Goal: Task Accomplishment & Management: Manage account settings

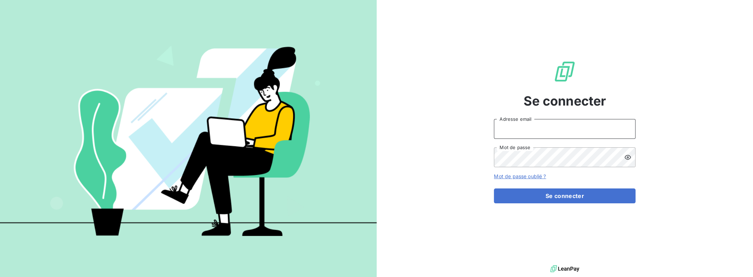
type input "[PERSON_NAME][EMAIL_ADDRESS][DOMAIN_NAME]"
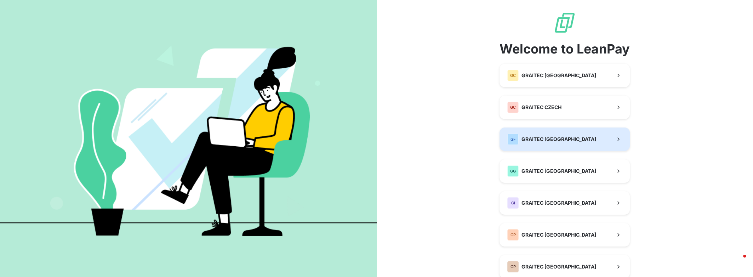
click at [554, 140] on span "GRAITEC [GEOGRAPHIC_DATA]" at bounding box center [559, 139] width 75 height 7
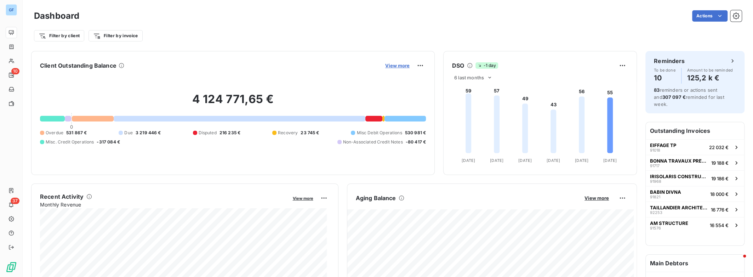
click at [390, 66] on span "View more" at bounding box center [397, 66] width 24 height 6
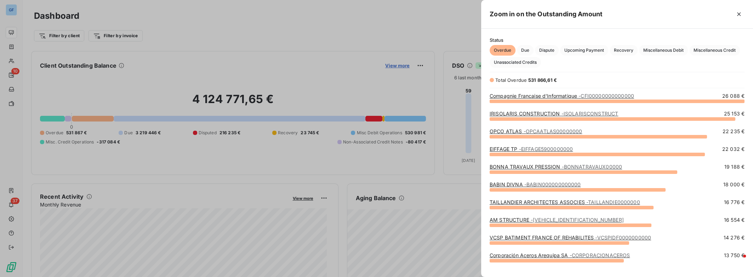
scroll to position [171, 266]
click at [655, 49] on span "Miscellaneous Debit" at bounding box center [663, 50] width 49 height 11
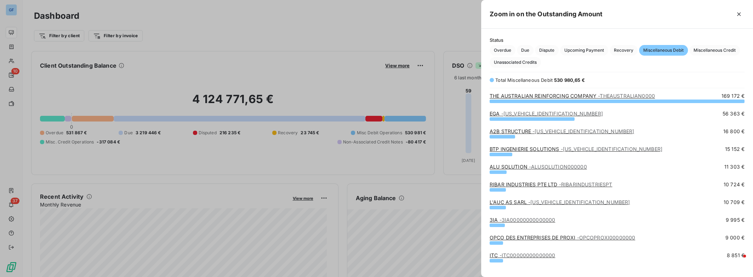
click at [523, 202] on link "L'AUC AS SARL - [US_VEHICLE_IDENTIFICATION_NUMBER]" at bounding box center [560, 202] width 140 height 6
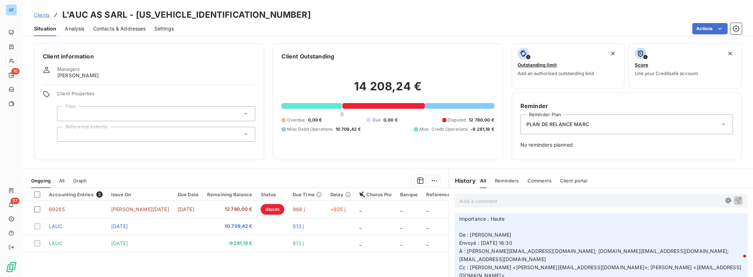
scroll to position [283, 0]
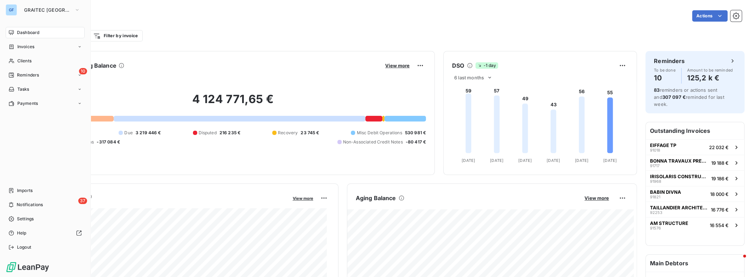
click at [57, 35] on div "Dashboard" at bounding box center [45, 32] width 79 height 11
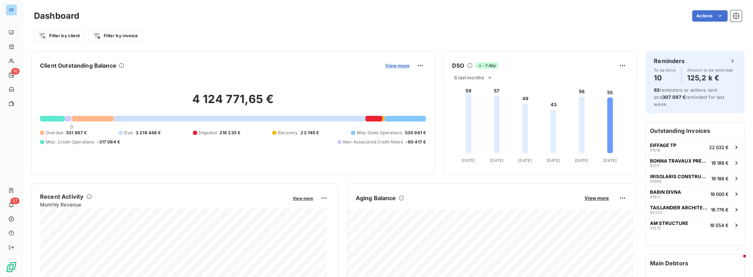
click at [385, 66] on span "View more" at bounding box center [397, 66] width 24 height 6
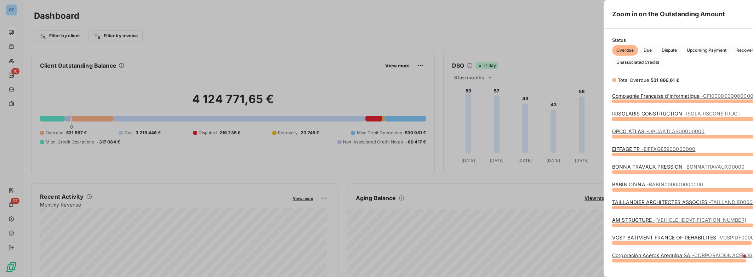
scroll to position [272, 266]
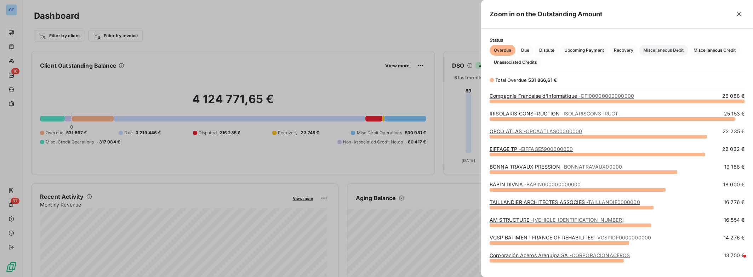
click at [676, 48] on span "Miscellaneous Debit" at bounding box center [663, 50] width 49 height 11
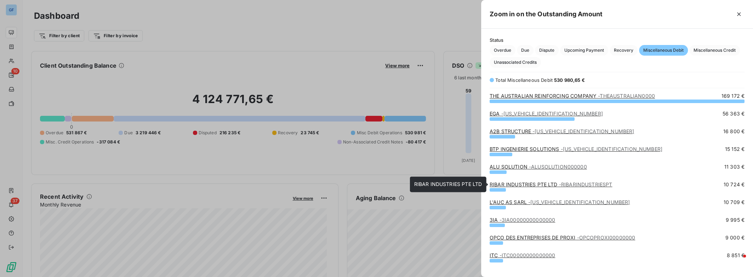
click at [558, 185] on link "RIBAR INDUSTRIES PTE LTD - RIBARINDUSTRIESPT" at bounding box center [551, 184] width 123 height 6
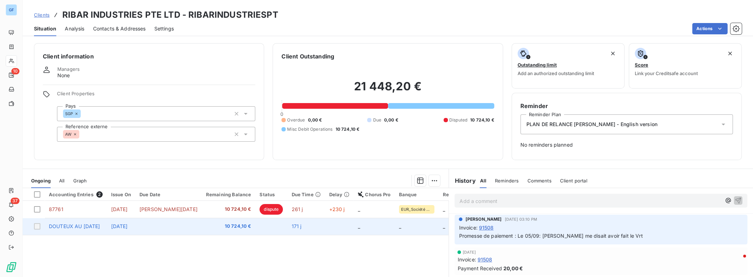
click at [195, 230] on td at bounding box center [168, 226] width 67 height 17
click at [36, 224] on div at bounding box center [37, 226] width 6 height 6
click at [38, 226] on div at bounding box center [37, 226] width 6 height 6
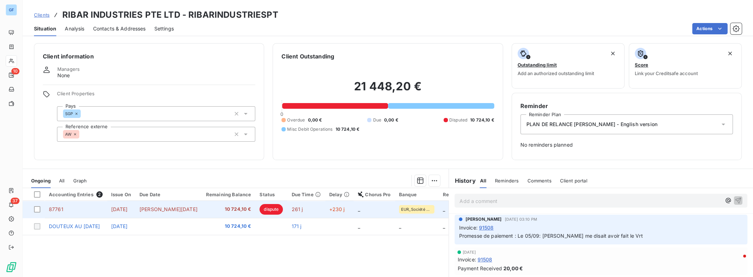
click at [260, 209] on span "dispute" at bounding box center [271, 209] width 23 height 11
click at [34, 208] on div at bounding box center [37, 209] width 6 height 6
click at [135, 213] on td "[DATE]" at bounding box center [121, 209] width 28 height 17
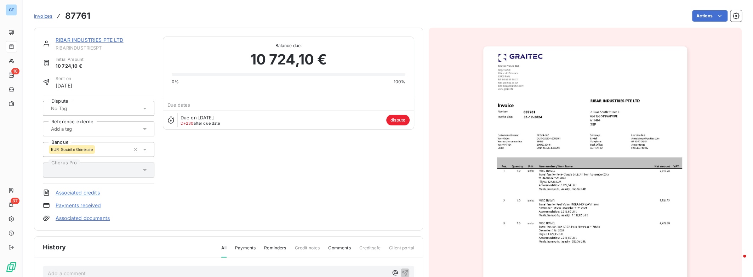
click at [314, 80] on html "GF 10 37 Invoices 87761 Actions RIBAR INDUSTRIES PTE LTD RIBARINDUSTRIESPT Init…" at bounding box center [376, 138] width 753 height 277
click at [733, 17] on icon "button" at bounding box center [736, 15] width 7 height 7
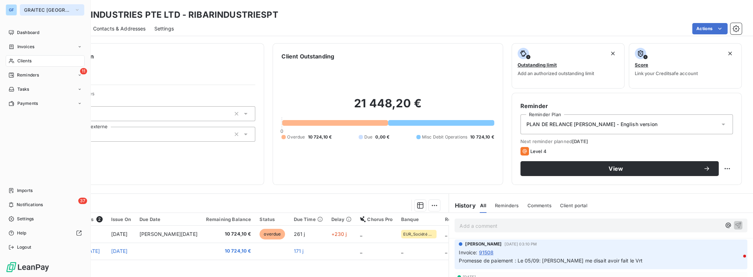
click at [46, 13] on button "GRAITEC [GEOGRAPHIC_DATA]" at bounding box center [52, 9] width 64 height 11
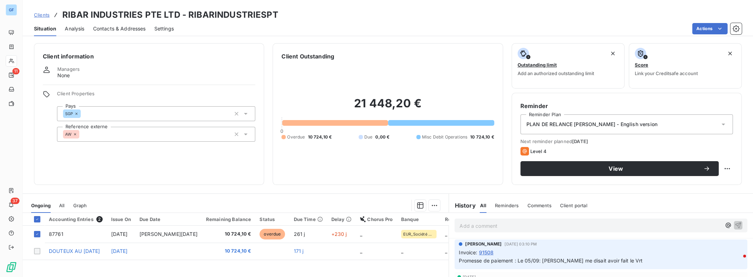
click at [218, 79] on div "Managers None" at bounding box center [149, 72] width 213 height 13
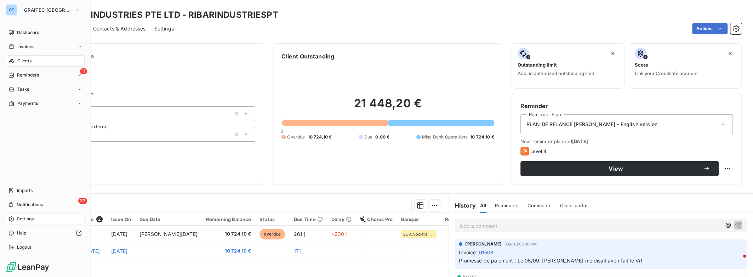
click at [30, 218] on span "Settings" at bounding box center [25, 219] width 17 height 6
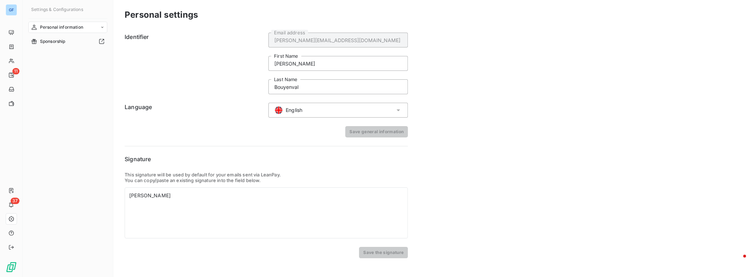
click at [400, 109] on icon at bounding box center [399, 110] width 4 height 2
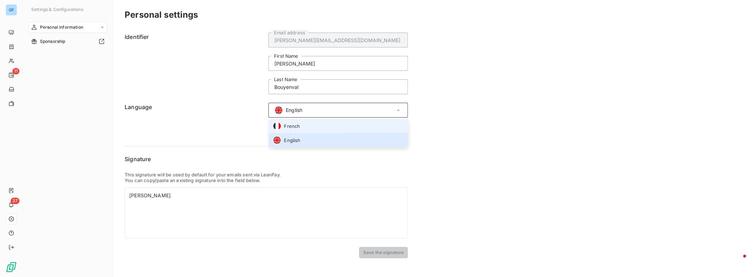
click at [339, 129] on li "French" at bounding box center [339, 126] width 140 height 14
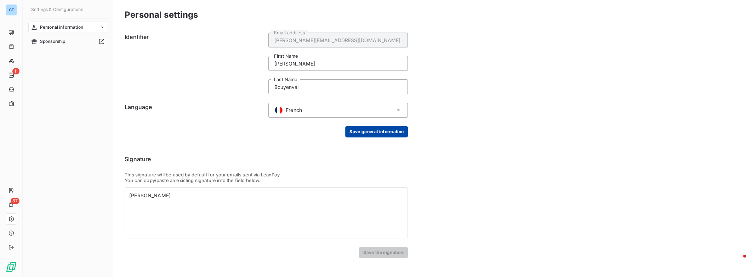
click at [375, 132] on button "Save general information" at bounding box center [376, 131] width 63 height 11
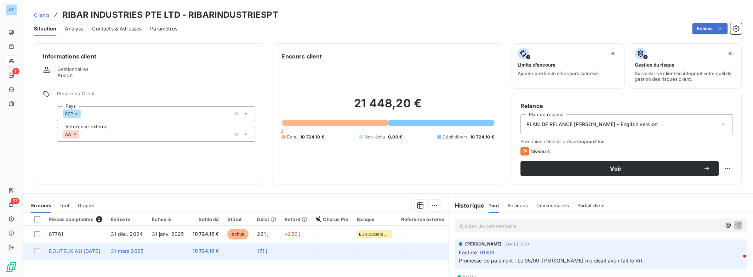
click at [119, 253] on td "31 mars 2025" at bounding box center [127, 251] width 41 height 17
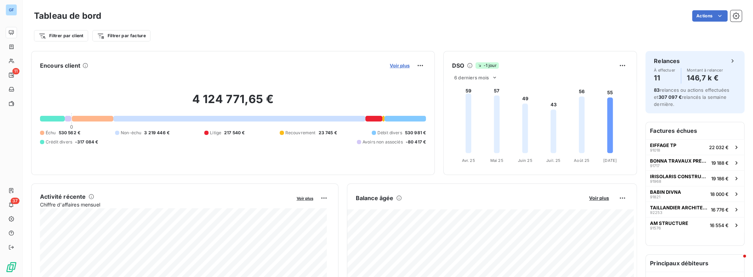
click at [395, 66] on span "Voir plus" at bounding box center [400, 66] width 20 height 6
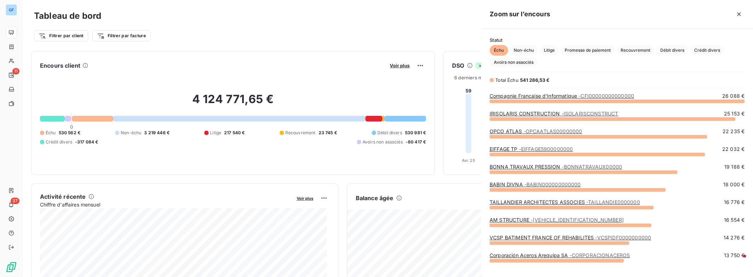
scroll to position [171, 266]
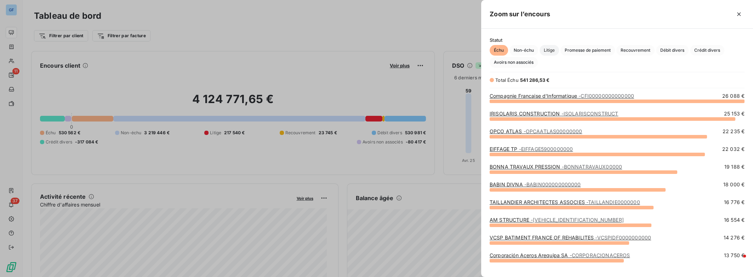
click at [549, 52] on span "Litige" at bounding box center [549, 50] width 19 height 11
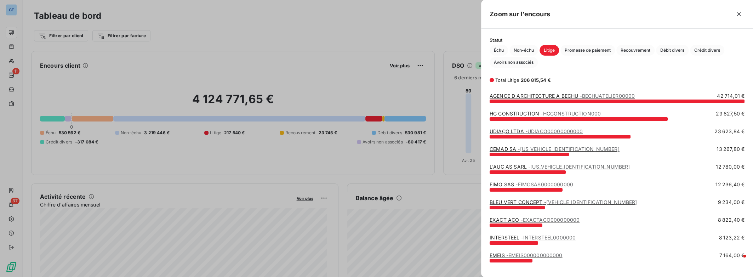
click at [552, 98] on link "AGENCE D ARCHITECTURE A BECHU - BECHUATELIER00000" at bounding box center [562, 96] width 145 height 6
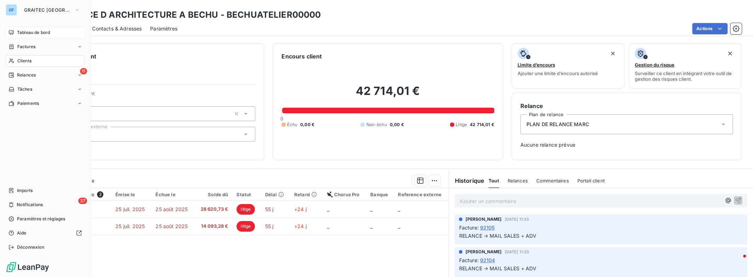
click at [46, 32] on span "Tableau de bord" at bounding box center [33, 32] width 33 height 6
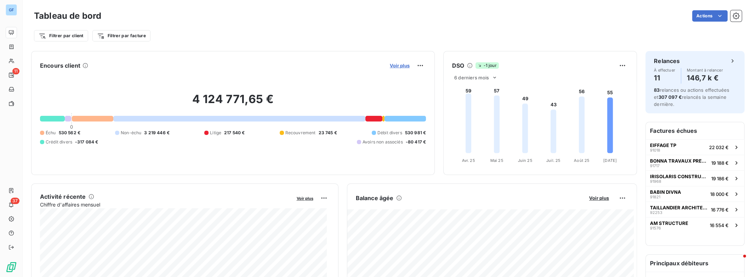
click at [402, 66] on span "Voir plus" at bounding box center [400, 66] width 20 height 6
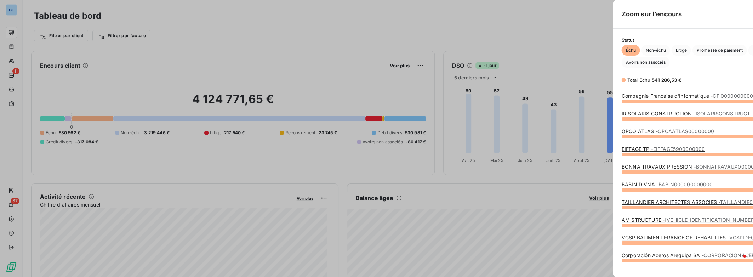
scroll to position [272, 266]
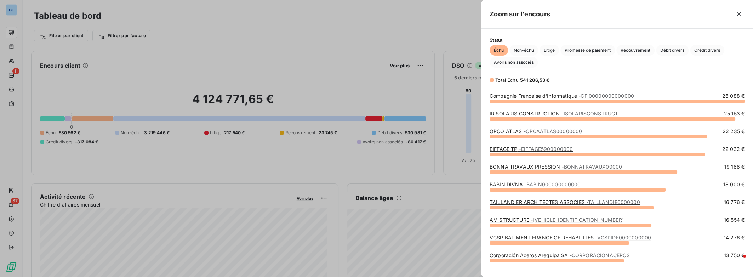
click at [562, 114] on span "- ISOLARISCONSTRUCT" at bounding box center [590, 114] width 57 height 6
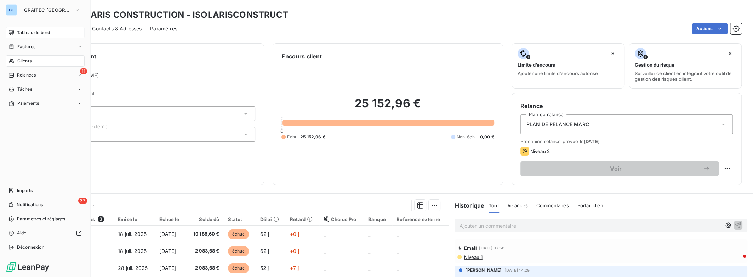
click at [27, 32] on span "Tableau de bord" at bounding box center [33, 32] width 33 height 6
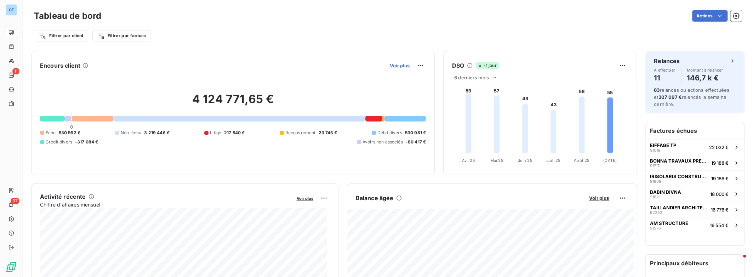
click at [402, 64] on span "Voir plus" at bounding box center [400, 66] width 20 height 6
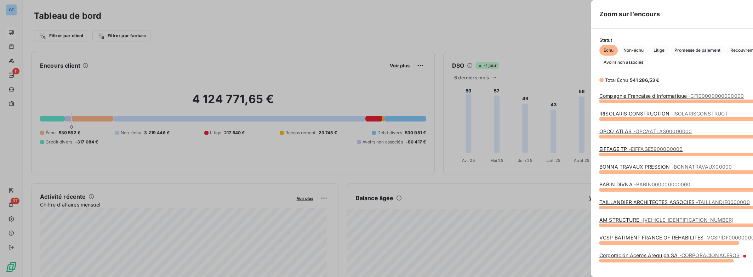
scroll to position [272, 266]
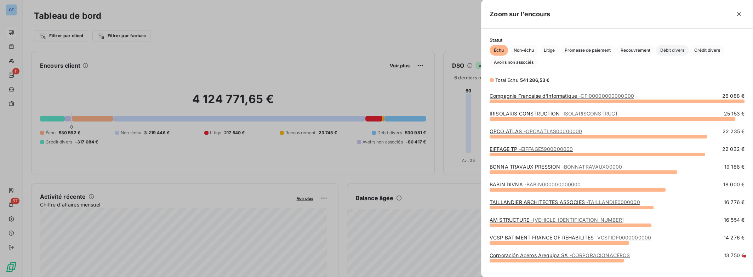
click at [672, 51] on span "Débit divers" at bounding box center [672, 50] width 33 height 11
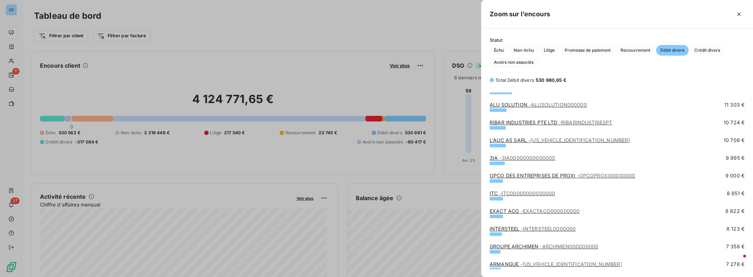
scroll to position [0, 0]
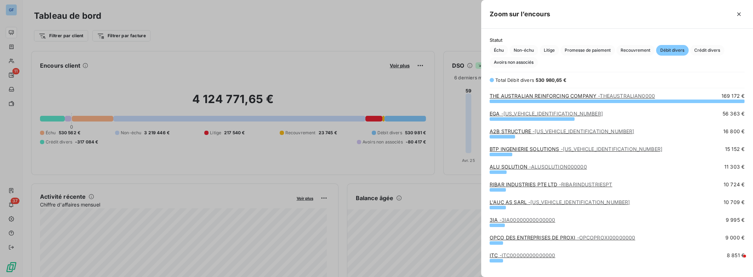
click at [561, 168] on span "- ALUSOLUTION000000" at bounding box center [558, 167] width 58 height 6
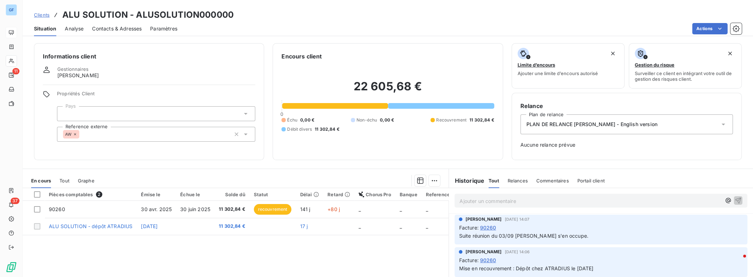
scroll to position [68, 0]
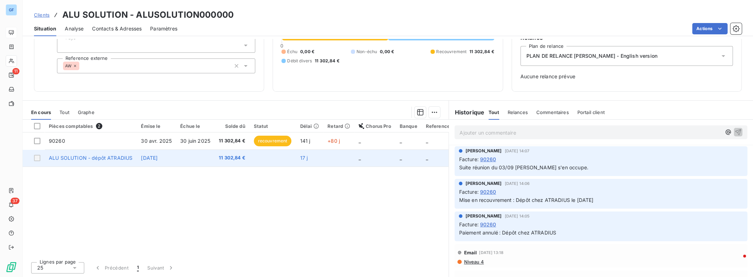
click at [206, 160] on td at bounding box center [195, 157] width 39 height 17
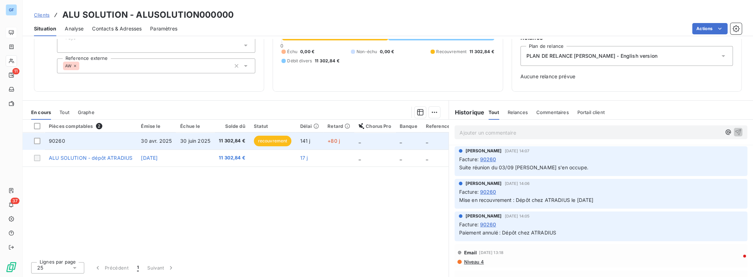
click at [140, 139] on td "30 avr. 2025" at bounding box center [156, 140] width 39 height 17
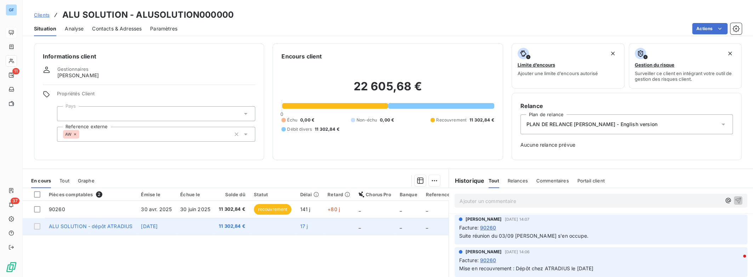
click at [265, 223] on td at bounding box center [273, 226] width 46 height 17
click at [210, 226] on td at bounding box center [195, 226] width 39 height 17
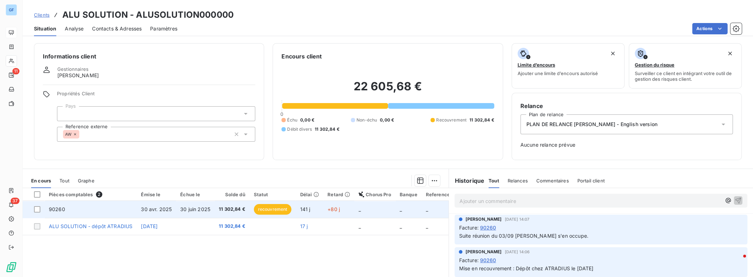
click at [219, 210] on span "11 302,84 €" at bounding box center [232, 209] width 27 height 7
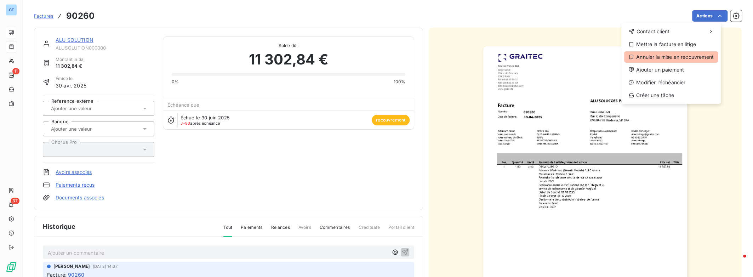
click at [689, 59] on div "Annuler la mise en recouvrement" at bounding box center [672, 56] width 94 height 11
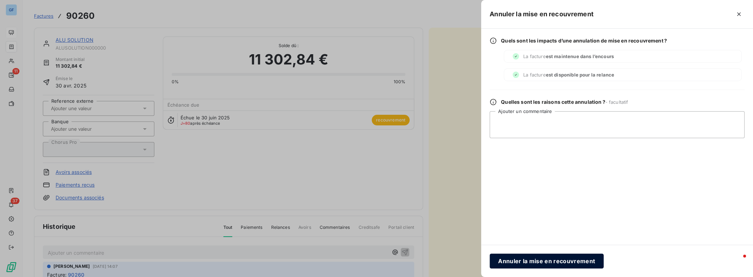
click at [534, 261] on button "Annuler la mise en recouvrement" at bounding box center [547, 261] width 114 height 15
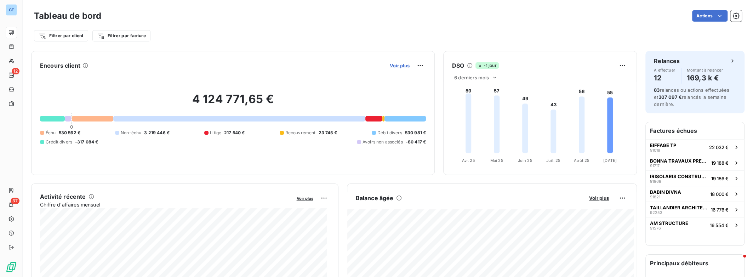
click at [402, 66] on span "Voir plus" at bounding box center [400, 66] width 20 height 6
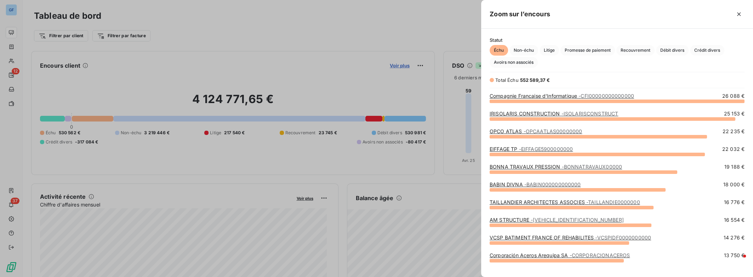
scroll to position [171, 266]
click at [705, 51] on span "Crédit divers" at bounding box center [707, 50] width 34 height 11
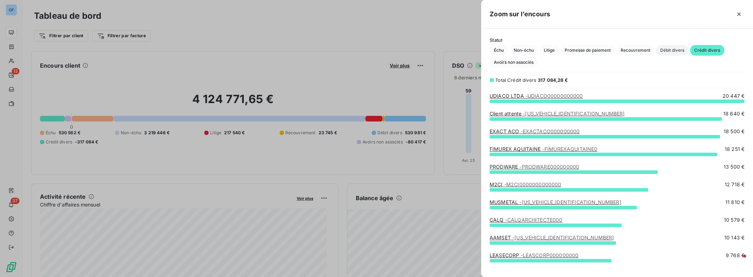
click at [676, 52] on span "Débit divers" at bounding box center [672, 50] width 33 height 11
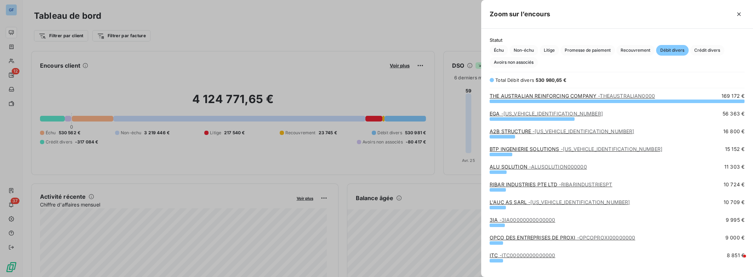
click at [541, 218] on span "- 3IA00000000000000" at bounding box center [528, 220] width 56 height 6
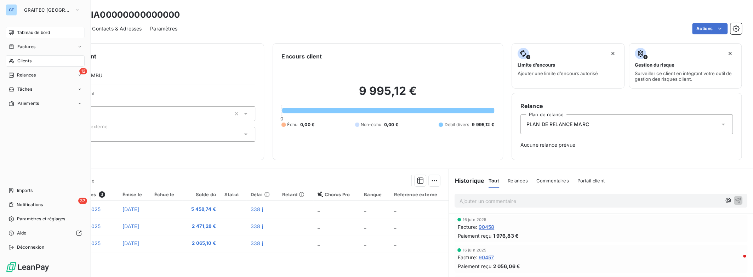
click at [9, 33] on icon at bounding box center [11, 32] width 5 height 5
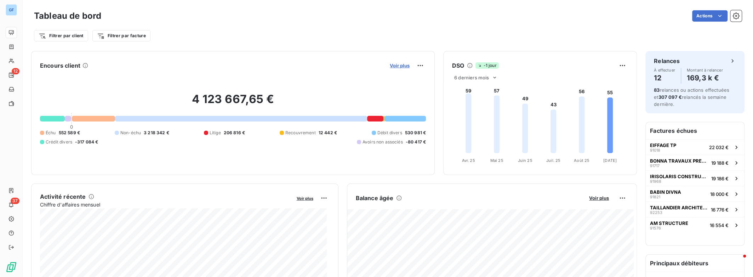
click at [394, 67] on span "Voir plus" at bounding box center [400, 66] width 20 height 6
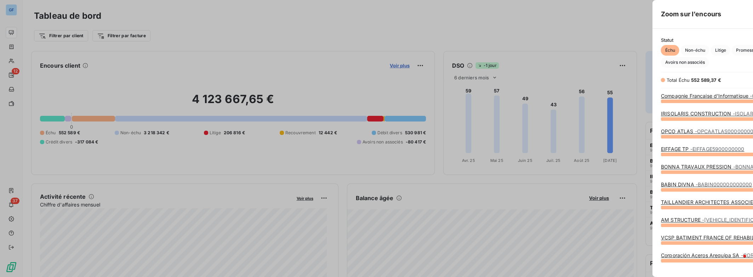
scroll to position [272, 266]
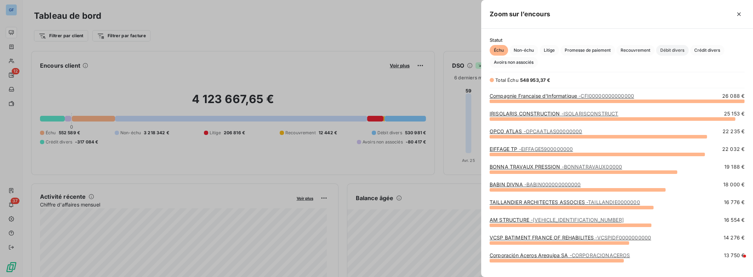
click at [674, 51] on span "Débit divers" at bounding box center [672, 50] width 33 height 11
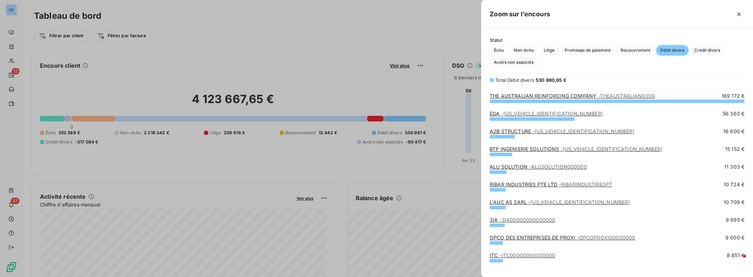
click at [554, 150] on link "BTP INGENIERIE SOLUTIONS - BTP71000000000000" at bounding box center [576, 149] width 173 height 6
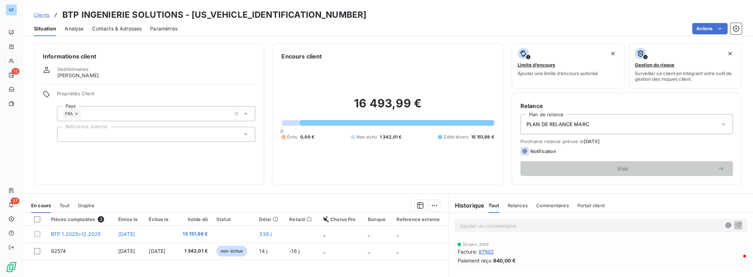
scroll to position [93, 0]
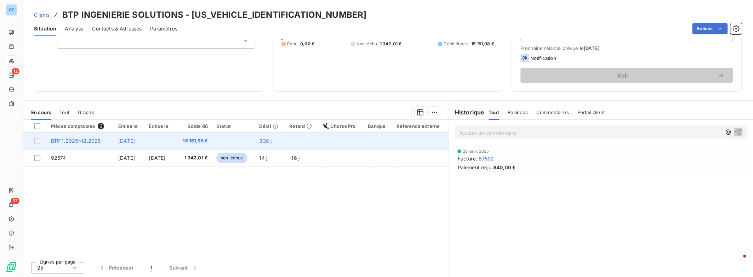
click at [91, 139] on span "BTP 1.2025>12.2025" at bounding box center [76, 141] width 50 height 6
click at [55, 143] on span "BTP 1.2025>12.2025" at bounding box center [76, 141] width 50 height 6
click at [36, 141] on div at bounding box center [37, 141] width 6 height 6
click at [62, 141] on span "BTP 1.2025>12.2025" at bounding box center [76, 141] width 50 height 6
click at [78, 139] on span "BTP 1.2025>12.2025" at bounding box center [76, 141] width 50 height 6
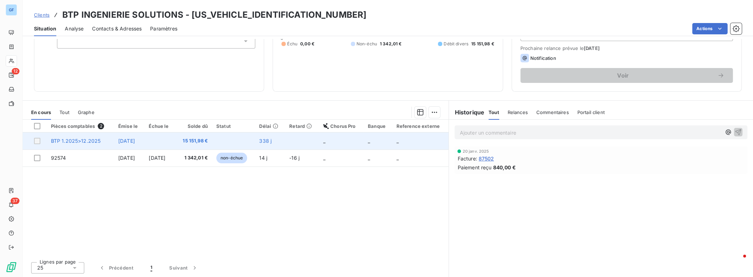
click at [107, 142] on td "BTP 1.2025>12.2025" at bounding box center [80, 140] width 67 height 17
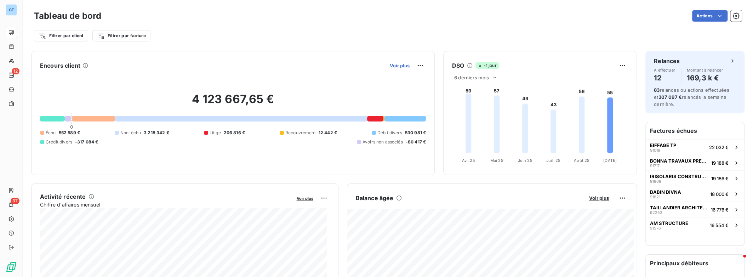
click at [399, 67] on span "Voir plus" at bounding box center [400, 66] width 20 height 6
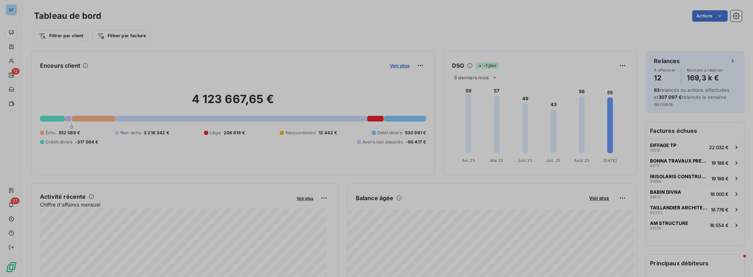
scroll to position [272, 266]
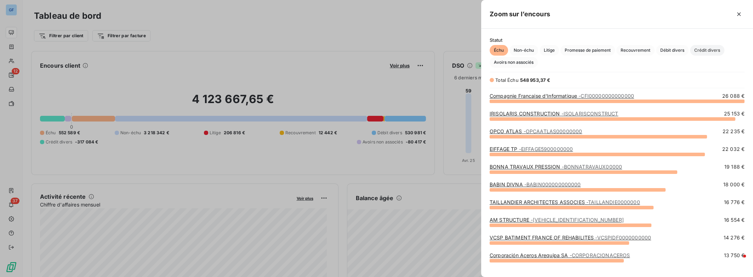
click at [704, 50] on span "Crédit divers" at bounding box center [707, 50] width 34 height 11
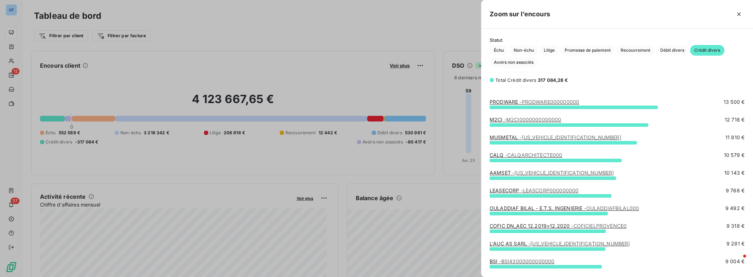
scroll to position [0, 0]
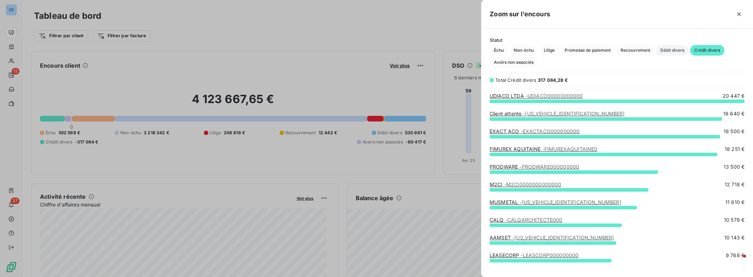
click at [679, 50] on span "Débit divers" at bounding box center [672, 50] width 33 height 11
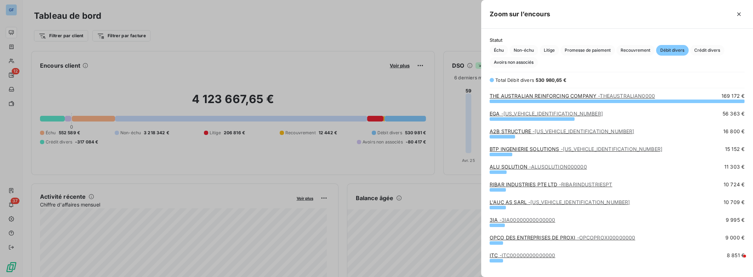
scroll to position [171, 266]
click at [705, 48] on span "Crédit divers" at bounding box center [707, 50] width 34 height 11
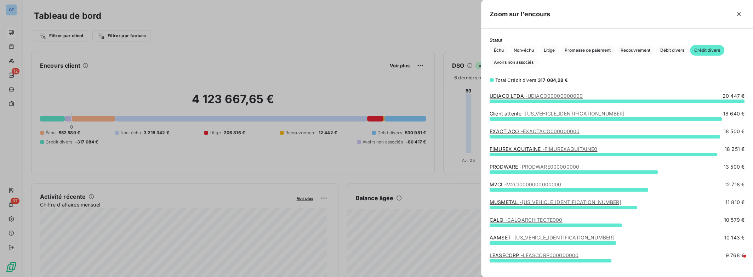
click at [550, 97] on span "- UDIACO00000000000" at bounding box center [555, 96] width 58 height 6
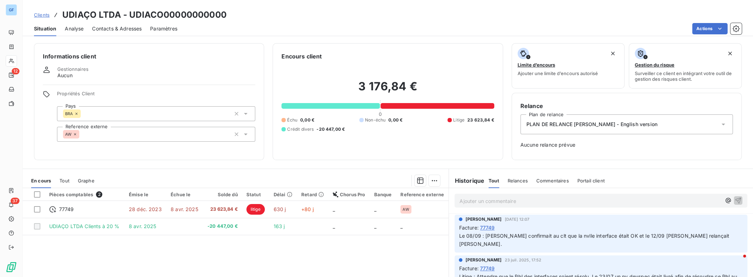
scroll to position [68, 0]
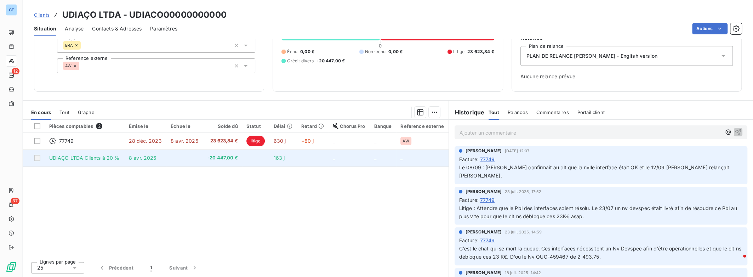
click at [213, 158] on span "-20 447,00 €" at bounding box center [222, 157] width 31 height 7
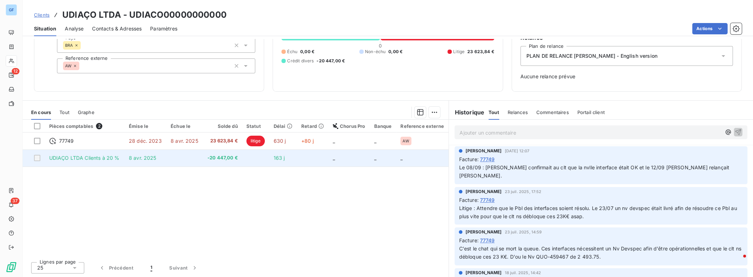
click at [127, 153] on td "8 avr. 2025" at bounding box center [146, 157] width 42 height 17
drag, startPoint x: 83, startPoint y: 158, endPoint x: 74, endPoint y: 158, distance: 8.9
click at [81, 158] on span "UDIAÇO LTDA Clients à 20 %" at bounding box center [84, 158] width 70 height 6
click at [38, 158] on div at bounding box center [37, 158] width 6 height 6
drag, startPoint x: 67, startPoint y: 162, endPoint x: 71, endPoint y: 162, distance: 3.9
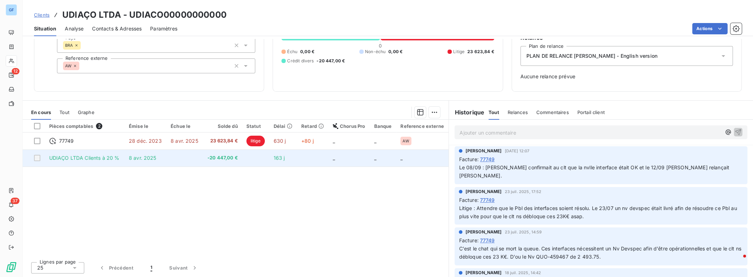
click at [68, 162] on td "UDIAÇO LTDA Clients à 20 %" at bounding box center [85, 157] width 80 height 17
click at [71, 162] on td "UDIAÇO LTDA Clients à 20 %" at bounding box center [85, 157] width 80 height 17
click at [207, 158] on span "-20 447,00 €" at bounding box center [222, 157] width 31 height 7
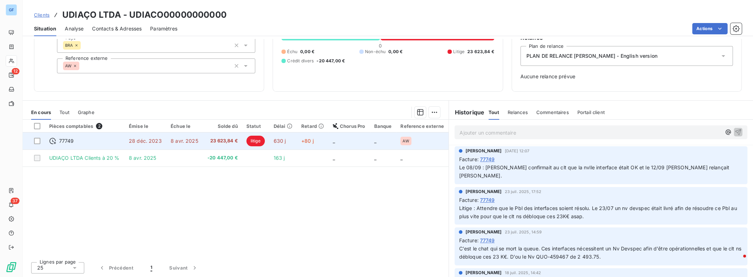
click at [225, 142] on span "23 623,84 €" at bounding box center [222, 140] width 31 height 7
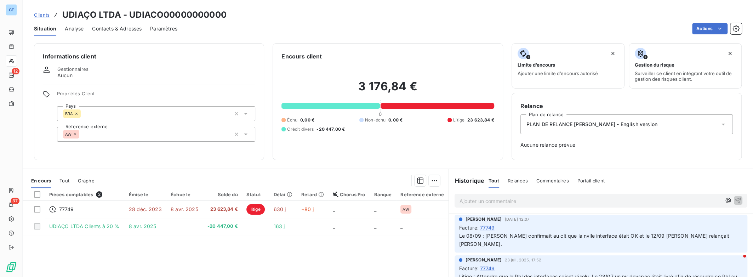
click at [567, 257] on div "GERALDINE GARDAIS 23 juil. 2025, 17:52" at bounding box center [601, 260] width 284 height 6
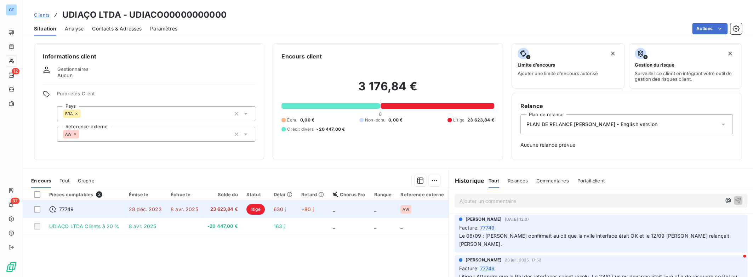
click at [80, 207] on div "77749" at bounding box center [84, 209] width 71 height 7
click at [179, 208] on span "8 avr. 2025" at bounding box center [185, 209] width 28 height 6
click at [224, 208] on span "23 623,84 €" at bounding box center [222, 209] width 31 height 7
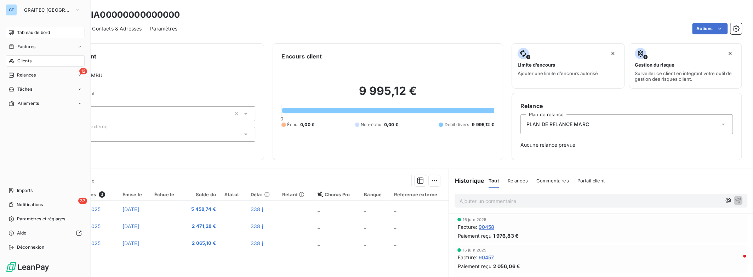
click at [18, 34] on span "Tableau de bord" at bounding box center [33, 32] width 33 height 6
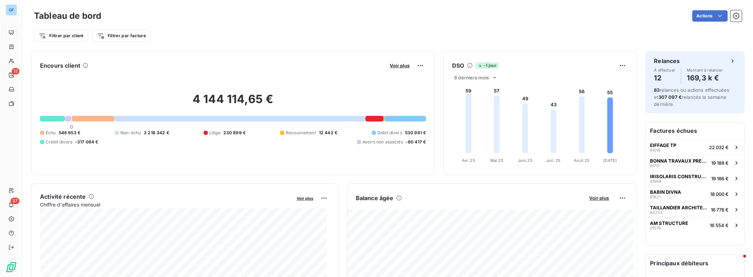
click at [370, 119] on div at bounding box center [375, 119] width 18 height 6
click at [394, 66] on span "Voir plus" at bounding box center [400, 66] width 20 height 6
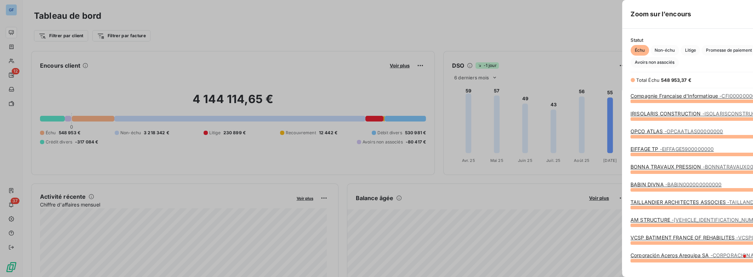
scroll to position [171, 266]
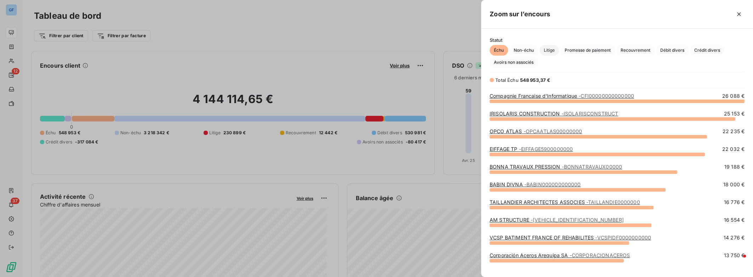
click at [550, 51] on span "Litige" at bounding box center [549, 50] width 19 height 11
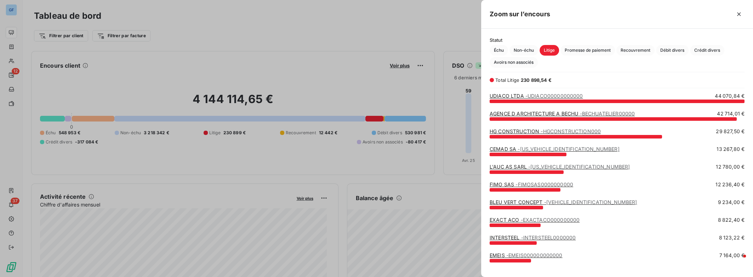
click at [540, 113] on link "AGENCE D ARCHITECTURE A BECHU - BECHUATELIER00000" at bounding box center [562, 114] width 145 height 6
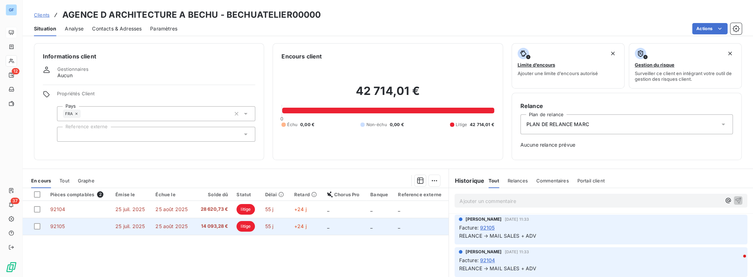
scroll to position [68, 0]
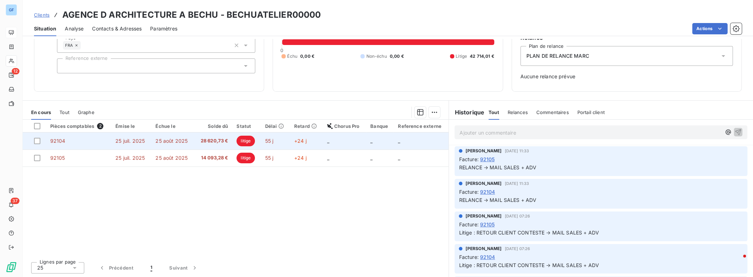
click at [205, 142] on span "28 620,73 €" at bounding box center [214, 140] width 30 height 7
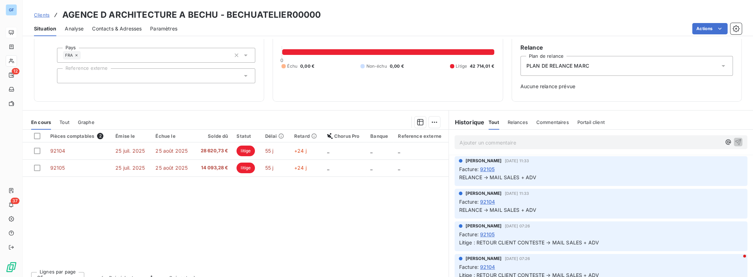
scroll to position [68, 0]
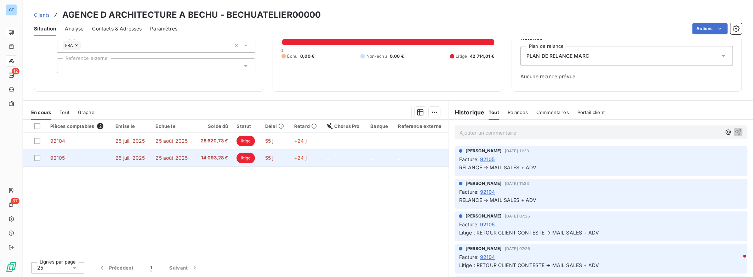
click at [245, 159] on span "litige" at bounding box center [246, 158] width 18 height 11
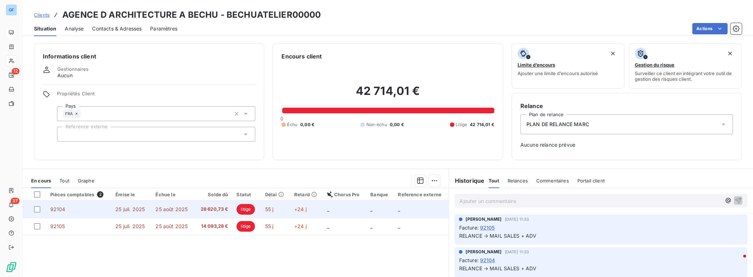
click at [246, 211] on span "litige" at bounding box center [246, 209] width 18 height 11
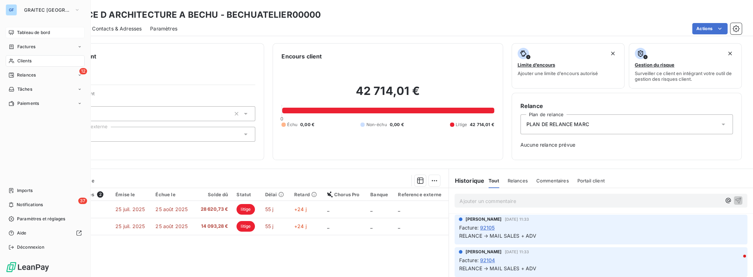
click at [23, 33] on span "Tableau de bord" at bounding box center [33, 32] width 33 height 6
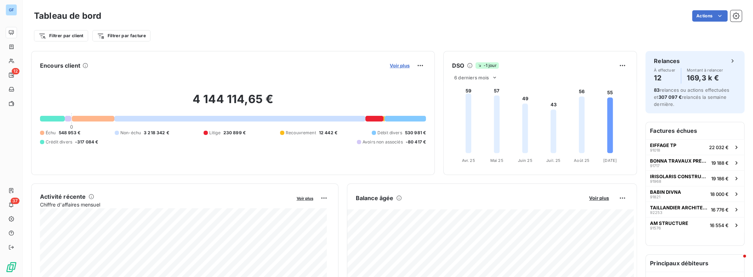
click at [393, 67] on span "Voir plus" at bounding box center [400, 66] width 20 height 6
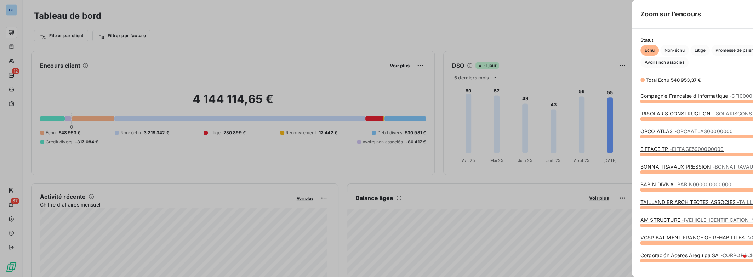
scroll to position [272, 266]
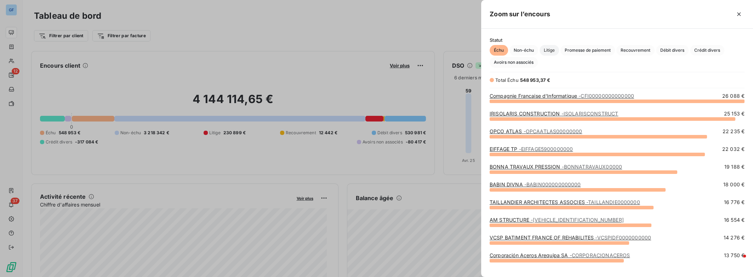
click at [553, 51] on span "Litige" at bounding box center [549, 50] width 19 height 11
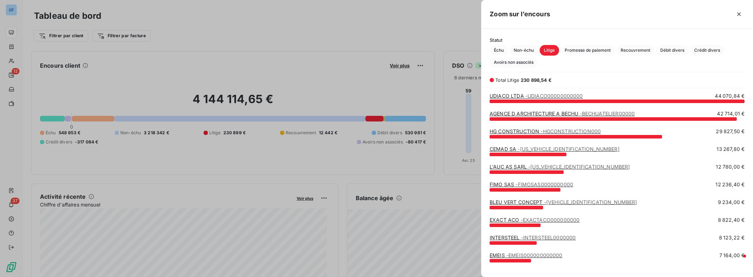
click at [524, 130] on link "HG CONSTRUCTION - HGCONSTRUCTION000" at bounding box center [545, 131] width 111 height 6
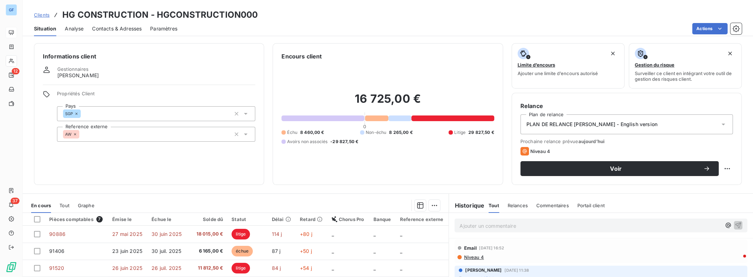
scroll to position [93, 0]
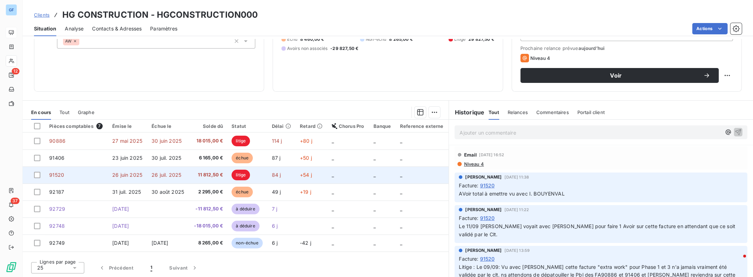
click at [56, 176] on span "91520" at bounding box center [56, 175] width 15 height 6
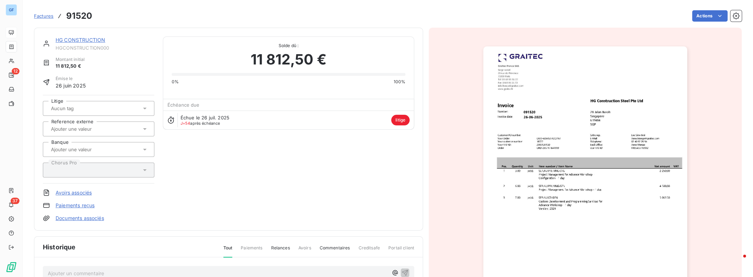
click at [76, 193] on link "Avoirs associés" at bounding box center [74, 192] width 36 height 7
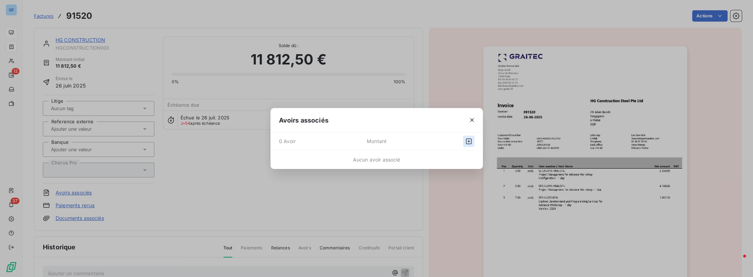
click at [468, 142] on icon "button" at bounding box center [468, 141] width 7 height 7
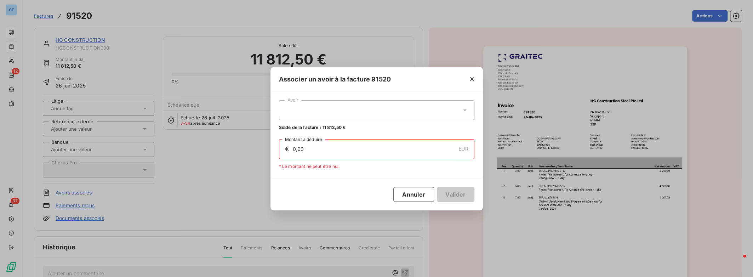
click at [333, 112] on div at bounding box center [377, 110] width 196 height 20
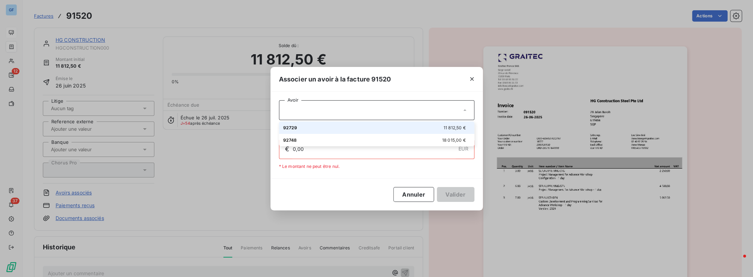
click at [326, 129] on div "92729 11 812,50 €" at bounding box center [376, 127] width 187 height 7
type input "11 812,50"
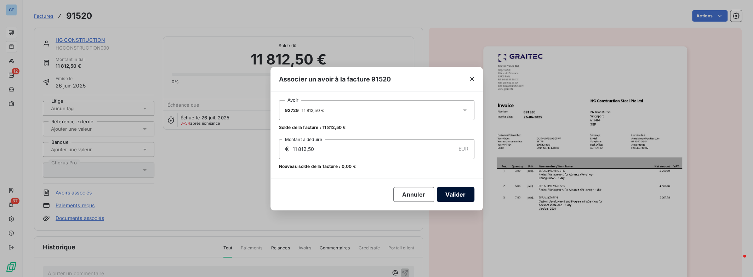
click at [455, 196] on button "Valider" at bounding box center [455, 194] width 37 height 15
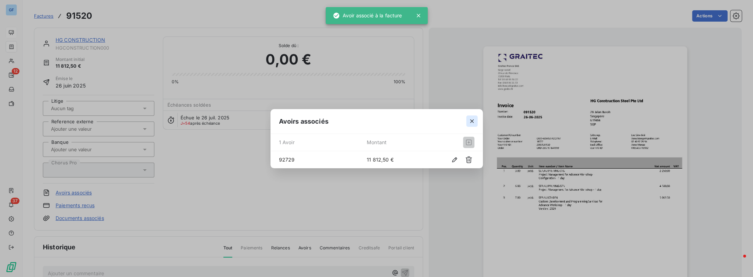
click at [472, 120] on icon "button" at bounding box center [472, 121] width 7 height 7
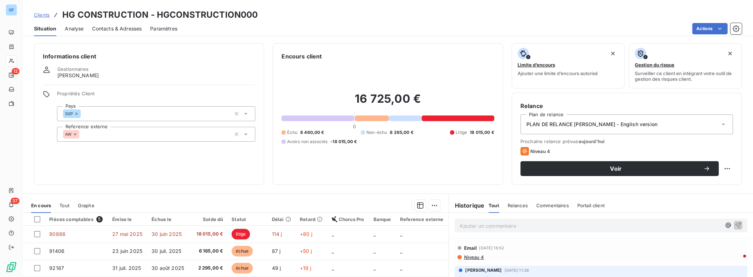
scroll to position [93, 0]
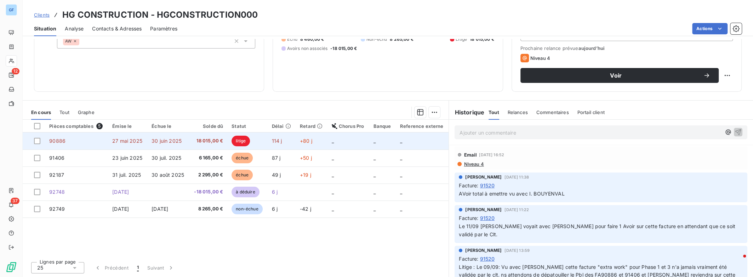
click at [205, 140] on span "18 015,00 €" at bounding box center [208, 140] width 30 height 7
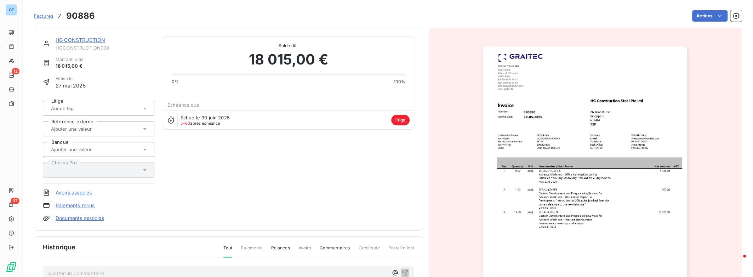
click at [80, 192] on link "Avoirs associés" at bounding box center [74, 192] width 36 height 7
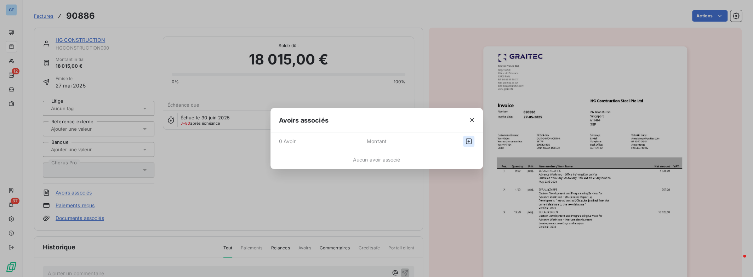
click at [467, 142] on icon "button" at bounding box center [468, 141] width 7 height 7
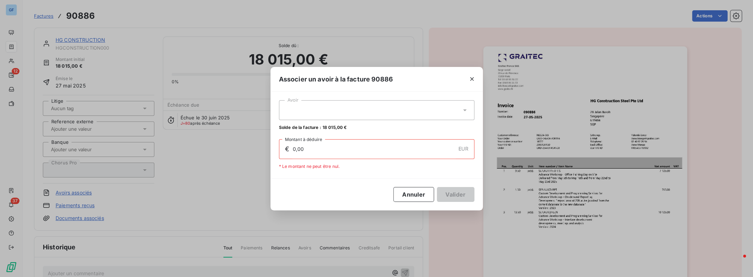
click at [337, 109] on div at bounding box center [377, 110] width 196 height 20
click at [333, 125] on div "92748 18 015,00 €" at bounding box center [376, 127] width 187 height 7
type input "18 015,00"
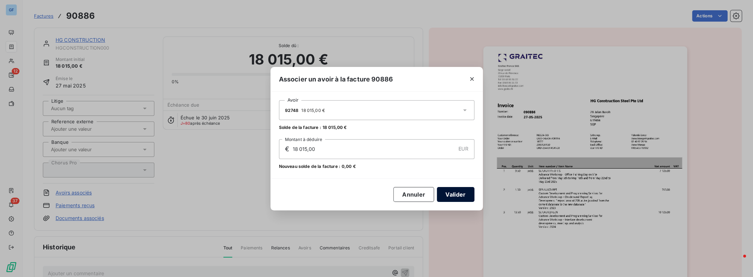
click at [456, 195] on button "Valider" at bounding box center [455, 194] width 37 height 15
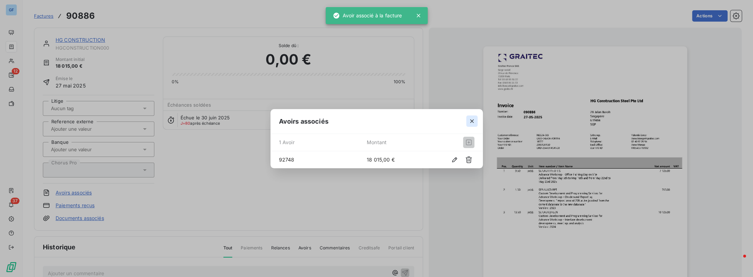
click at [472, 124] on icon "button" at bounding box center [472, 121] width 7 height 7
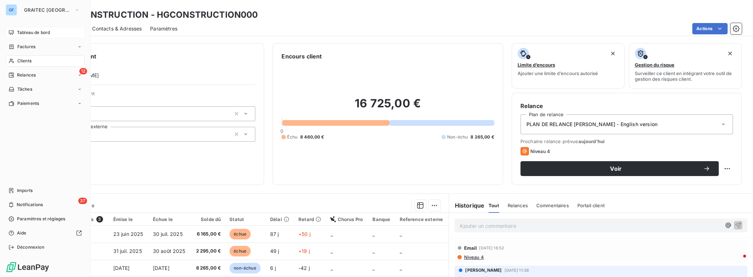
click at [25, 34] on span "Tableau de bord" at bounding box center [33, 32] width 33 height 6
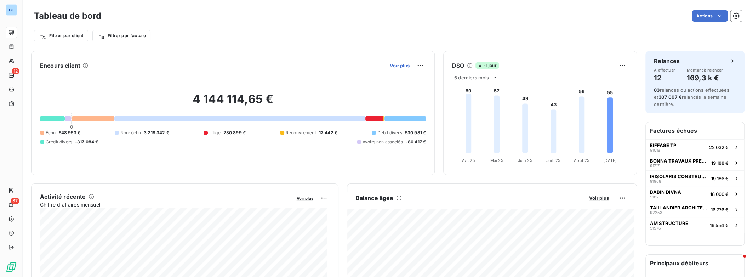
click at [396, 67] on span "Voir plus" at bounding box center [400, 66] width 20 height 6
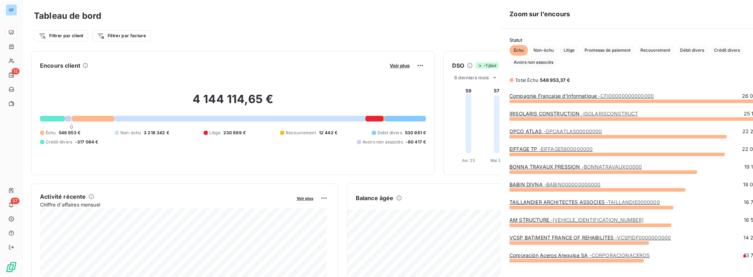
scroll to position [171, 266]
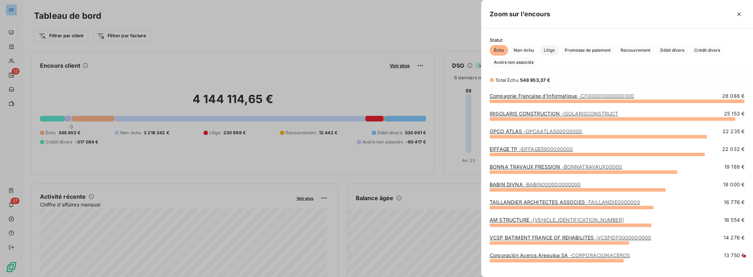
click at [551, 50] on span "Litige" at bounding box center [549, 50] width 19 height 11
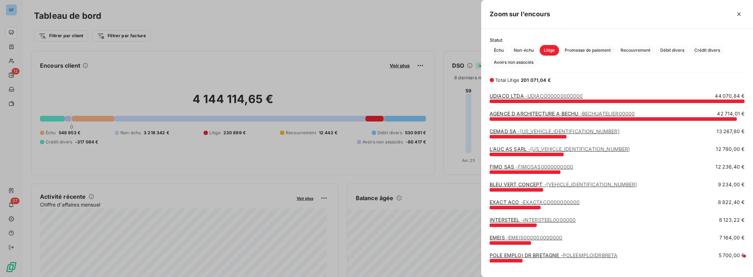
click at [529, 131] on span "- CEMADSA0000000000" at bounding box center [569, 131] width 102 height 6
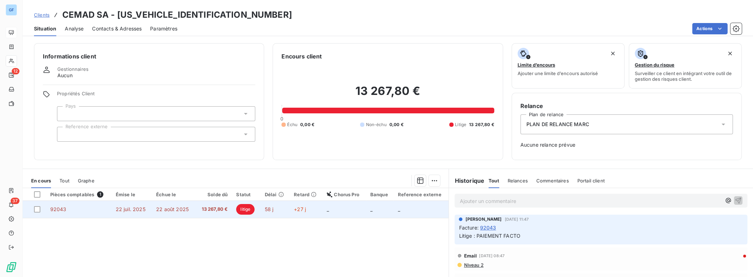
click at [134, 208] on span "22 juil. 2025" at bounding box center [131, 209] width 30 height 6
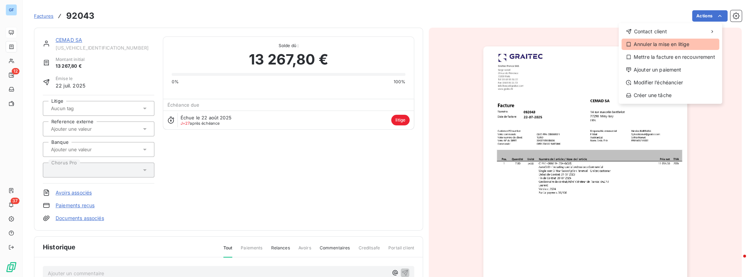
click at [689, 45] on div "Annuler la mise en litige" at bounding box center [671, 44] width 98 height 11
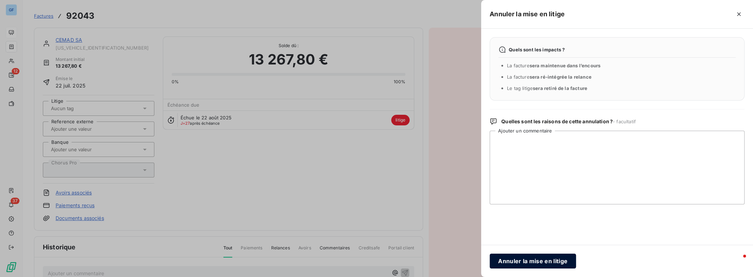
click at [525, 265] on button "Annuler la mise en litige" at bounding box center [533, 261] width 86 height 15
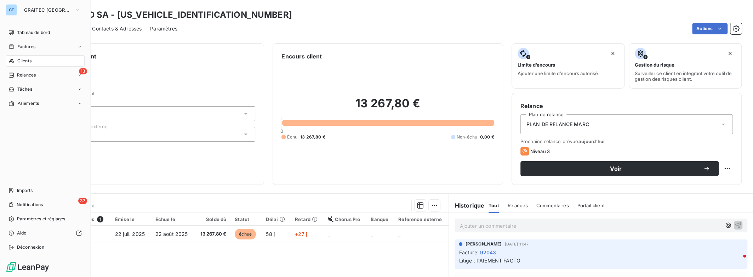
click at [17, 34] on span "Tableau de bord" at bounding box center [33, 32] width 33 height 6
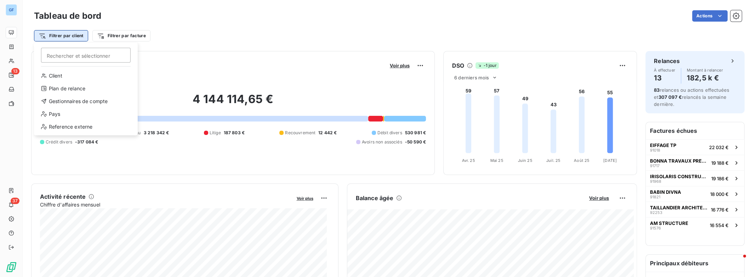
click at [43, 33] on html "GF 13 37 Tableau de bord Actions Filtrer par client Rechercher et sélectionner …" at bounding box center [376, 138] width 753 height 277
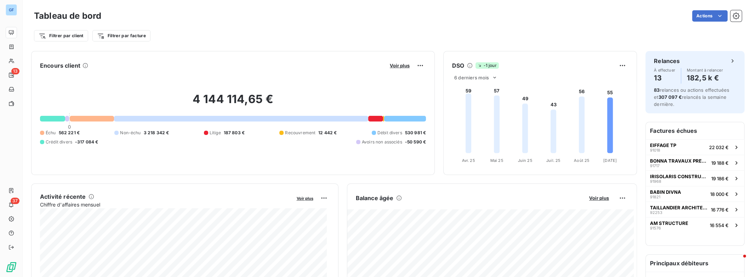
click at [397, 66] on html "GF 13 37 Tableau de bord Actions Filtrer par client Filtrer par facture Encours…" at bounding box center [376, 138] width 753 height 277
click at [397, 66] on span "Voir plus" at bounding box center [400, 66] width 20 height 6
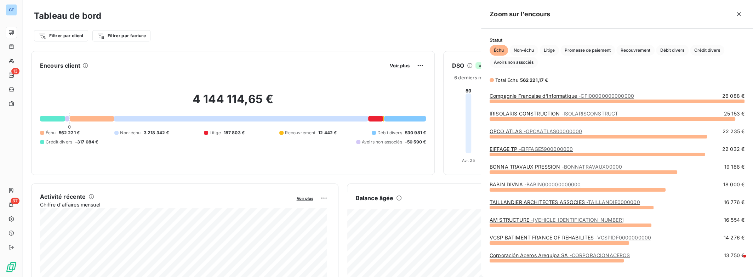
scroll to position [171, 266]
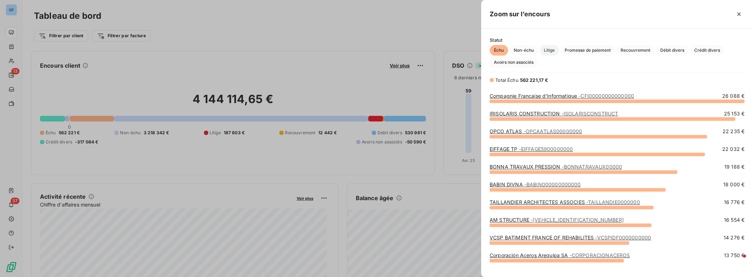
click at [555, 51] on span "Litige" at bounding box center [549, 50] width 19 height 11
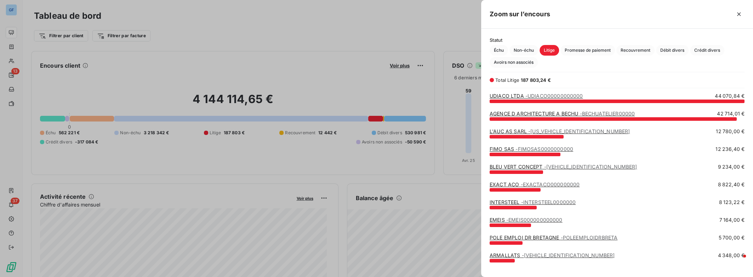
click at [532, 148] on span "- FIMOSAS0000000000" at bounding box center [545, 149] width 58 height 6
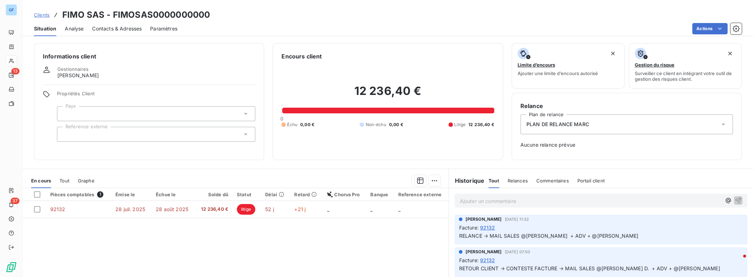
scroll to position [68, 0]
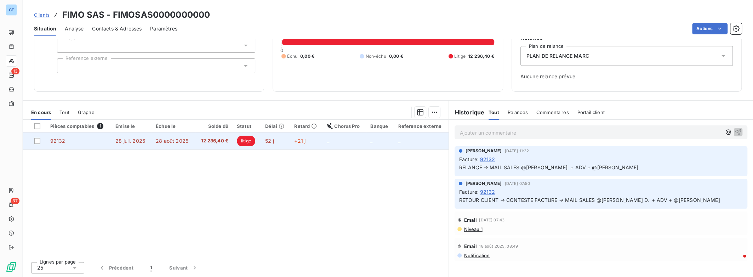
click at [208, 142] on span "12 236,40 €" at bounding box center [213, 140] width 29 height 7
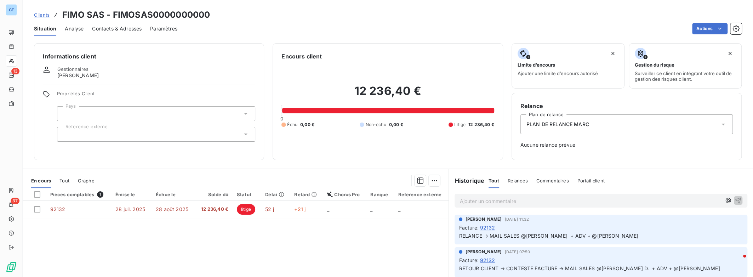
click at [513, 179] on span "Relances" at bounding box center [518, 181] width 20 height 6
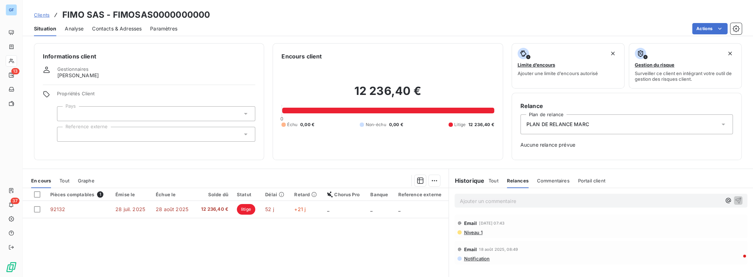
click at [540, 180] on span "Commentaires" at bounding box center [553, 181] width 33 height 6
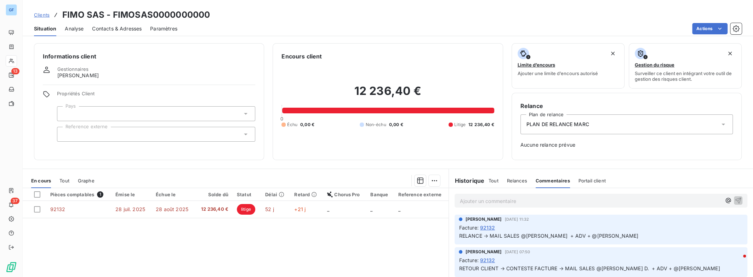
click at [512, 178] on span "Relances" at bounding box center [517, 181] width 20 height 6
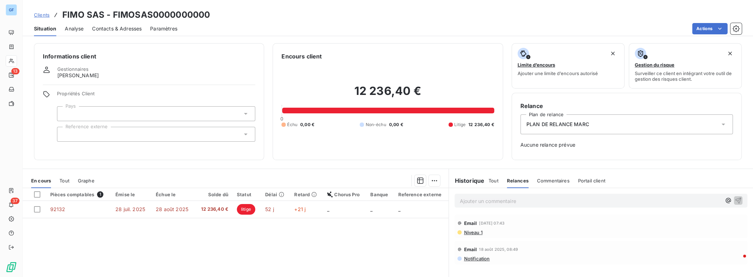
click at [538, 179] on span "Commentaires" at bounding box center [553, 181] width 33 height 6
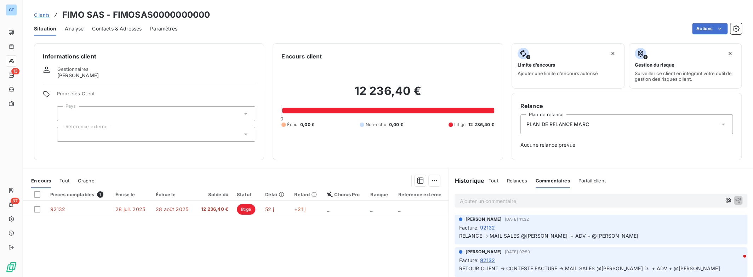
scroll to position [68, 0]
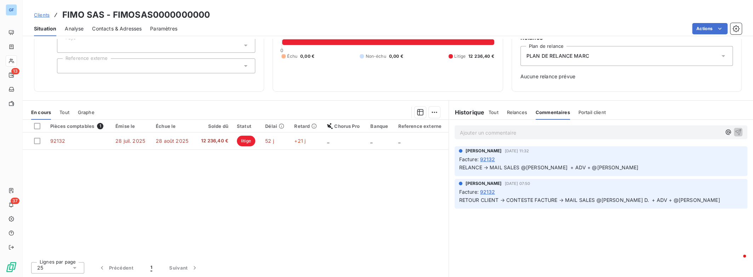
click at [581, 113] on span "Portail client" at bounding box center [592, 112] width 27 height 6
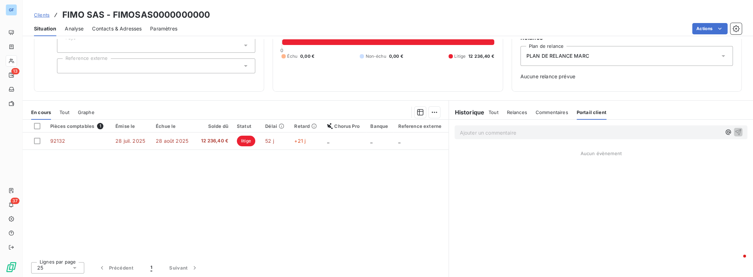
click at [557, 112] on span "Commentaires" at bounding box center [552, 112] width 33 height 6
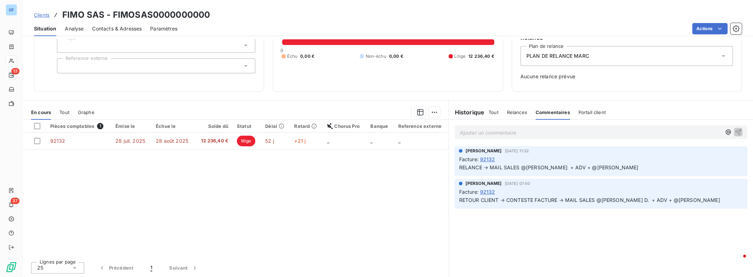
click at [515, 112] on span "Relances" at bounding box center [517, 112] width 20 height 6
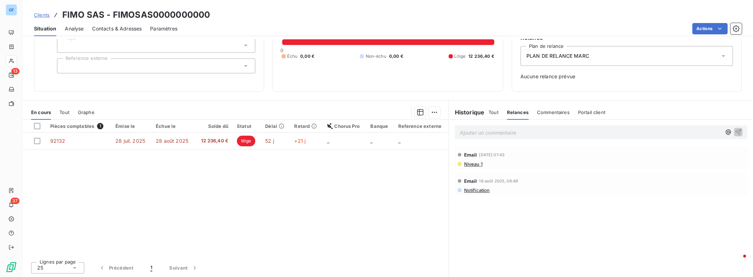
click at [490, 112] on span "Tout" at bounding box center [494, 112] width 10 height 6
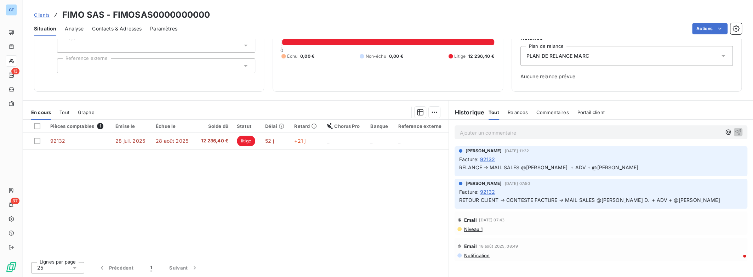
click at [482, 132] on p "Ajouter un commentaire ﻿" at bounding box center [591, 132] width 262 height 9
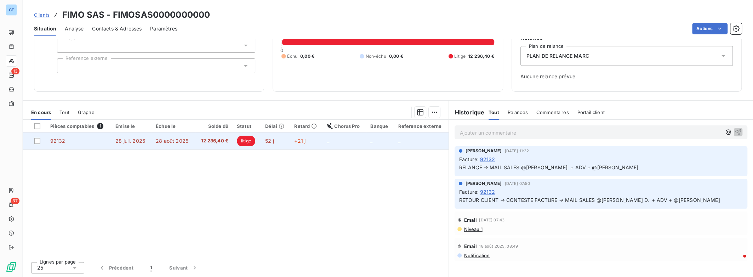
click at [241, 140] on span "litige" at bounding box center [246, 141] width 18 height 11
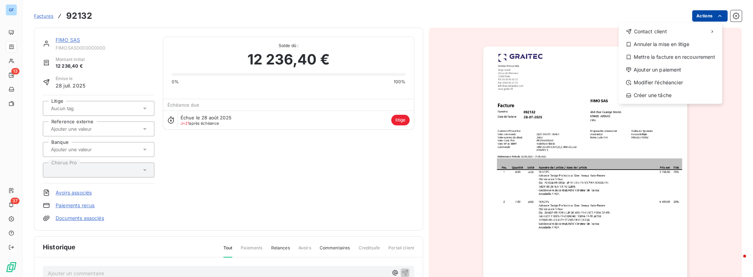
click at [708, 18] on html "GF 13 37 Factures 92132 Actions Contact client Annuler la mise en litige Mettre…" at bounding box center [376, 138] width 753 height 277
click at [674, 46] on div "Annuler la mise en litige" at bounding box center [671, 44] width 98 height 11
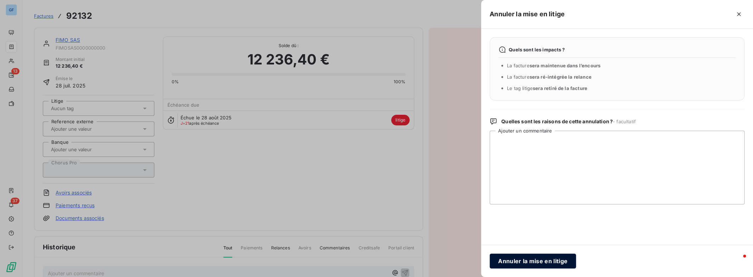
click at [516, 262] on button "Annuler la mise en litige" at bounding box center [533, 261] width 86 height 15
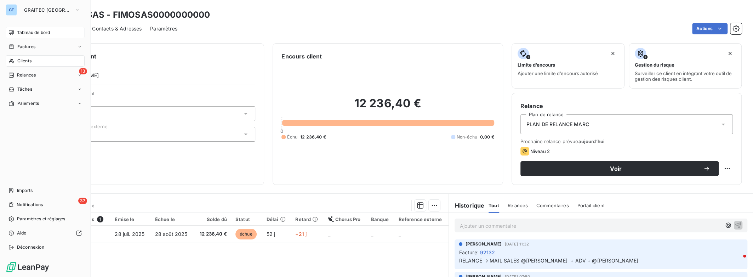
click at [19, 32] on span "Tableau de bord" at bounding box center [33, 32] width 33 height 6
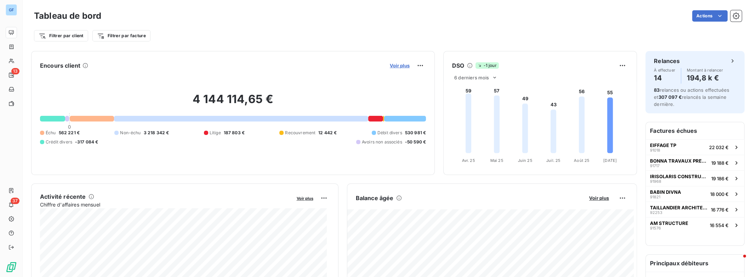
click at [404, 65] on span "Voir plus" at bounding box center [400, 66] width 20 height 6
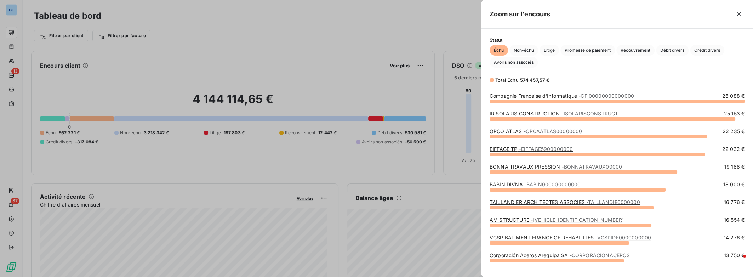
scroll to position [171, 266]
click at [551, 52] on span "Litige" at bounding box center [549, 50] width 19 height 11
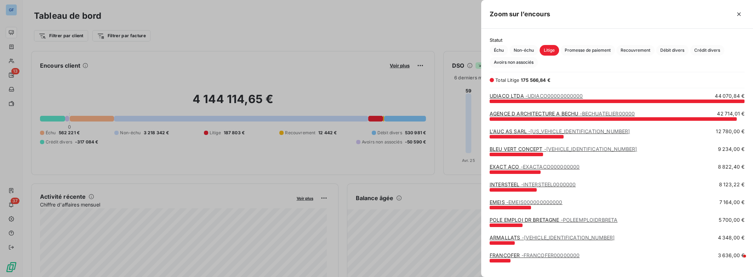
click at [533, 148] on link "BLEU VERT CONCEPT - BLEUVERTC00000000" at bounding box center [564, 149] width 148 height 6
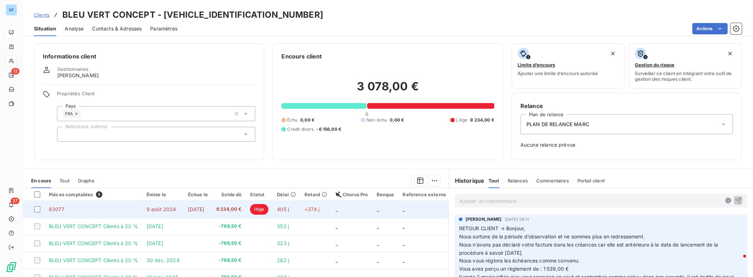
click at [212, 208] on td "[DATE]" at bounding box center [198, 209] width 28 height 17
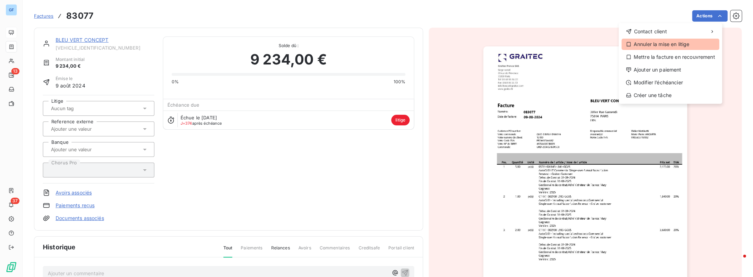
click at [686, 47] on div "Annuler la mise en litige" at bounding box center [671, 44] width 98 height 11
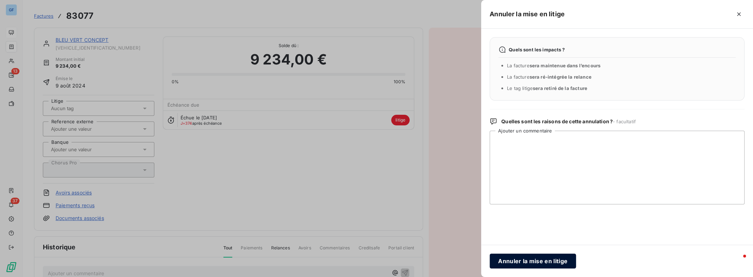
click at [524, 264] on button "Annuler la mise en litige" at bounding box center [533, 261] width 86 height 15
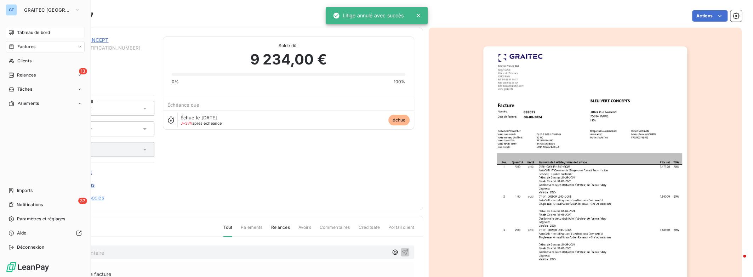
click at [37, 32] on span "Tableau de bord" at bounding box center [33, 32] width 33 height 6
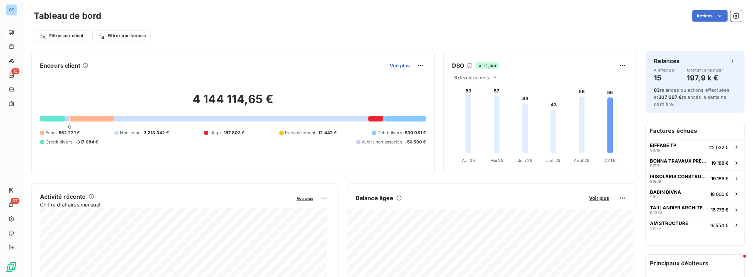
click at [401, 66] on span "Voir plus" at bounding box center [400, 66] width 20 height 6
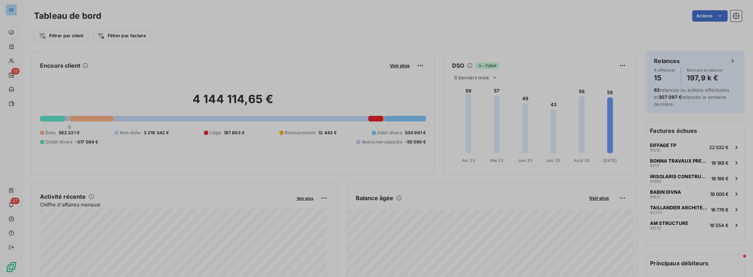
scroll to position [5, 5]
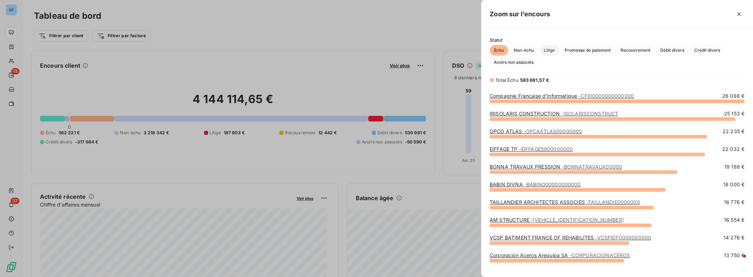
click at [554, 49] on span "Litige" at bounding box center [549, 50] width 19 height 11
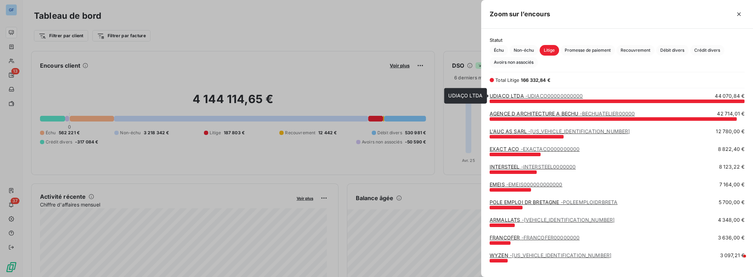
click at [557, 97] on span "- UDIACO00000000000" at bounding box center [555, 96] width 58 height 6
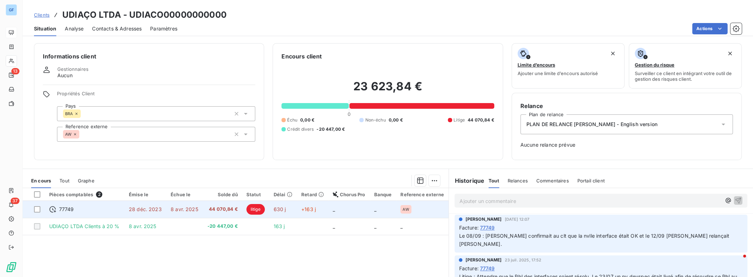
click at [243, 210] on td "litige" at bounding box center [255, 209] width 27 height 17
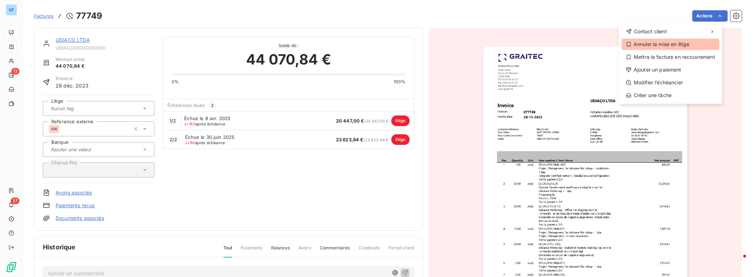
click at [672, 42] on div "Annuler la mise en litige" at bounding box center [671, 44] width 98 height 11
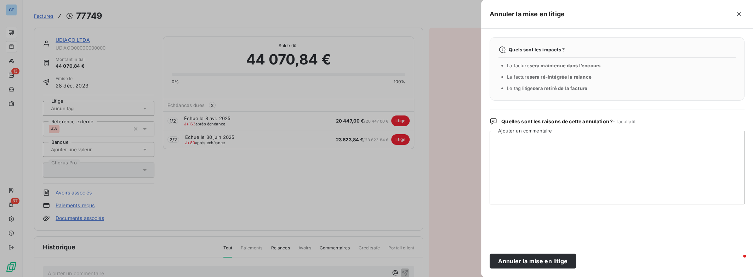
click at [608, 260] on div "Annuler la mise en litige" at bounding box center [617, 261] width 272 height 32
click at [513, 266] on button "Annuler la mise en litige" at bounding box center [533, 261] width 86 height 15
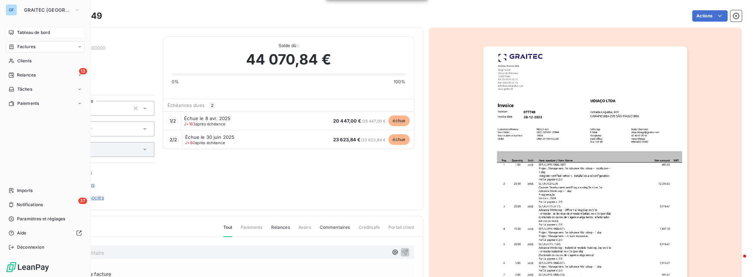
click at [30, 31] on span "Tableau de bord" at bounding box center [33, 32] width 33 height 6
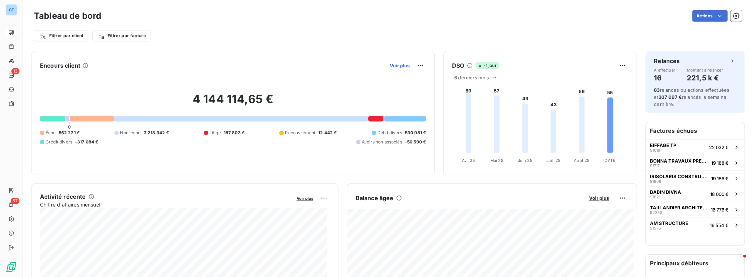
click at [395, 66] on span "Voir plus" at bounding box center [400, 66] width 20 height 6
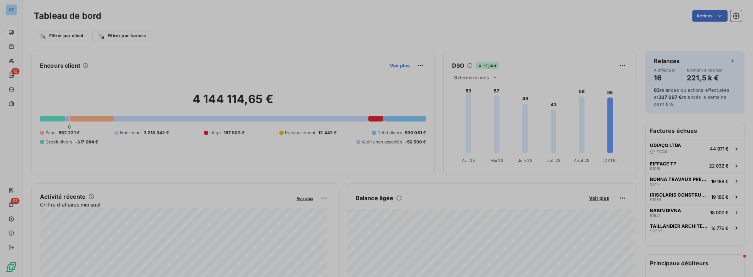
scroll to position [5, 5]
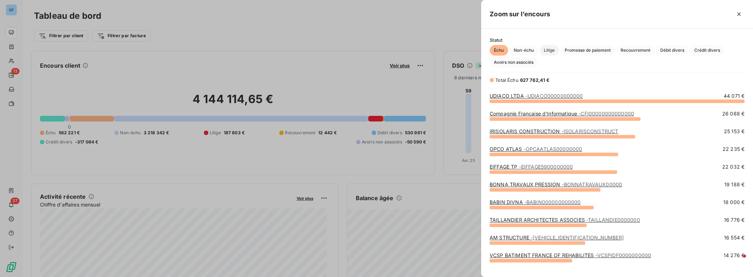
click at [551, 51] on span "Litige" at bounding box center [549, 50] width 19 height 11
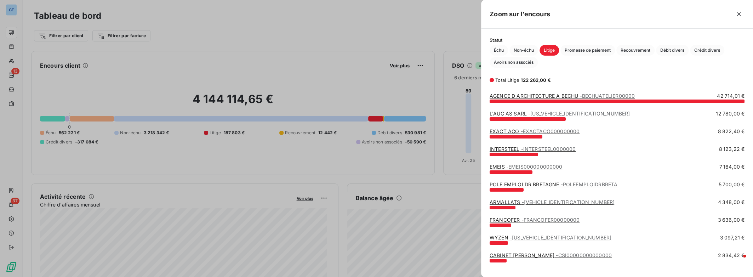
click at [534, 97] on link "AGENCE D ARCHITECTURE A BECHU - BECHUATELIER00000" at bounding box center [562, 96] width 145 height 6
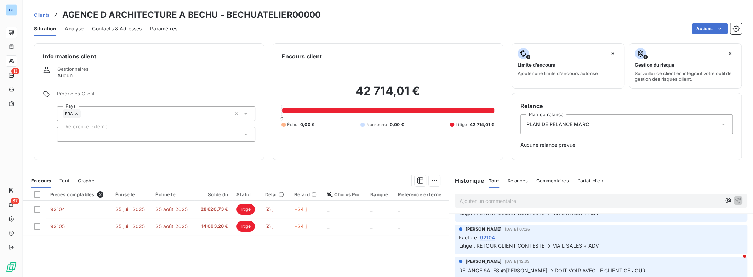
scroll to position [94, 0]
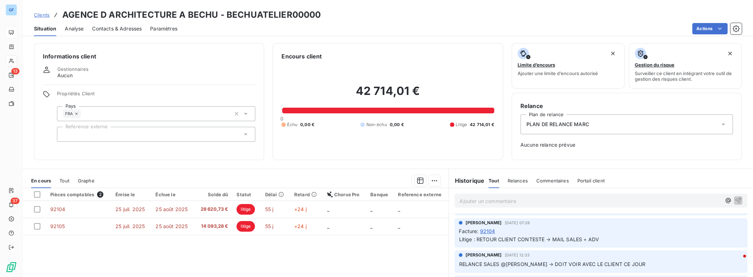
click at [544, 180] on span "Commentaires" at bounding box center [553, 181] width 33 height 6
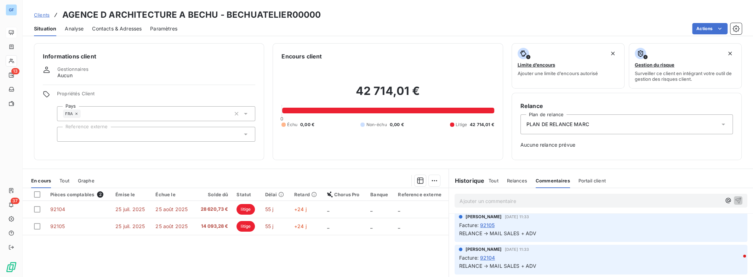
scroll to position [0, 0]
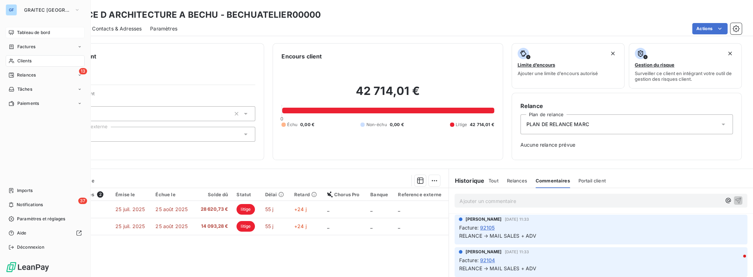
click at [27, 35] on span "Tableau de bord" at bounding box center [33, 32] width 33 height 6
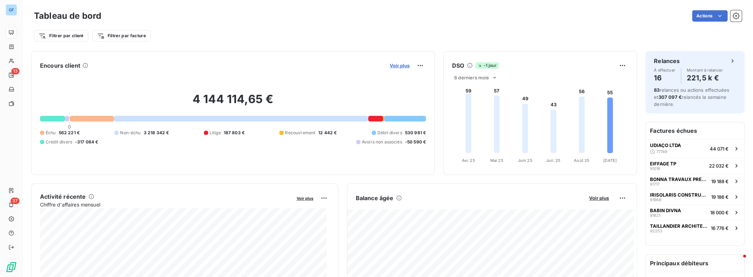
click at [390, 64] on span "Voir plus" at bounding box center [400, 66] width 20 height 6
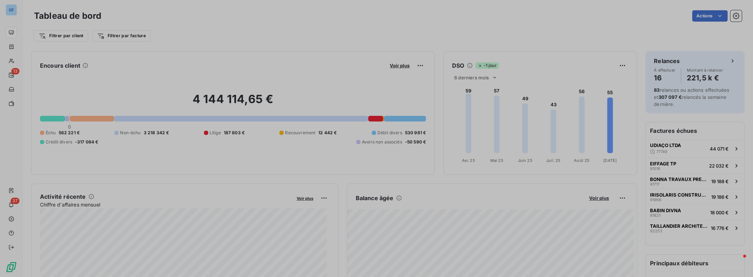
scroll to position [272, 266]
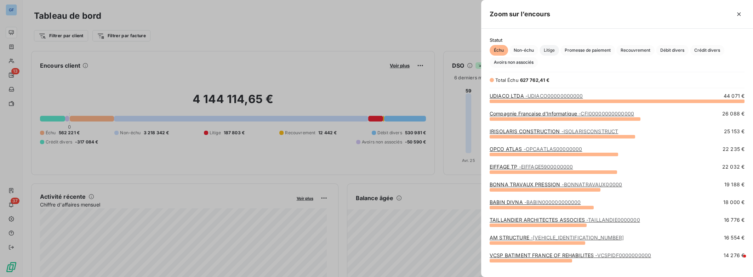
click at [554, 52] on span "Litige" at bounding box center [549, 50] width 19 height 11
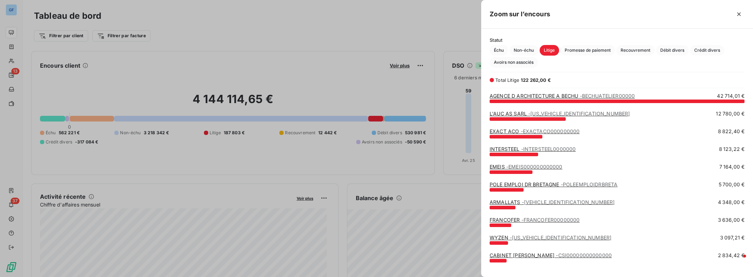
click at [526, 131] on span "- EXACTACO000000000" at bounding box center [550, 131] width 59 height 6
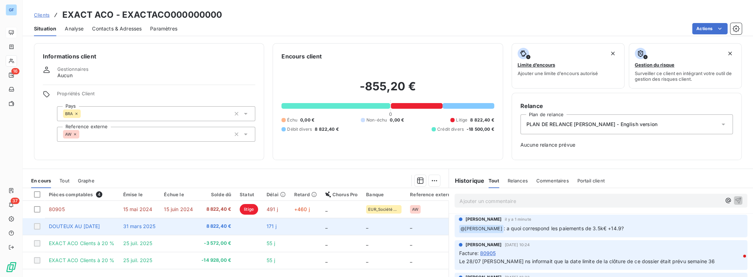
click at [133, 224] on span "31 mars 2025" at bounding box center [139, 226] width 33 height 6
click at [141, 225] on span "31 mars 2025" at bounding box center [139, 226] width 33 height 6
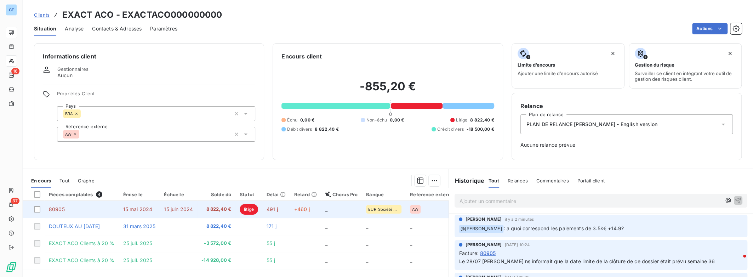
click at [227, 207] on span "8 822,40 €" at bounding box center [217, 209] width 30 height 7
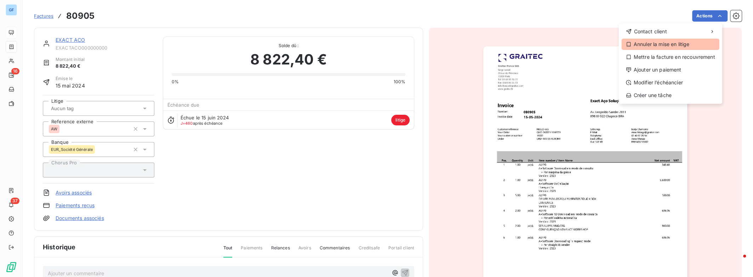
click at [682, 46] on div "Annuler la mise en litige" at bounding box center [671, 44] width 98 height 11
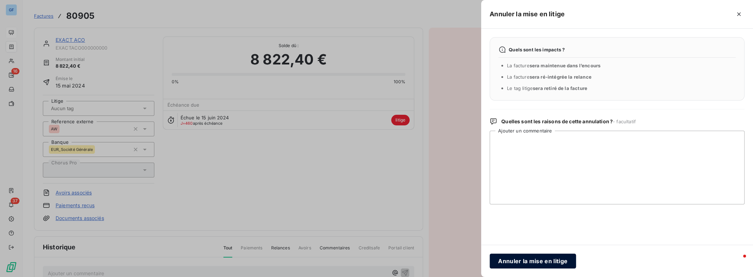
click at [507, 264] on button "Annuler la mise en litige" at bounding box center [533, 261] width 86 height 15
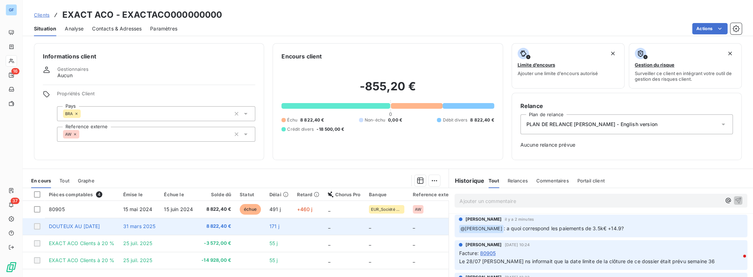
click at [219, 225] on span "8 822,40 €" at bounding box center [217, 226] width 30 height 7
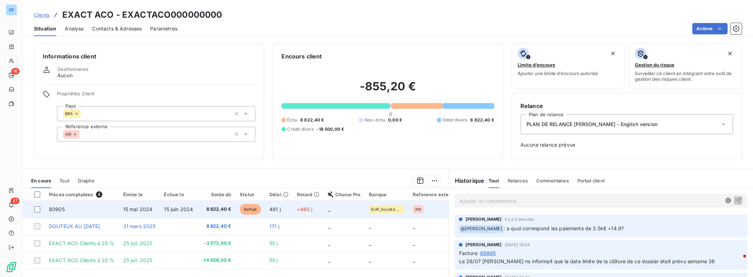
click at [215, 210] on span "8 822,40 €" at bounding box center [217, 209] width 30 height 7
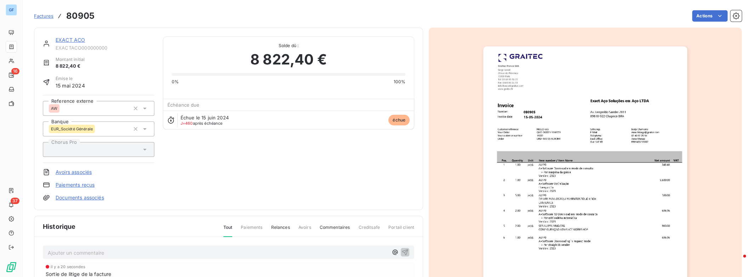
click at [92, 198] on link "Documents associés" at bounding box center [80, 197] width 49 height 7
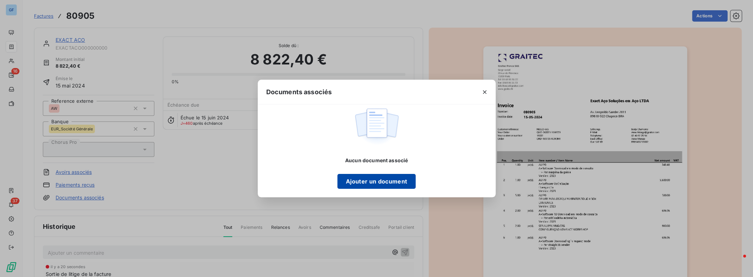
click at [362, 180] on button "Ajouter un document" at bounding box center [377, 181] width 78 height 15
click at [485, 92] on icon "button" at bounding box center [485, 92] width 4 height 4
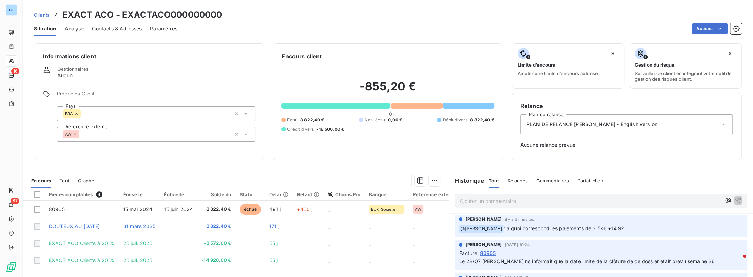
scroll to position [68, 0]
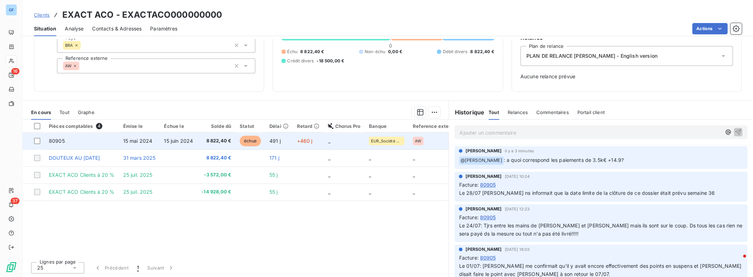
click at [248, 141] on span "échue" at bounding box center [250, 141] width 21 height 11
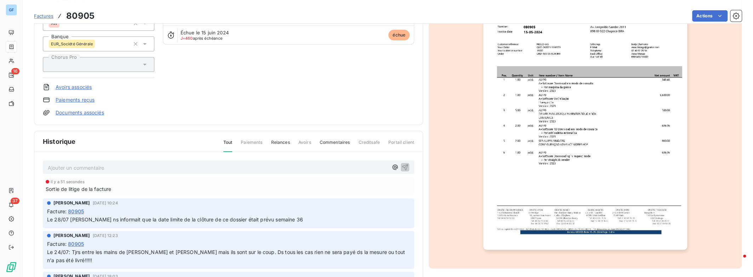
scroll to position [97, 0]
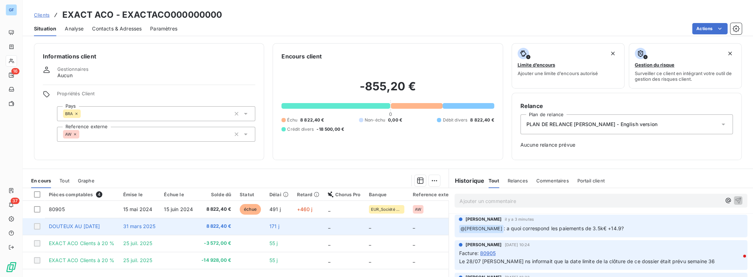
click at [210, 228] on span "8 822,40 €" at bounding box center [217, 226] width 30 height 7
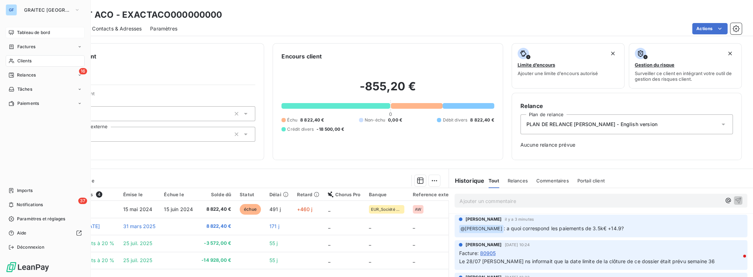
click at [33, 34] on span "Tableau de bord" at bounding box center [33, 32] width 33 height 6
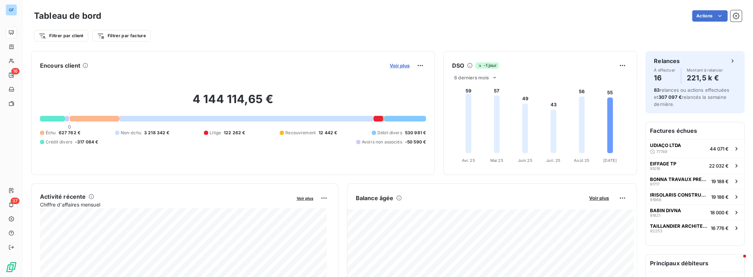
click at [400, 66] on span "Voir plus" at bounding box center [400, 66] width 20 height 6
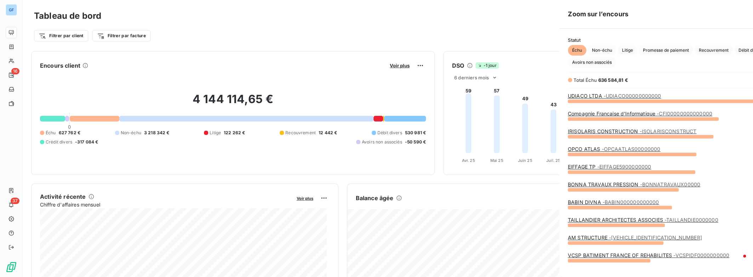
scroll to position [171, 266]
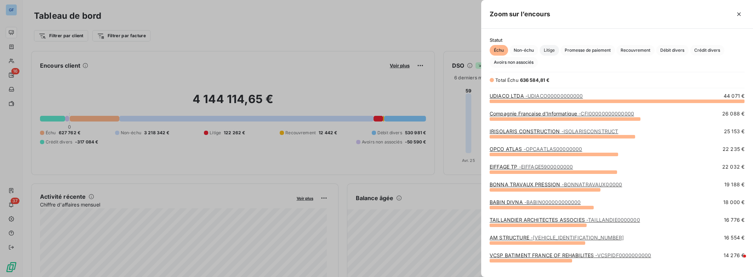
click at [548, 51] on span "Litige" at bounding box center [549, 50] width 19 height 11
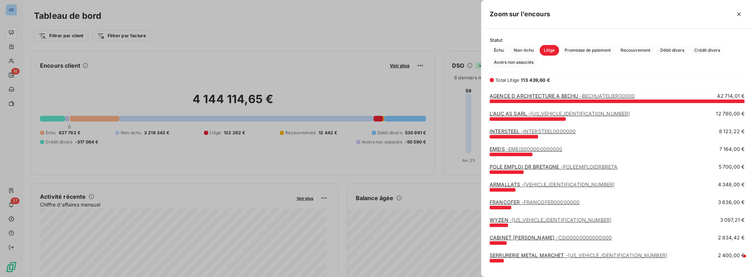
click at [518, 131] on link "INTERSTEEL - INTERSTEEL0000000" at bounding box center [533, 131] width 86 height 6
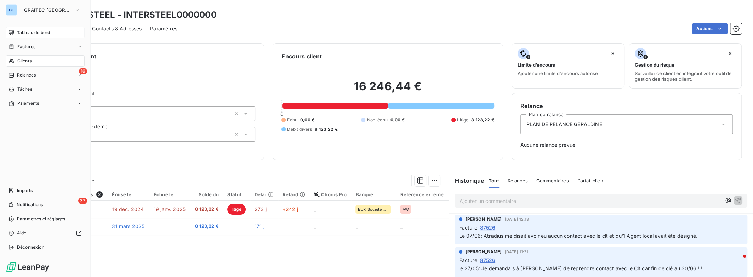
click at [35, 35] on span "Tableau de bord" at bounding box center [33, 32] width 33 height 6
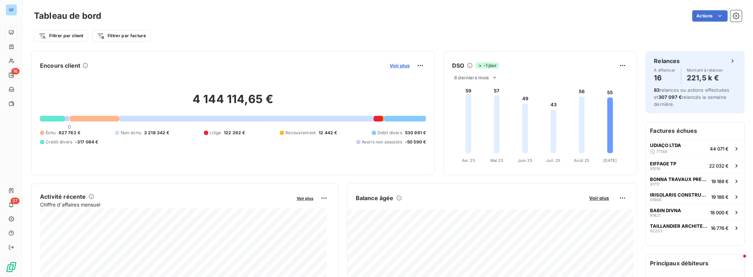
click at [396, 66] on span "Voir plus" at bounding box center [400, 66] width 20 height 6
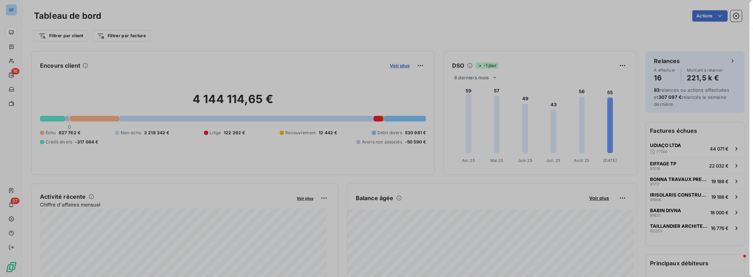
scroll to position [272, 266]
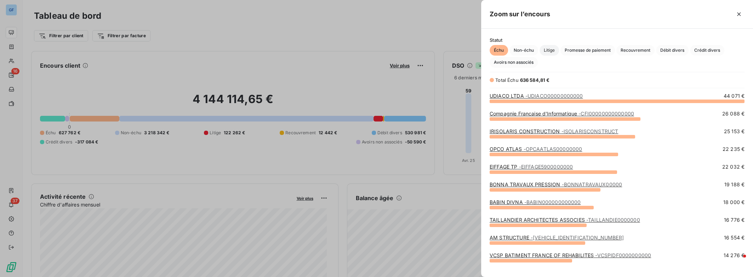
click at [552, 50] on span "Litige" at bounding box center [549, 50] width 19 height 11
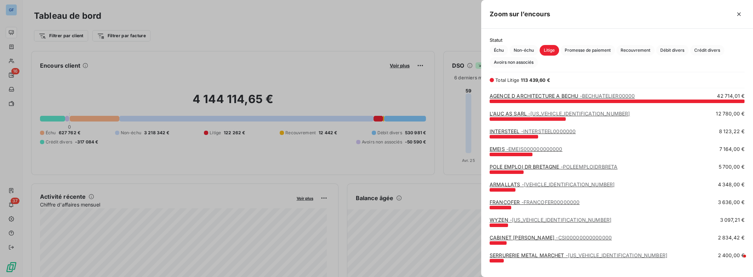
click at [514, 149] on span "- EMEIS000000000000" at bounding box center [535, 149] width 56 height 6
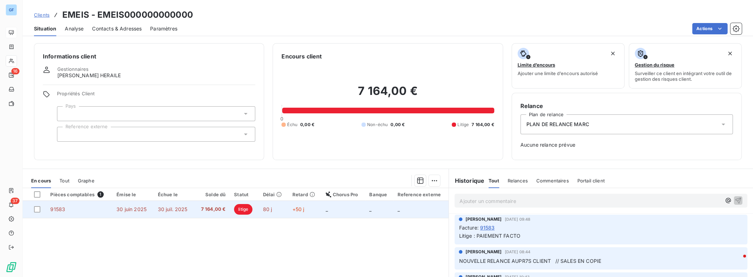
click at [163, 207] on span "30 juil. 2025" at bounding box center [173, 209] width 30 height 6
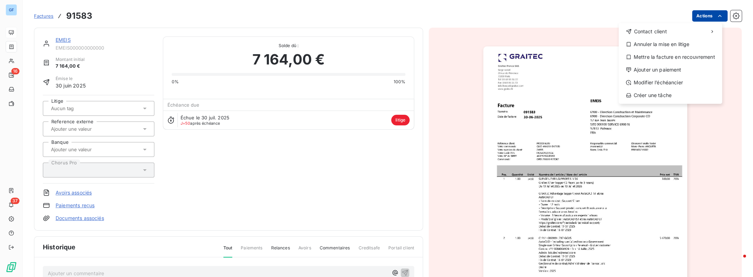
click at [706, 18] on html "GF 16 37 Factures 91583 Actions Contact client Annuler la mise en litige Mettre…" at bounding box center [376, 138] width 753 height 277
click at [679, 43] on div "Annuler la mise en litige" at bounding box center [671, 44] width 98 height 11
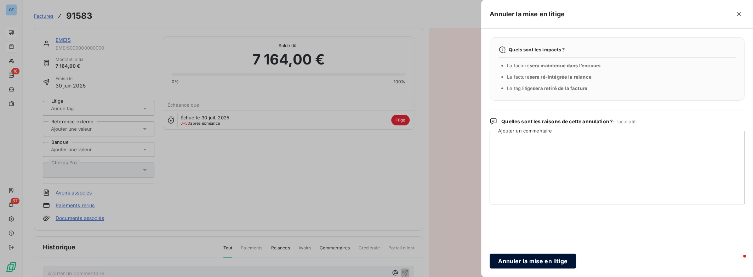
click at [515, 262] on button "Annuler la mise en litige" at bounding box center [533, 261] width 86 height 15
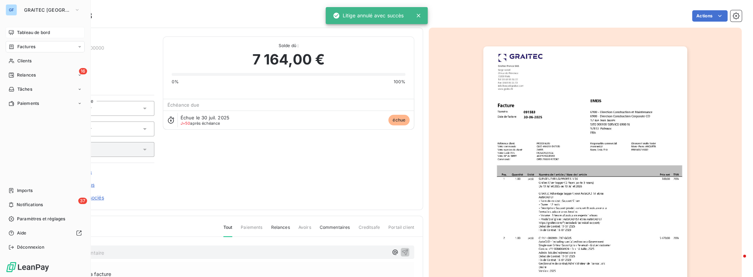
click at [30, 33] on span "Tableau de bord" at bounding box center [33, 32] width 33 height 6
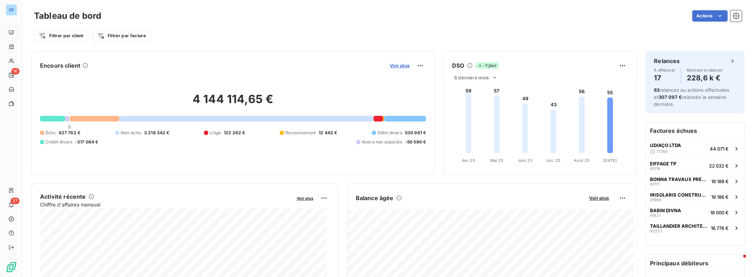
click at [400, 66] on span "Voir plus" at bounding box center [400, 66] width 20 height 6
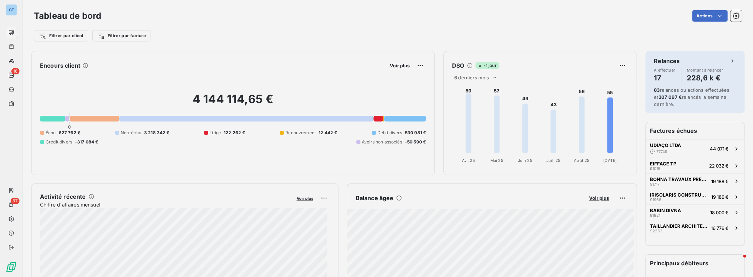
scroll to position [272, 266]
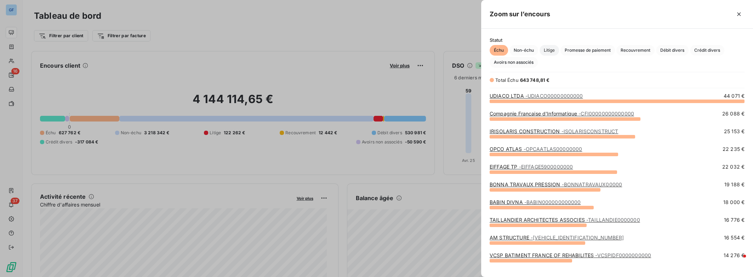
click at [552, 50] on span "Litige" at bounding box center [549, 50] width 19 height 11
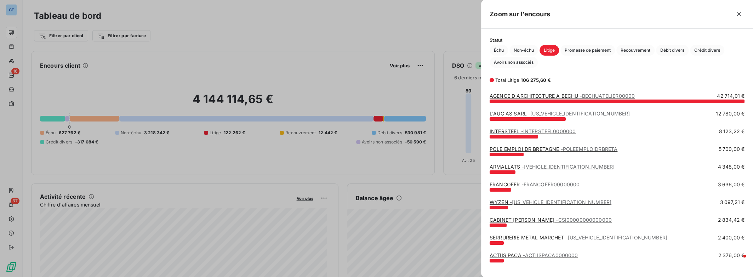
click at [523, 148] on link "POLE EMPLOI DR BRETAGNE - POLEEMPLOIDRBRETA" at bounding box center [554, 149] width 128 height 6
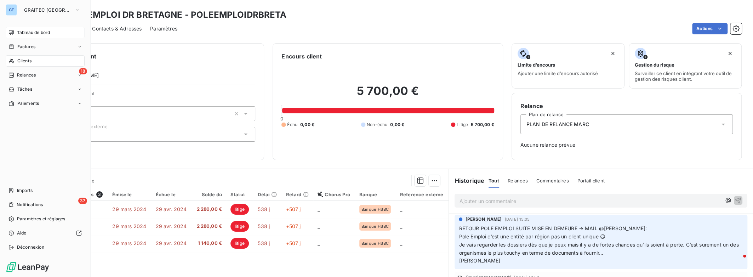
click at [30, 33] on span "Tableau de bord" at bounding box center [33, 32] width 33 height 6
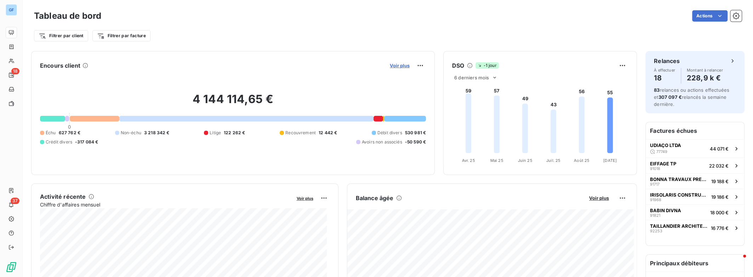
click at [392, 67] on span "Voir plus" at bounding box center [400, 66] width 20 height 6
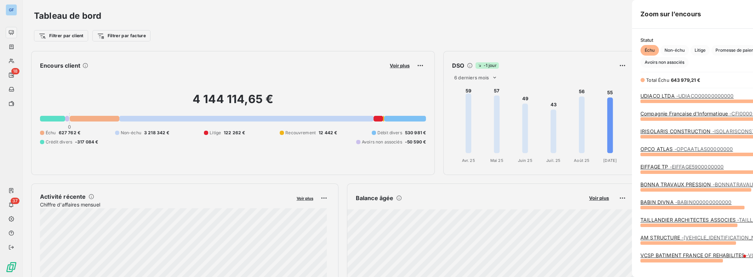
scroll to position [272, 266]
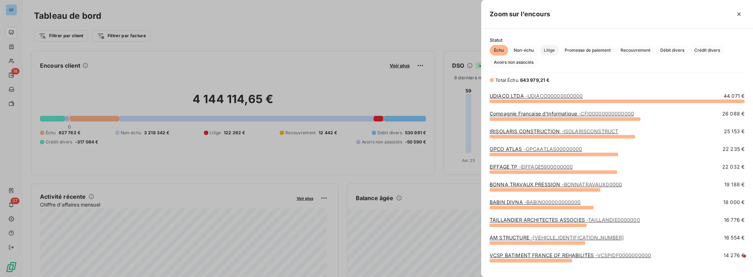
click at [554, 50] on span "Litige" at bounding box center [549, 50] width 19 height 11
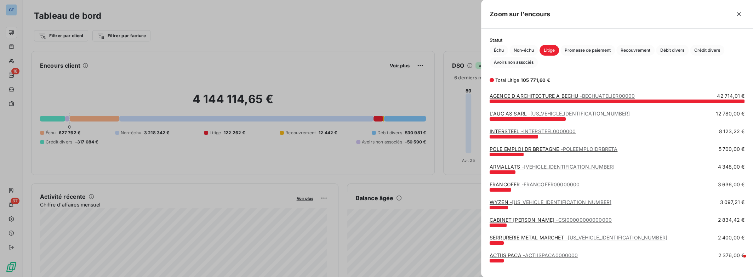
click at [530, 166] on span "- [VEHICLE_IDENTIFICATION_NUMBER]" at bounding box center [568, 167] width 93 height 6
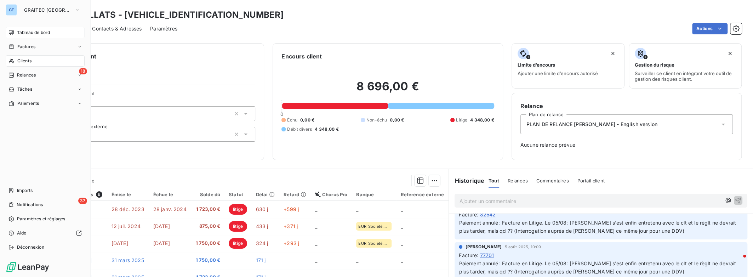
click at [35, 30] on span "Tableau de bord" at bounding box center [33, 32] width 33 height 6
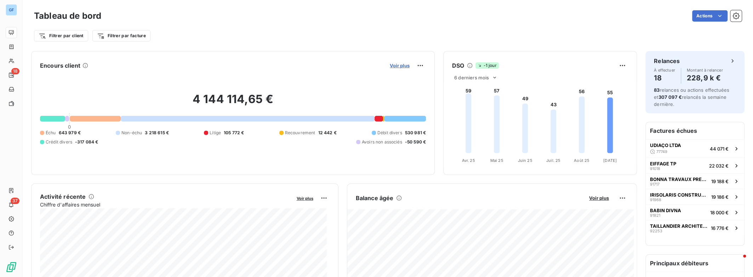
click at [402, 66] on span "Voir plus" at bounding box center [400, 66] width 20 height 6
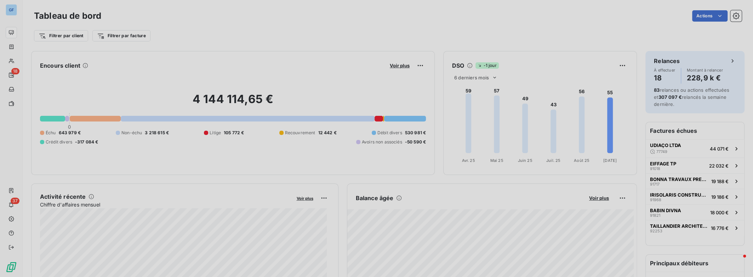
scroll to position [272, 266]
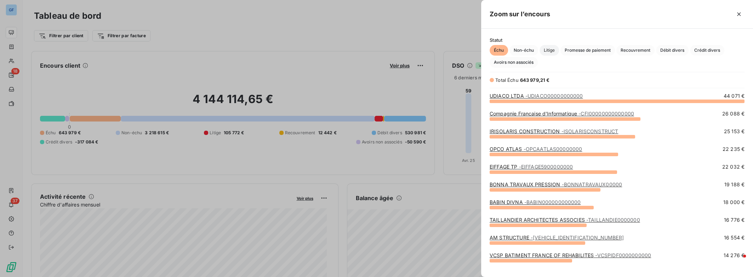
click at [553, 50] on span "Litige" at bounding box center [549, 50] width 19 height 11
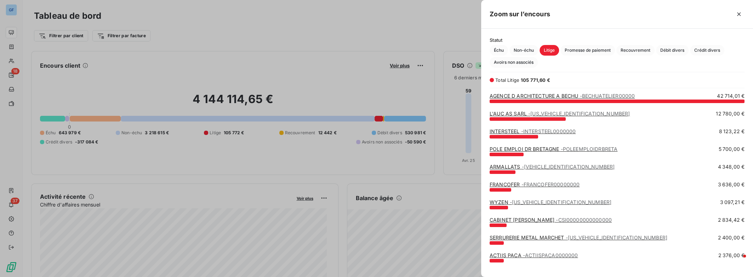
click at [510, 186] on link "FRANCOFER - FRANCOFER00000000" at bounding box center [535, 184] width 90 height 6
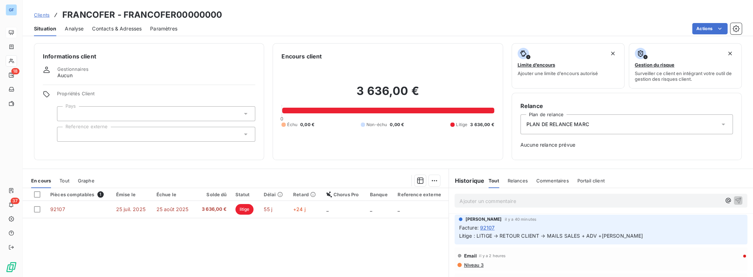
click at [547, 182] on span "Commentaires" at bounding box center [553, 181] width 33 height 6
click at [507, 179] on span "Relances" at bounding box center [517, 181] width 20 height 6
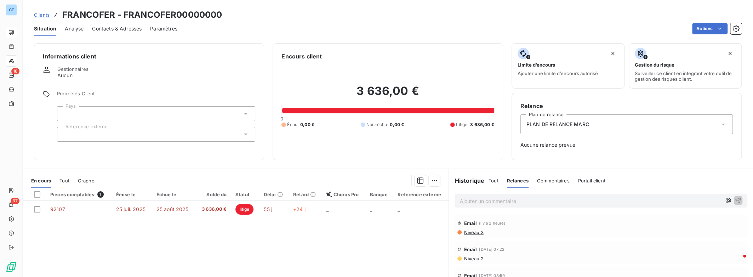
click at [489, 179] on span "Tout" at bounding box center [494, 181] width 10 height 6
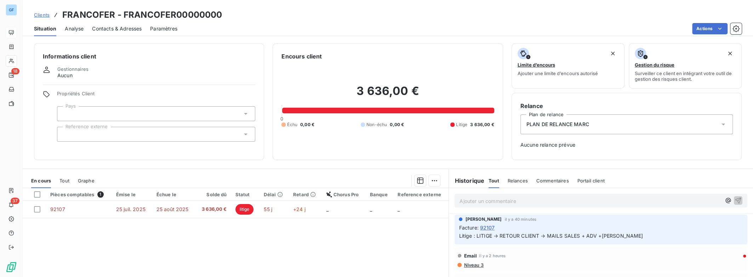
click at [467, 181] on h6 "Historique" at bounding box center [466, 180] width 35 height 9
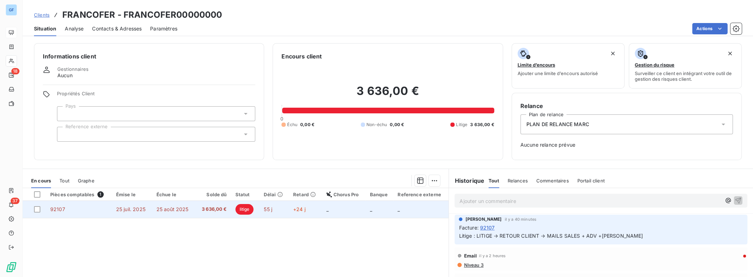
click at [209, 207] on span "3 636,00 €" at bounding box center [213, 209] width 27 height 7
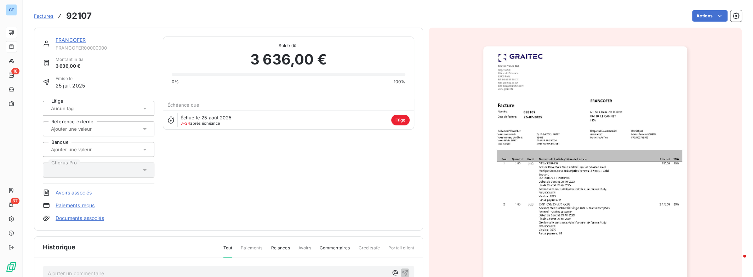
click at [273, 162] on div "FRANCOFER FRANCOFER00000000 Montant initial 3 636,00 € Émise le [DATE] Litige R…" at bounding box center [229, 128] width 372 height 185
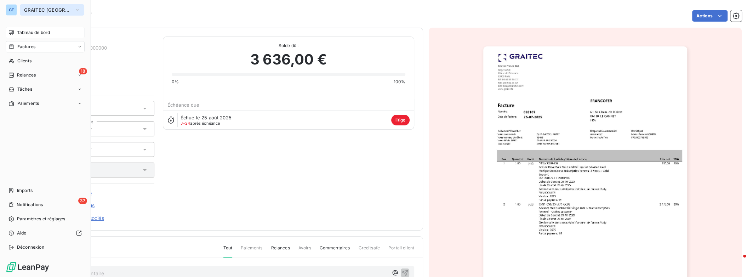
click at [67, 11] on button "GRAITEC [GEOGRAPHIC_DATA]" at bounding box center [52, 9] width 64 height 11
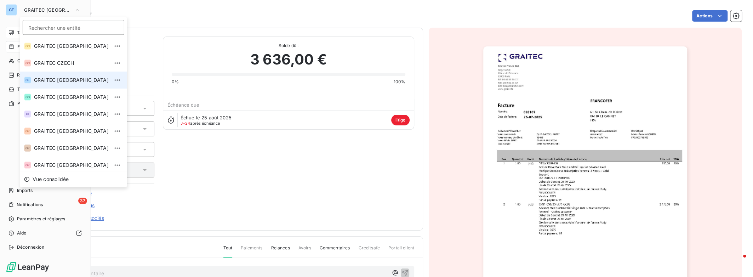
click at [67, 77] on span "GRAITEC [GEOGRAPHIC_DATA]" at bounding box center [71, 80] width 75 height 7
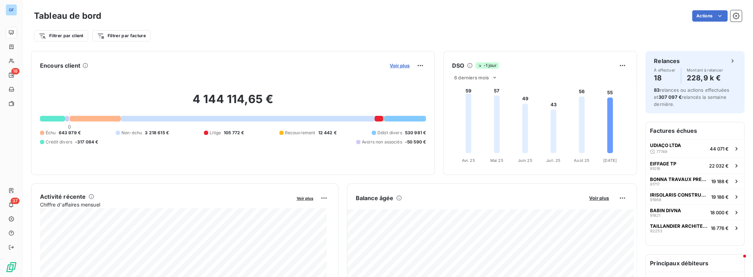
click at [397, 67] on span "Voir plus" at bounding box center [400, 66] width 20 height 6
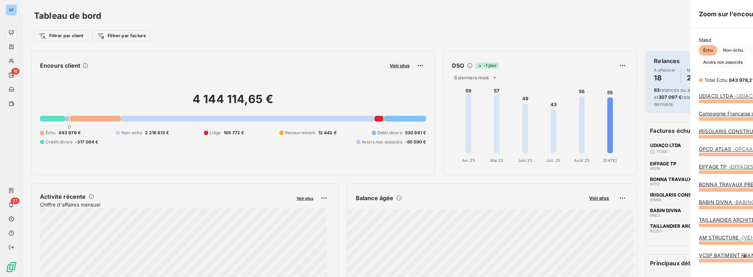
scroll to position [272, 266]
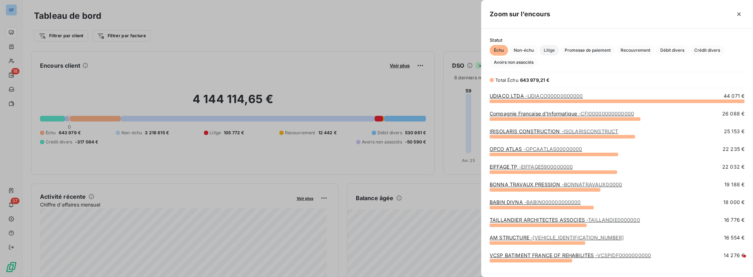
click at [552, 50] on span "Litige" at bounding box center [549, 50] width 19 height 11
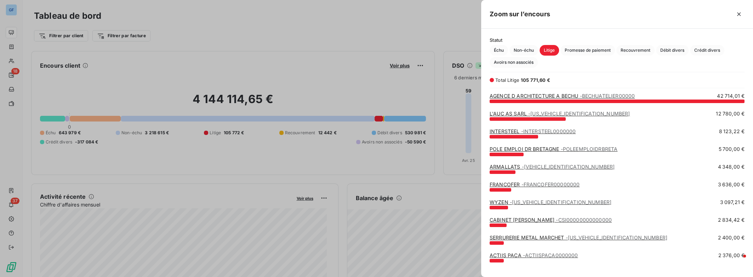
click at [498, 184] on link "FRANCOFER - FRANCOFER00000000" at bounding box center [535, 184] width 90 height 6
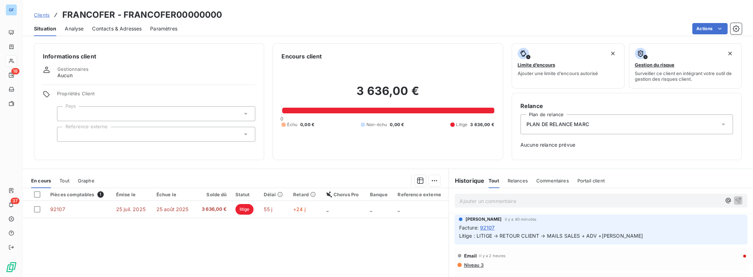
scroll to position [68, 0]
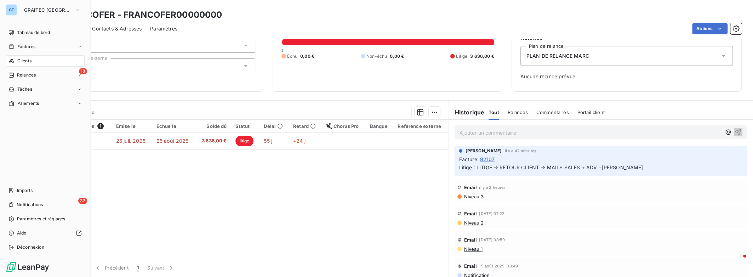
click at [28, 63] on span "Clients" at bounding box center [24, 61] width 14 height 6
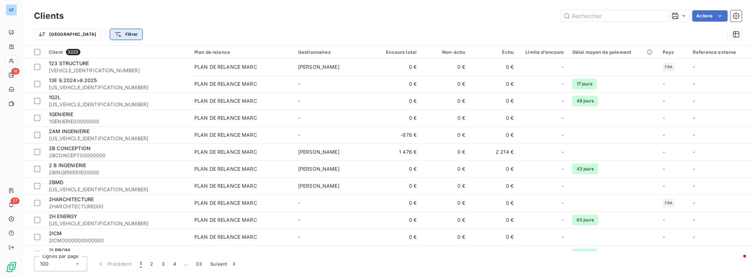
click at [91, 36] on html "GF 18 37 Clients Actions Trier Filtrer Client 3223 Plan de relance Gestionnaire…" at bounding box center [376, 138] width 753 height 277
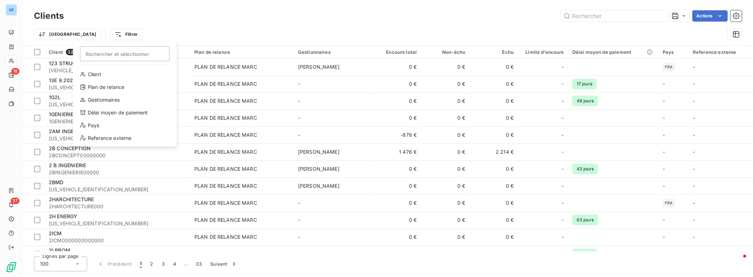
click at [105, 55] on input "Rechercher et sélectionner" at bounding box center [125, 53] width 90 height 15
type input "HG CONSTRUCTION"
drag, startPoint x: 107, startPoint y: 56, endPoint x: 55, endPoint y: 55, distance: 52.4
click at [55, 55] on html "GF 18 37 Clients Actions Trier Filtrer HG CONSTRUCTION Rechercher et sélectionn…" at bounding box center [376, 138] width 753 height 277
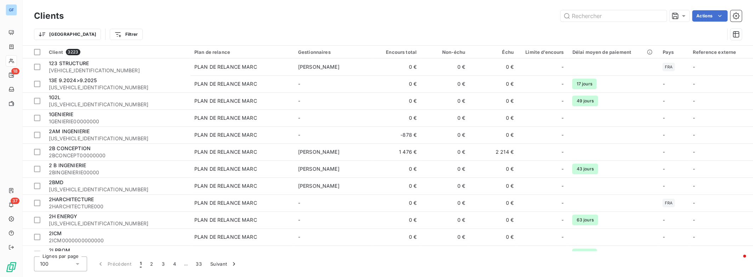
click at [49, 36] on html "GF 18 37 Clients Actions Trier Filtrer Client 3223 Plan de relance Gestionnaire…" at bounding box center [376, 138] width 753 height 277
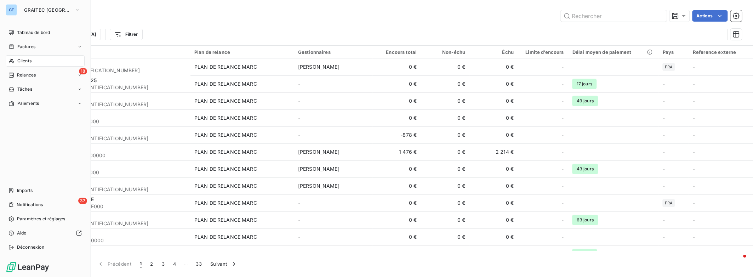
click at [28, 61] on span "Clients" at bounding box center [24, 61] width 14 height 6
click at [59, 60] on div "Clients" at bounding box center [45, 60] width 79 height 11
click at [57, 60] on div "Clients" at bounding box center [45, 60] width 79 height 11
click at [76, 46] on div "Factures" at bounding box center [45, 46] width 79 height 11
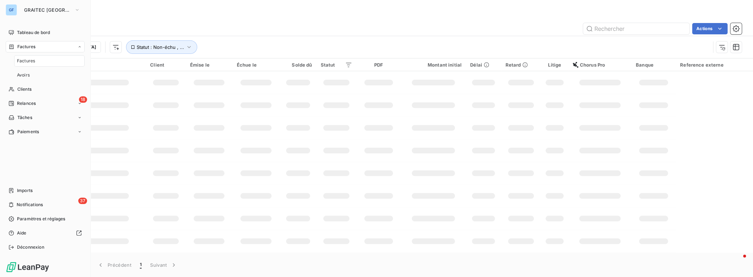
click at [62, 61] on div "Factures" at bounding box center [49, 60] width 70 height 11
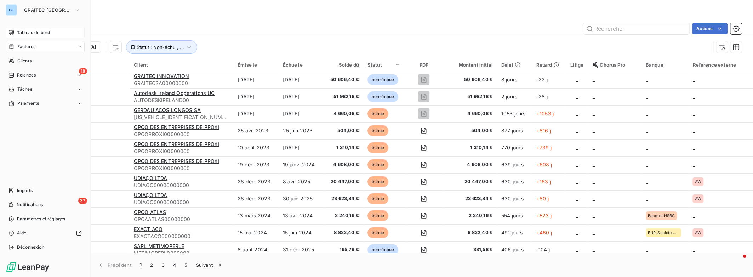
click at [30, 33] on span "Tableau de bord" at bounding box center [33, 32] width 33 height 6
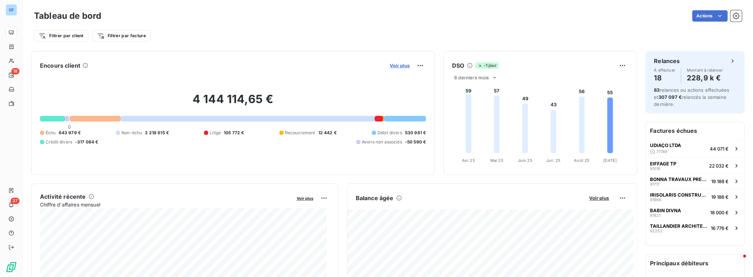
click at [399, 67] on span "Voir plus" at bounding box center [400, 66] width 20 height 6
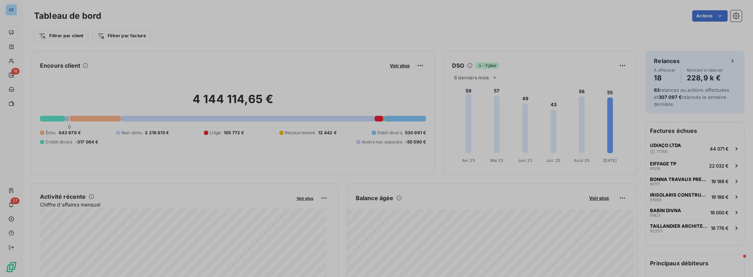
scroll to position [272, 266]
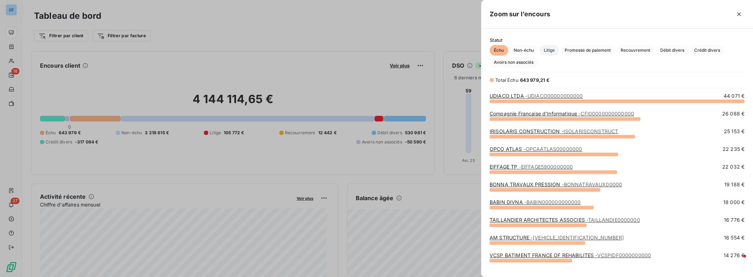
click at [557, 51] on span "Litige" at bounding box center [549, 50] width 19 height 11
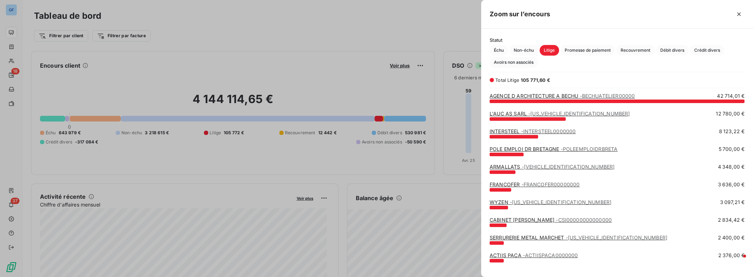
click at [500, 185] on link "FRANCOFER - FRANCOFER00000000" at bounding box center [535, 184] width 90 height 6
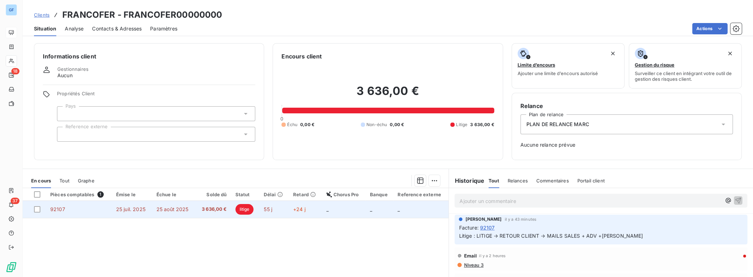
click at [220, 208] on span "3 636,00 €" at bounding box center [213, 209] width 27 height 7
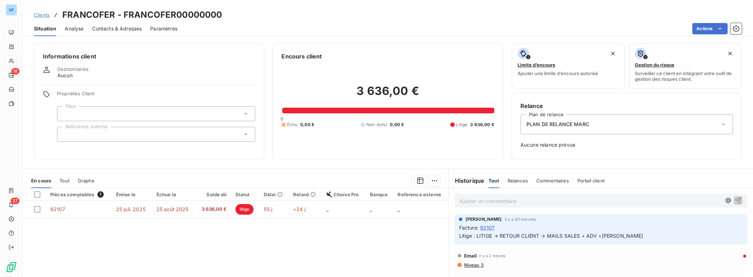
click at [499, 200] on p "Ajouter un commentaire ﻿" at bounding box center [591, 201] width 262 height 9
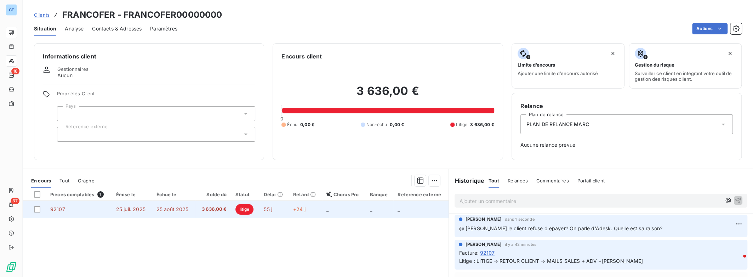
click at [244, 207] on span "litige" at bounding box center [245, 209] width 18 height 11
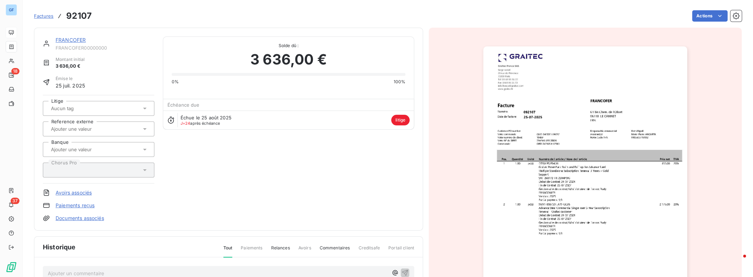
click at [319, 181] on div "FRANCOFER FRANCOFER00000000 Montant initial 3 636,00 € Émise le [DATE] Litige R…" at bounding box center [229, 128] width 372 height 185
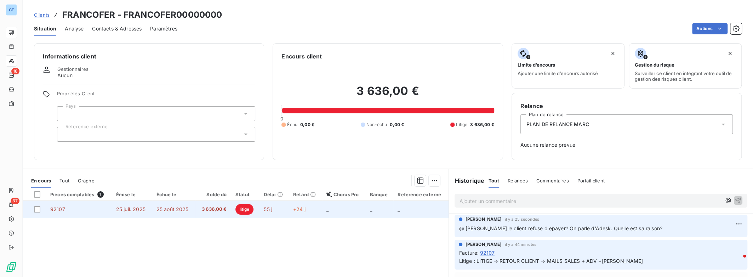
click at [239, 212] on span "litige" at bounding box center [245, 209] width 18 height 11
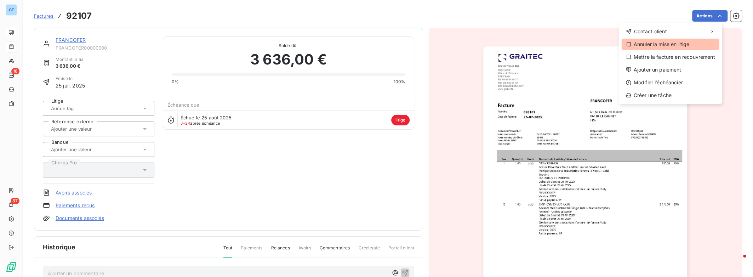
click at [676, 45] on div "Annuler la mise en litige" at bounding box center [671, 44] width 98 height 11
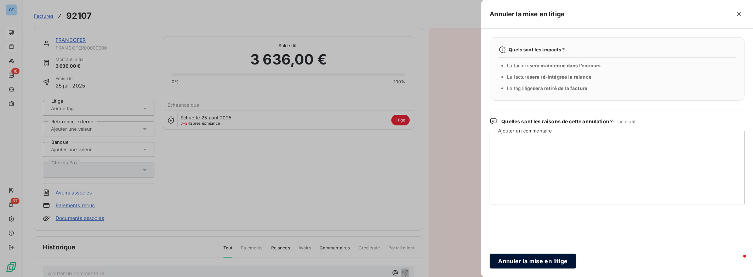
click at [498, 261] on button "Annuler la mise en litige" at bounding box center [533, 261] width 86 height 15
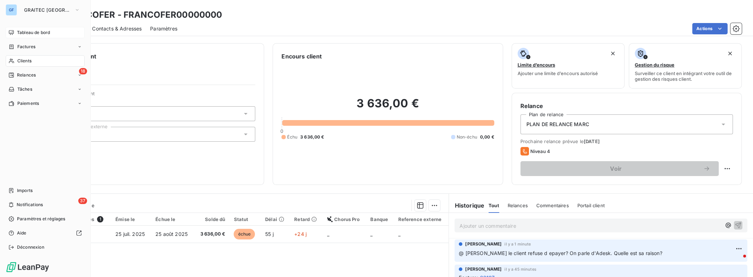
click at [29, 34] on span "Tableau de bord" at bounding box center [33, 32] width 33 height 6
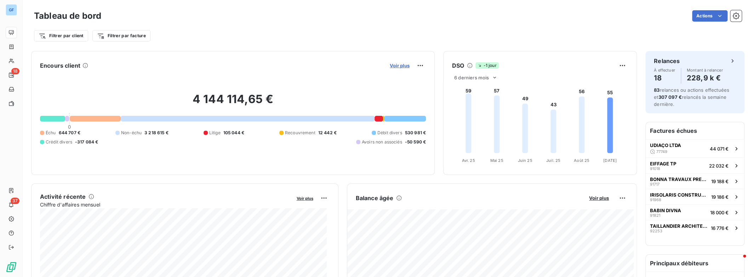
click at [400, 64] on span "Voir plus" at bounding box center [400, 66] width 20 height 6
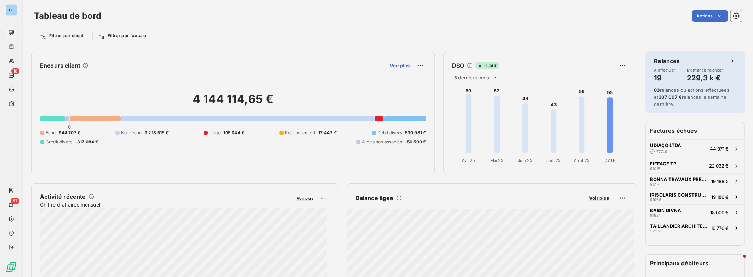
scroll to position [272, 266]
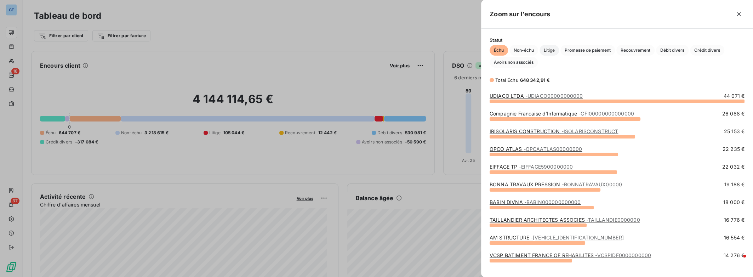
click at [552, 49] on span "Litige" at bounding box center [549, 50] width 19 height 11
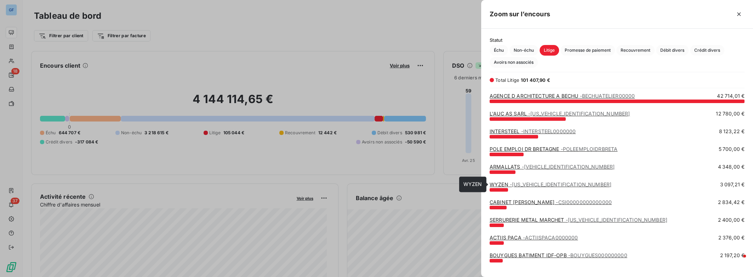
click at [502, 186] on link "WYZEN - [US_VEHICLE_IDENTIFICATION_NUMBER]" at bounding box center [551, 184] width 122 height 6
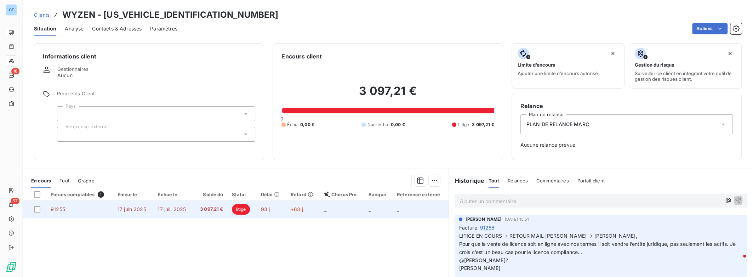
click at [240, 210] on span "litige" at bounding box center [241, 209] width 18 height 11
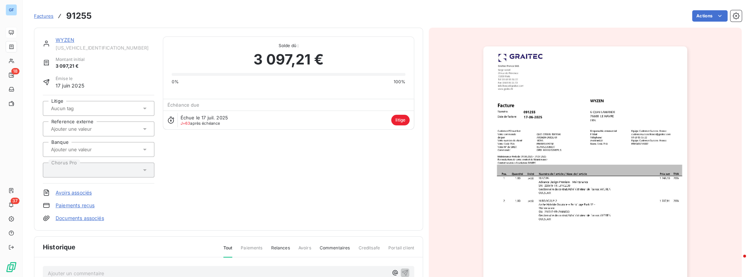
click at [361, 186] on div "WYZEN [US_VEHICLE_IDENTIFICATION_NUMBER] Montant initial 3 097,21 € Émise le [D…" at bounding box center [229, 128] width 372 height 185
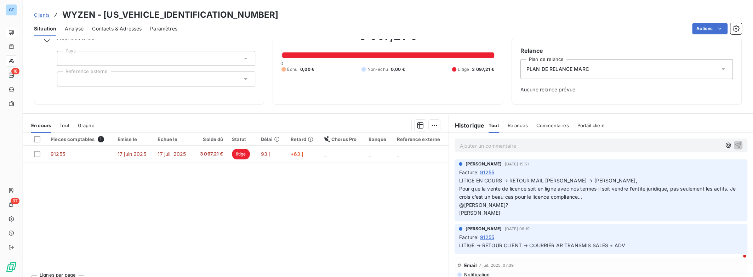
scroll to position [68, 0]
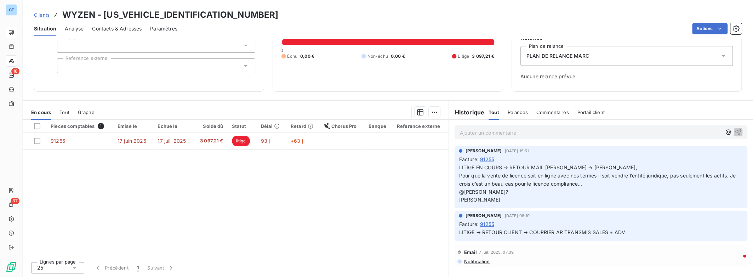
click at [553, 113] on span "Commentaires" at bounding box center [553, 112] width 33 height 6
click at [505, 191] on span "LITIGE EN COURS → RETOUR MAIL [PERSON_NAME] → [PERSON_NAME], Pour que la vente …" at bounding box center [598, 183] width 278 height 39
click at [478, 201] on p "LITIGE EN COURS → RETOUR MAIL [PERSON_NAME] → [PERSON_NAME], Pour que la vente …" at bounding box center [601, 184] width 284 height 40
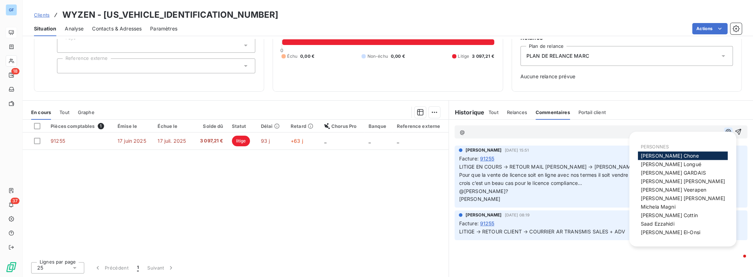
click at [725, 133] on icon "button" at bounding box center [728, 131] width 7 height 7
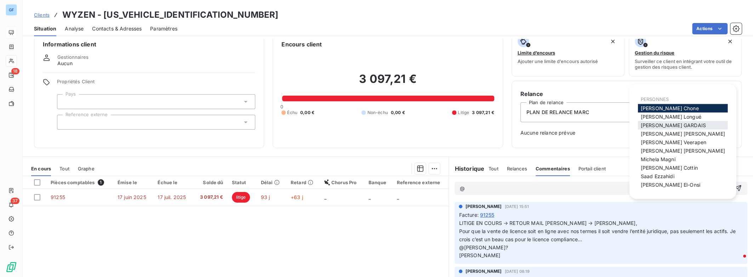
scroll to position [0, 0]
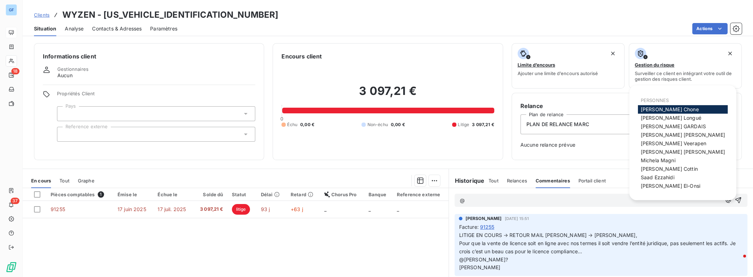
click at [661, 97] on span "PERSONNES" at bounding box center [655, 100] width 28 height 6
click at [472, 199] on p "@" at bounding box center [591, 201] width 262 height 8
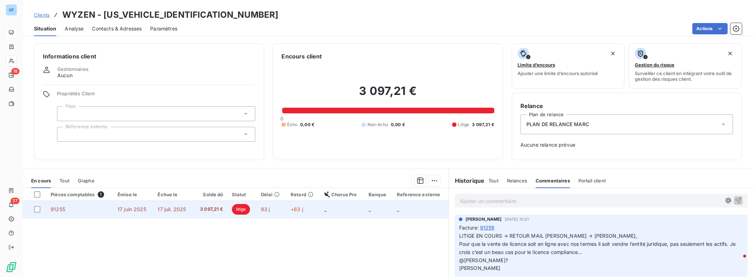
click at [370, 215] on td "_" at bounding box center [379, 209] width 28 height 17
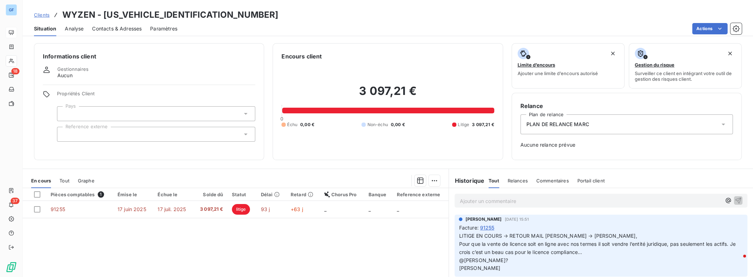
click at [466, 204] on p "Ajouter un commentaire ﻿" at bounding box center [591, 201] width 262 height 9
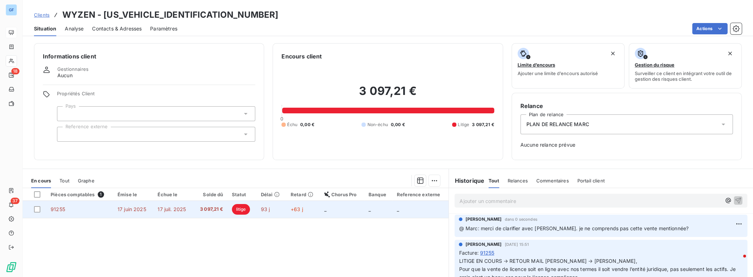
click at [242, 210] on span "litige" at bounding box center [241, 209] width 18 height 11
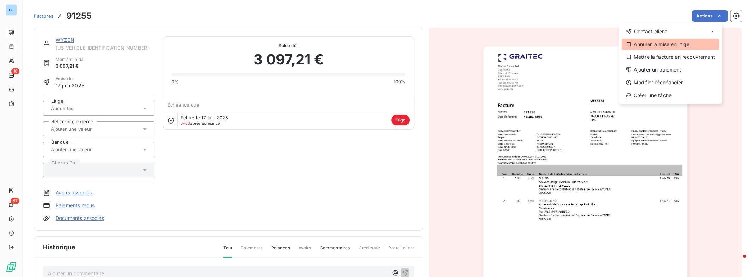
click at [688, 47] on div "Annuler la mise en litige" at bounding box center [671, 44] width 98 height 11
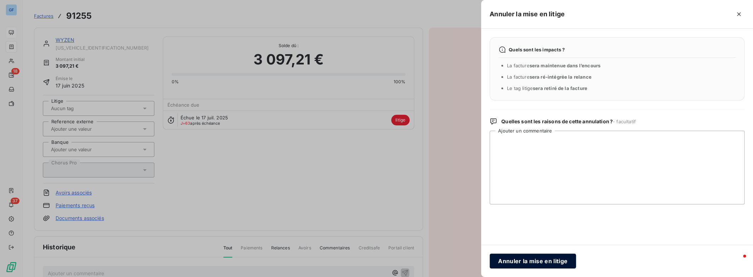
click at [535, 264] on button "Annuler la mise en litige" at bounding box center [533, 261] width 86 height 15
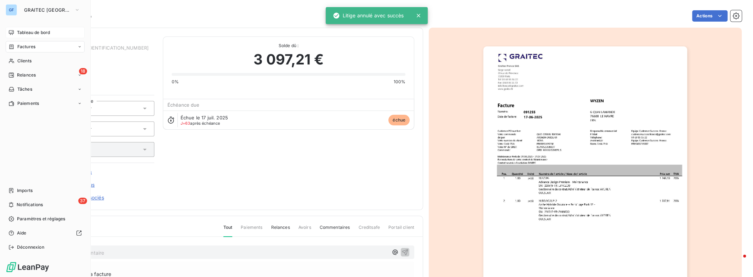
click at [41, 32] on span "Tableau de bord" at bounding box center [33, 32] width 33 height 6
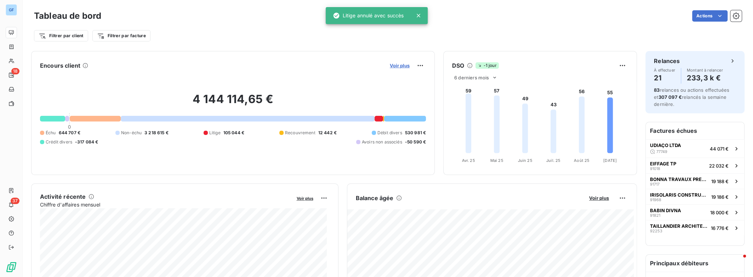
click at [400, 64] on span "Voir plus" at bounding box center [400, 66] width 20 height 6
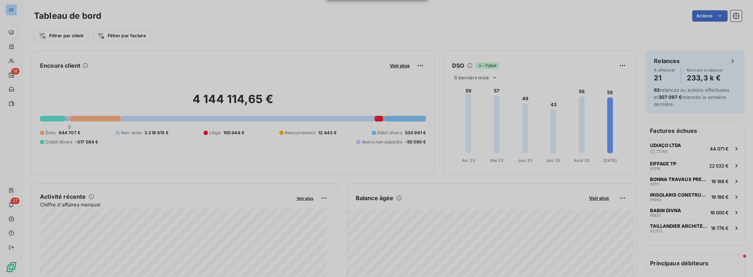
scroll to position [5, 5]
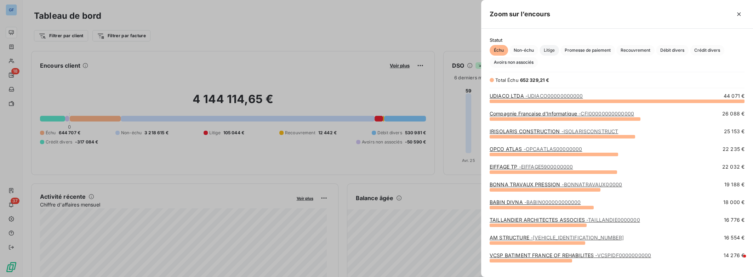
click at [551, 50] on span "Litige" at bounding box center [549, 50] width 19 height 11
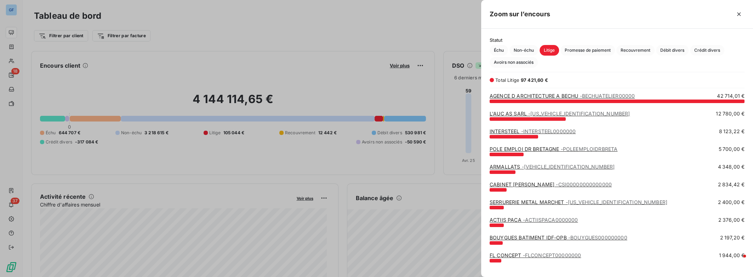
click at [500, 185] on link "CABINET [PERSON_NAME] - CSI00000000000000" at bounding box center [551, 184] width 122 height 6
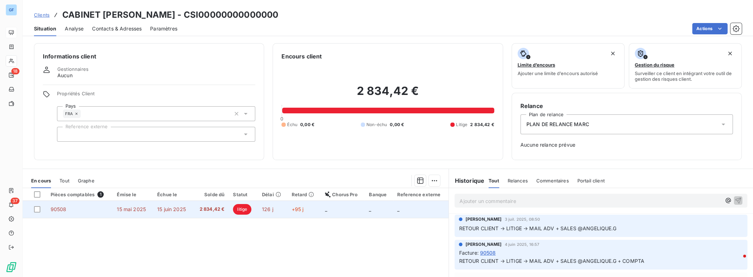
click at [240, 210] on span "litige" at bounding box center [242, 209] width 18 height 11
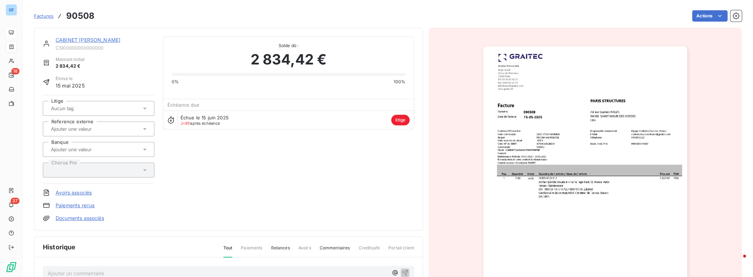
click at [300, 202] on div "CABINET [PERSON_NAME] CSI00000000000000 Montant initial 2 834,42 € Émise le [DA…" at bounding box center [229, 128] width 372 height 185
click at [381, 135] on div "CABINET [PERSON_NAME] CSI00000000000000 Montant initial 2 834,42 € Émise le [DA…" at bounding box center [229, 128] width 372 height 185
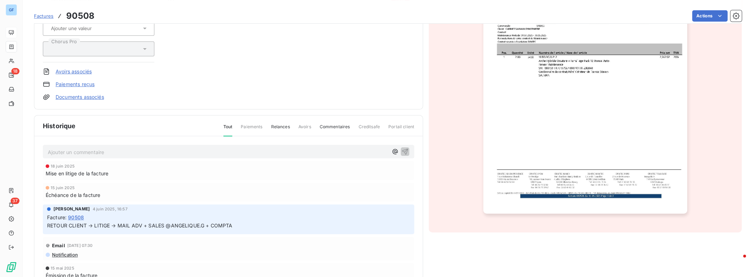
scroll to position [135, 0]
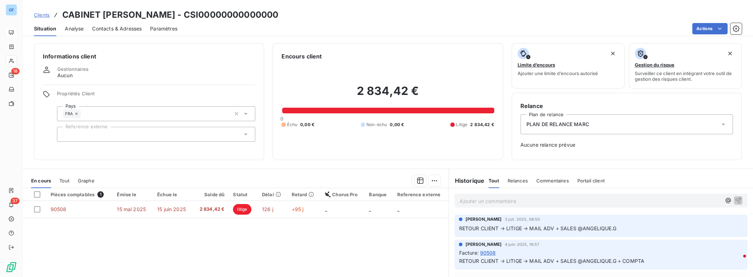
scroll to position [68, 0]
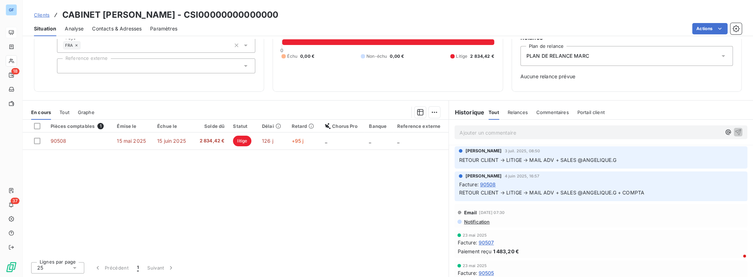
click at [552, 113] on span "Commentaires" at bounding box center [553, 112] width 33 height 6
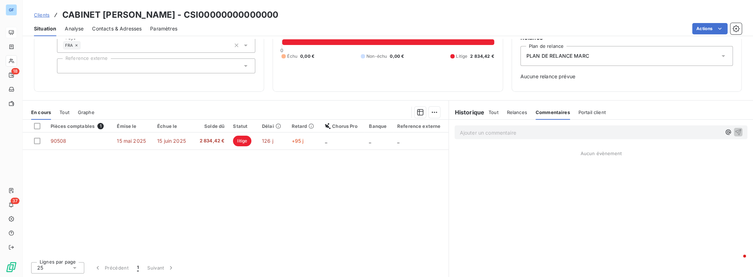
click at [521, 114] on span "Relances" at bounding box center [517, 112] width 20 height 6
click at [490, 111] on span "Tout" at bounding box center [494, 112] width 10 height 6
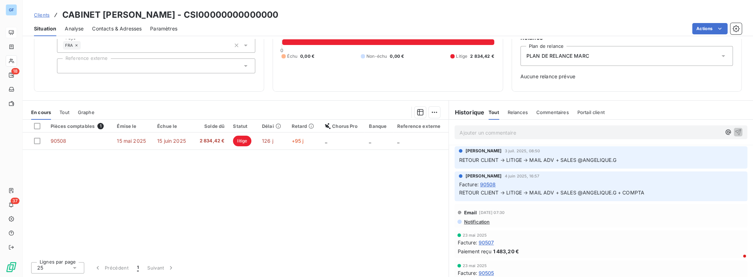
click at [489, 132] on p "Ajouter un commentaire ﻿" at bounding box center [591, 132] width 262 height 9
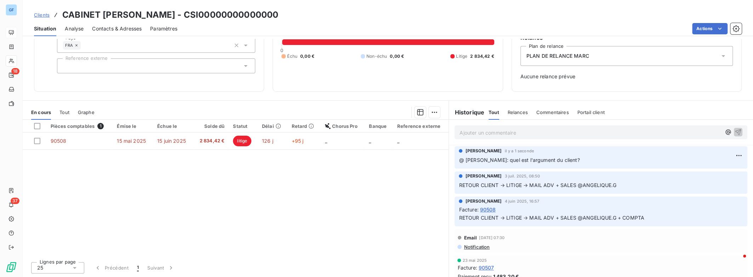
click at [549, 112] on span "Commentaires" at bounding box center [553, 112] width 33 height 6
click at [512, 112] on span "Relances" at bounding box center [517, 112] width 20 height 6
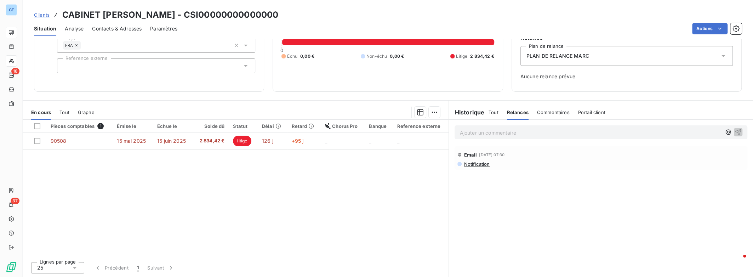
click at [492, 114] on span "Tout" at bounding box center [494, 112] width 10 height 6
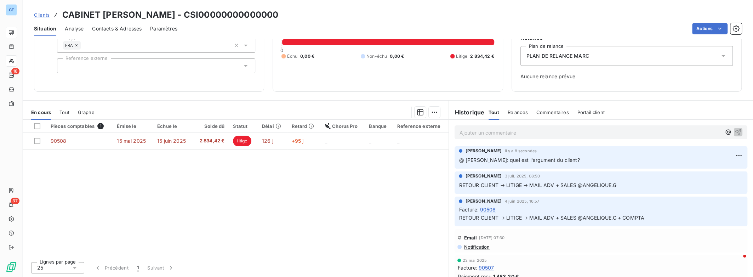
click at [473, 115] on h6 "Historique" at bounding box center [466, 112] width 35 height 9
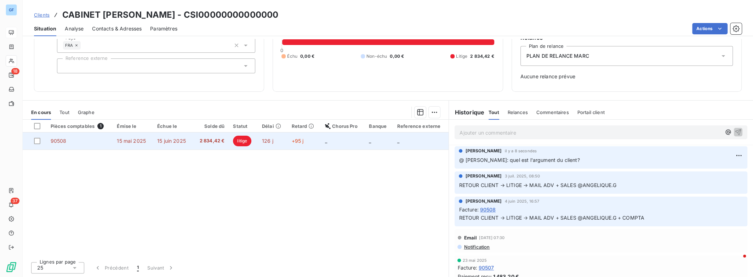
click at [240, 140] on span "litige" at bounding box center [242, 141] width 18 height 11
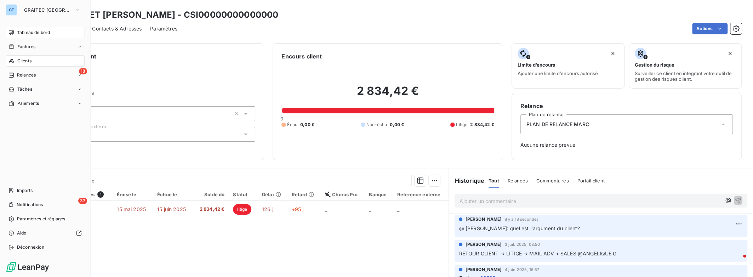
click at [25, 34] on span "Tableau de bord" at bounding box center [33, 32] width 33 height 6
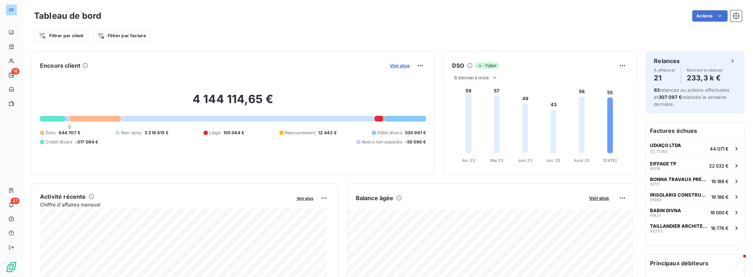
click at [399, 66] on span "Voir plus" at bounding box center [400, 66] width 20 height 6
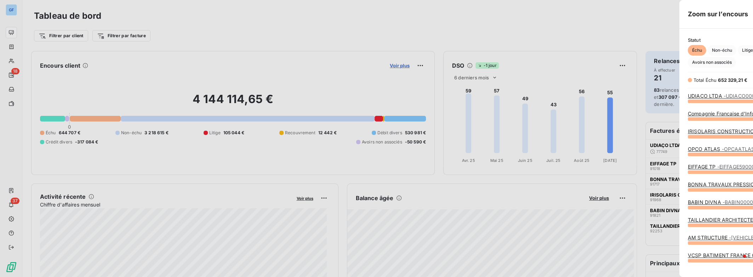
scroll to position [272, 266]
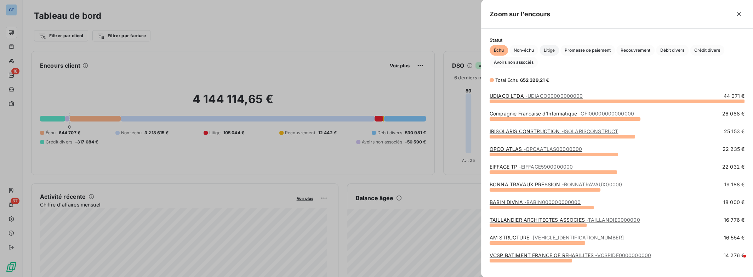
click at [552, 50] on span "Litige" at bounding box center [549, 50] width 19 height 11
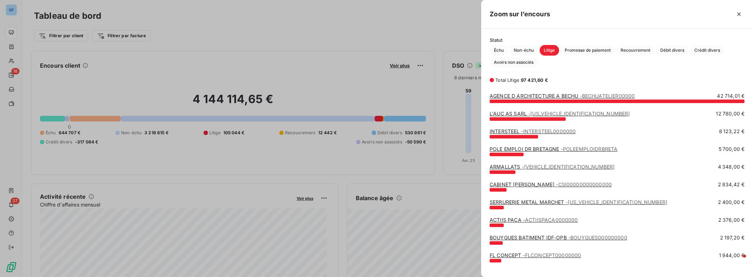
click at [524, 203] on link "SERRURERIE METAL MARCHET - [US_VEHICLE_IDENTIFICATION_NUMBER]" at bounding box center [579, 202] width 178 height 6
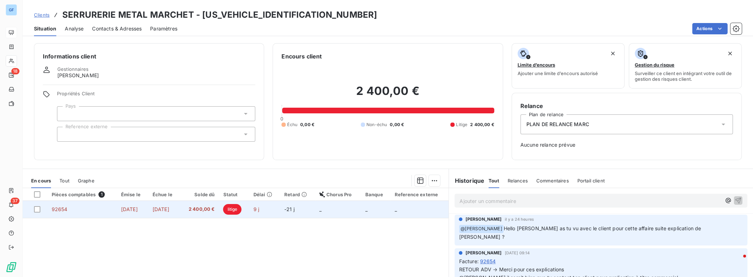
click at [242, 208] on span "litige" at bounding box center [232, 209] width 18 height 11
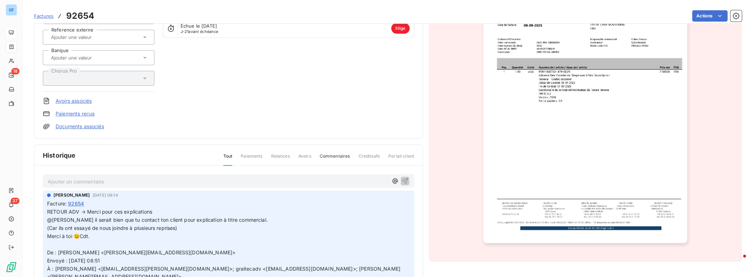
scroll to position [97, 0]
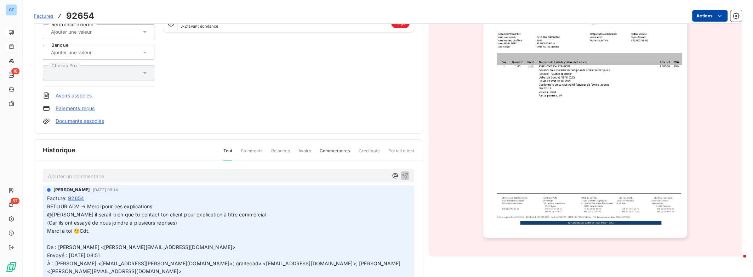
click at [710, 18] on html "GF 18 37 Factures 92654 Actions SERRURERIE METAL MARCHET [US_VEHICLE_IDENTIFICA…" at bounding box center [376, 138] width 753 height 277
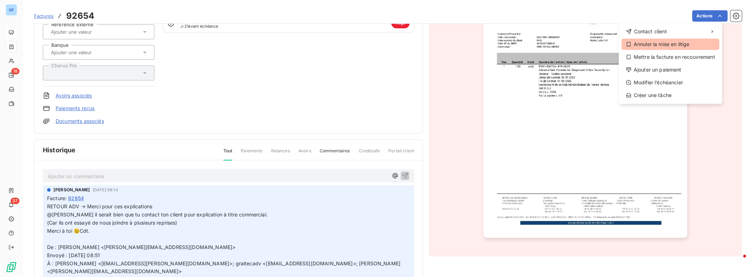
click at [690, 43] on div "Annuler la mise en litige" at bounding box center [671, 44] width 98 height 11
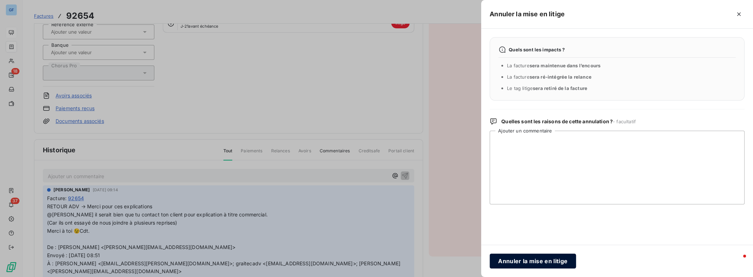
click at [518, 262] on button "Annuler la mise en litige" at bounding box center [533, 261] width 86 height 15
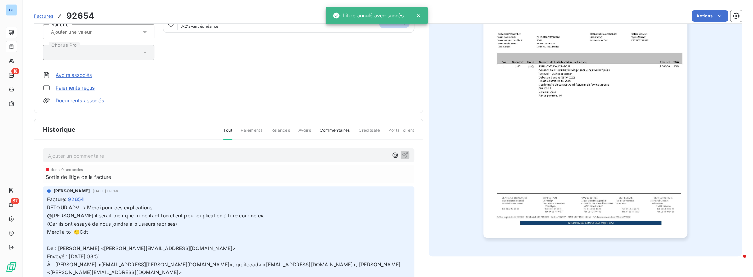
scroll to position [77, 0]
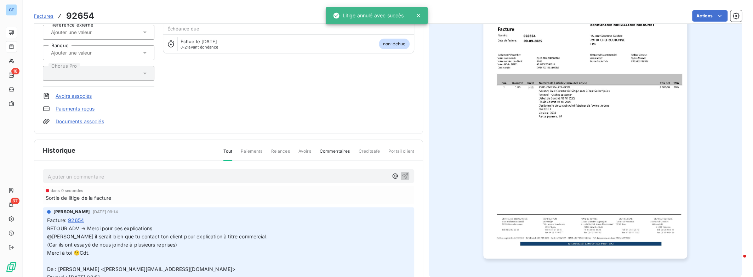
click at [367, 108] on div "SERRURERIE METAL MARCHET [US_VEHICLE_IDENTIFICATION_NUMBER] Montant initial 2 4…" at bounding box center [229, 42] width 372 height 165
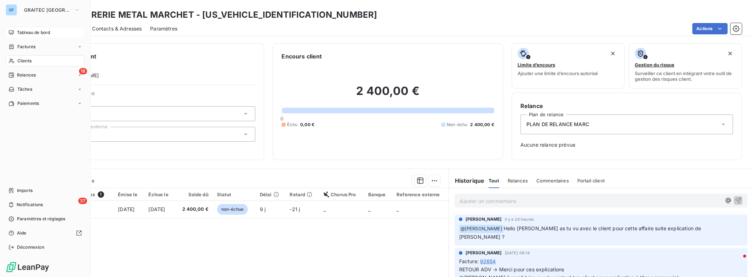
click at [13, 33] on icon at bounding box center [11, 32] width 5 height 5
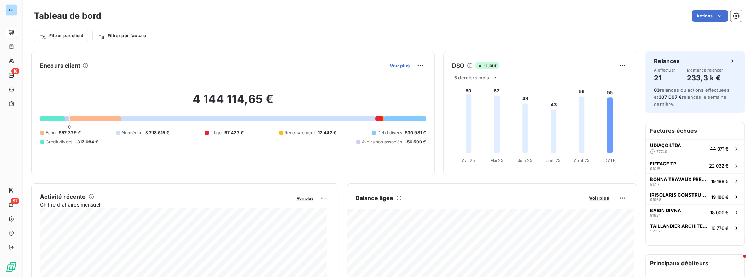
click at [393, 66] on span "Voir plus" at bounding box center [400, 66] width 20 height 6
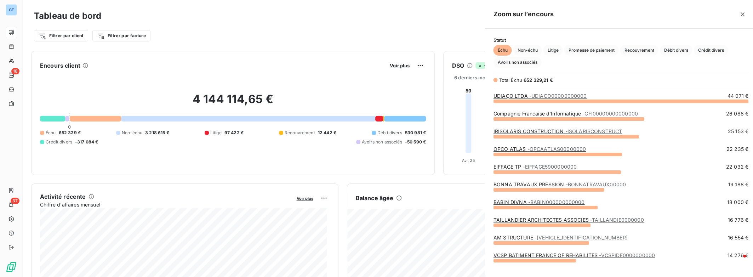
scroll to position [272, 266]
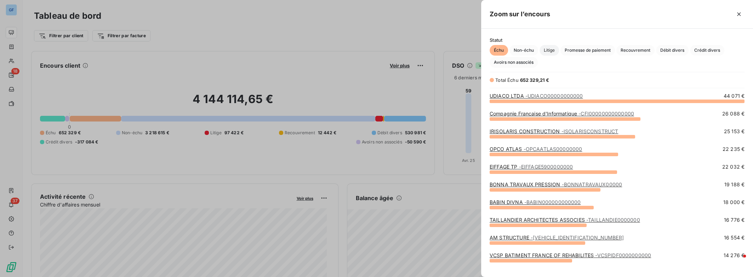
click at [548, 50] on span "Litige" at bounding box center [549, 50] width 19 height 11
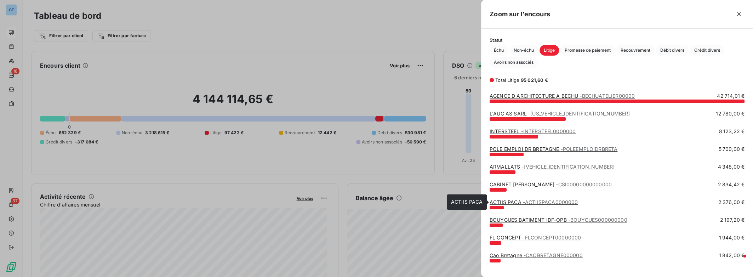
click at [514, 201] on link "ACTIIS PACA - ACTIISPACA0000000" at bounding box center [534, 202] width 89 height 6
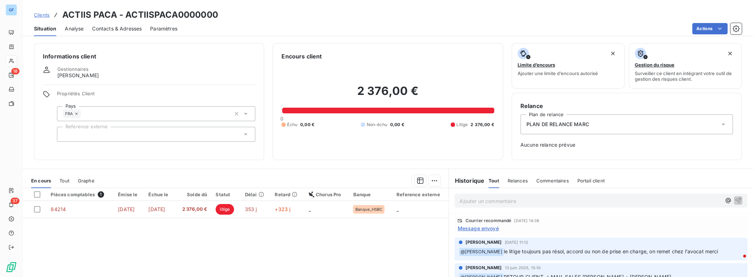
scroll to position [94, 0]
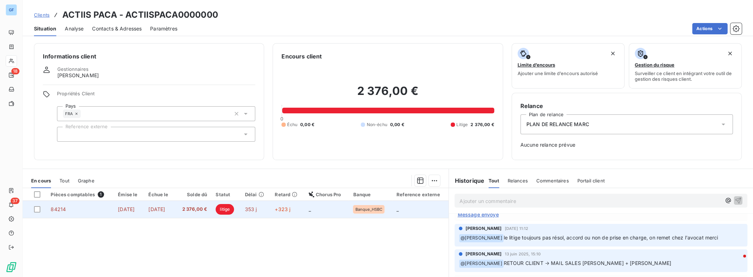
click at [234, 210] on span "litige" at bounding box center [225, 209] width 18 height 11
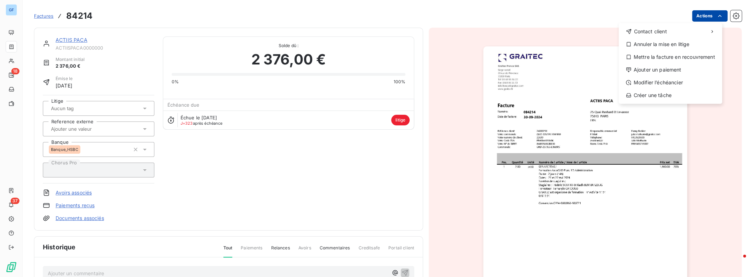
click at [710, 21] on html "GF 18 37 Factures 84214 Actions Contact client Annuler la mise en litige Mettre…" at bounding box center [376, 138] width 753 height 277
click at [678, 47] on div "Annuler la mise en litige" at bounding box center [671, 44] width 98 height 11
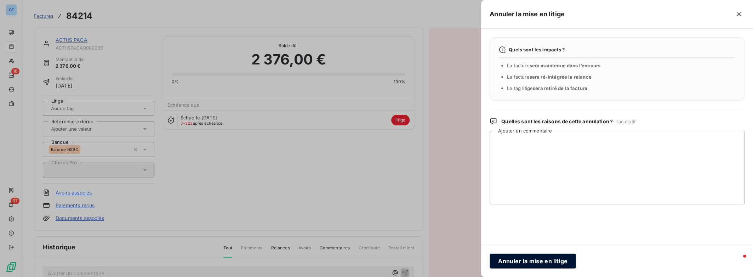
click at [512, 262] on button "Annuler la mise en litige" at bounding box center [533, 261] width 86 height 15
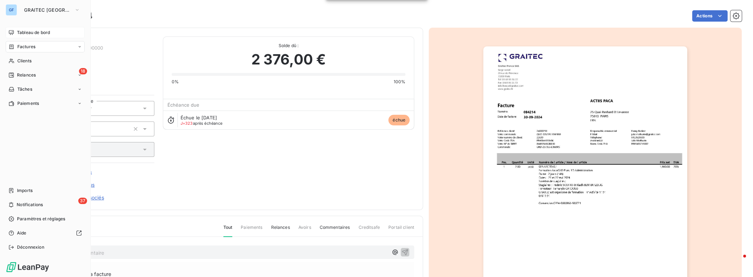
click at [25, 32] on span "Tableau de bord" at bounding box center [33, 32] width 33 height 6
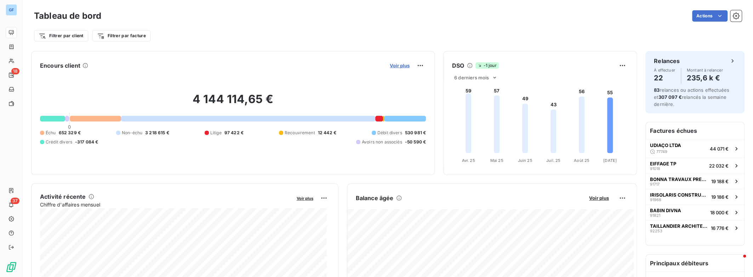
click at [397, 67] on span "Voir plus" at bounding box center [400, 66] width 20 height 6
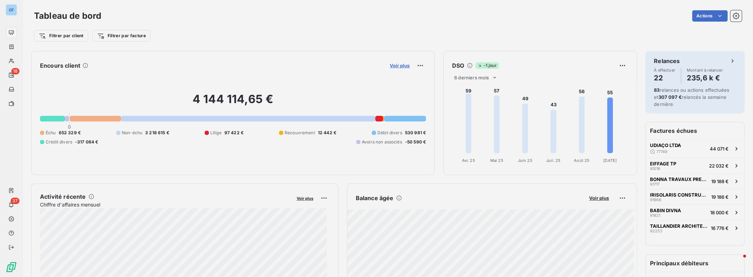
scroll to position [272, 266]
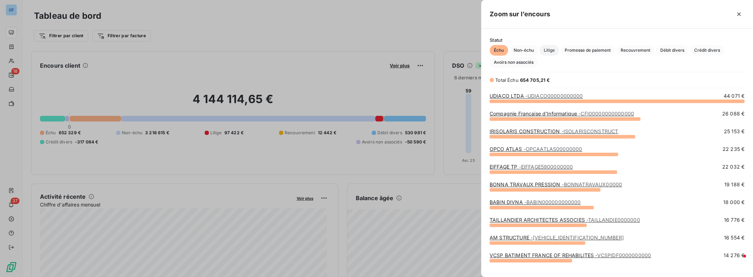
click at [547, 48] on span "Litige" at bounding box center [549, 50] width 19 height 11
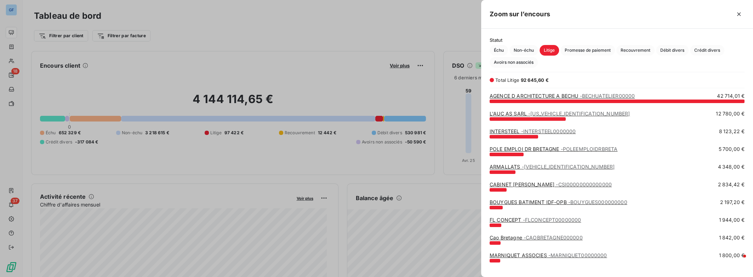
click at [521, 201] on link "BOUYGUES BATIMENT IDF-OPB - BOUYGUES000000000" at bounding box center [559, 202] width 138 height 6
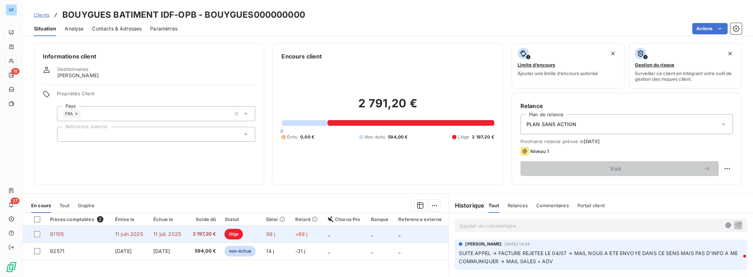
scroll to position [93, 0]
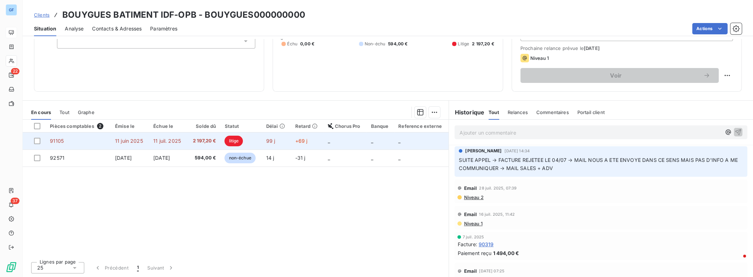
click at [235, 144] on span "litige" at bounding box center [234, 141] width 18 height 11
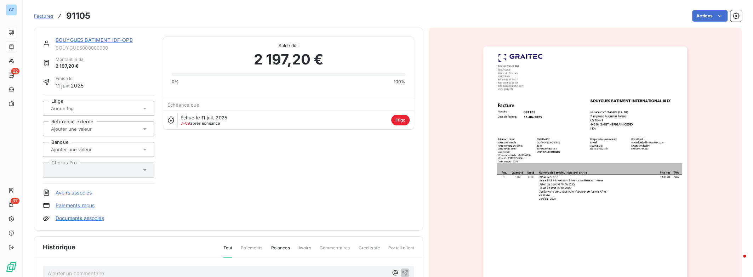
click at [361, 186] on div "BOUYGUES BATIMENT IDF-OPB BOUYGUES000000000 Montant initial 2 197,20 € Émise le…" at bounding box center [229, 128] width 372 height 185
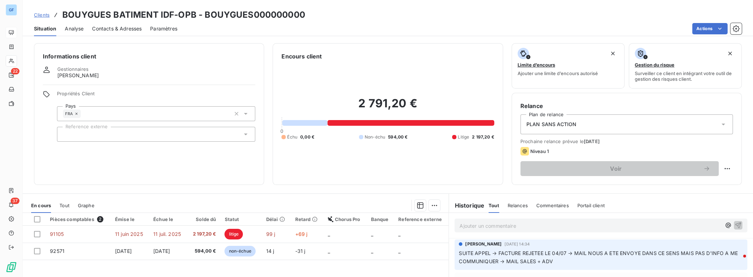
click at [485, 226] on p "Ajouter un commentaire ﻿" at bounding box center [591, 225] width 262 height 9
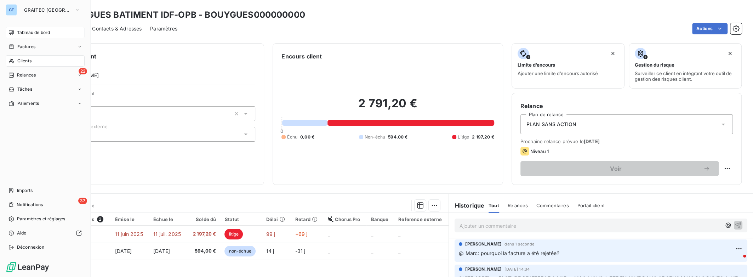
click at [38, 34] on span "Tableau de bord" at bounding box center [33, 32] width 33 height 6
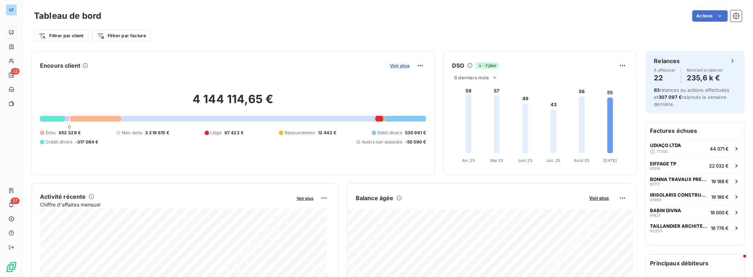
click at [402, 68] on span "Voir plus" at bounding box center [400, 66] width 20 height 6
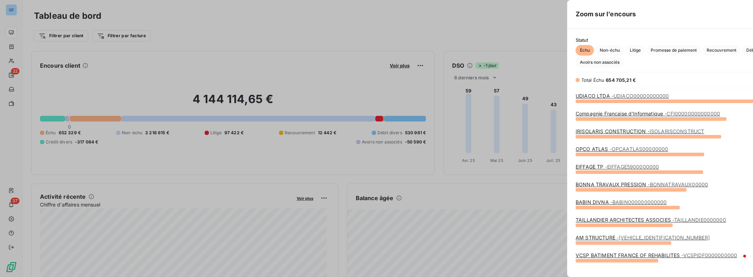
scroll to position [272, 266]
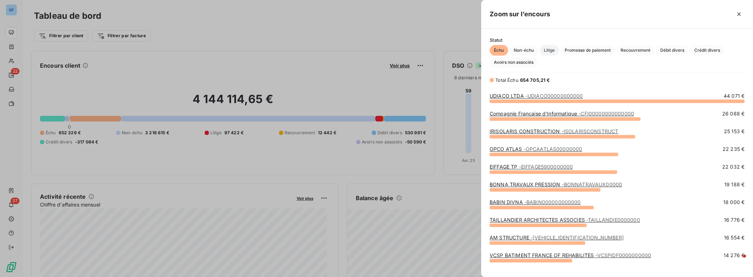
click at [551, 49] on span "Litige" at bounding box center [549, 50] width 19 height 11
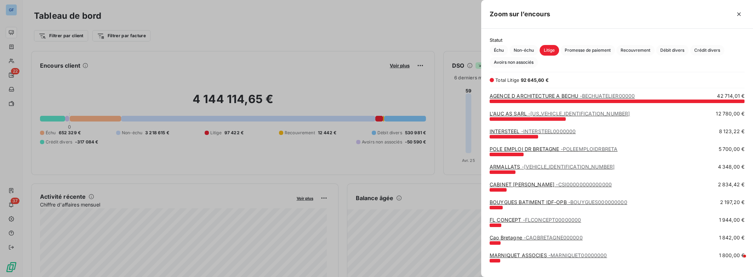
click at [519, 220] on link "FL CONCEPT - FLCONCEPT00000000" at bounding box center [535, 220] width 91 height 6
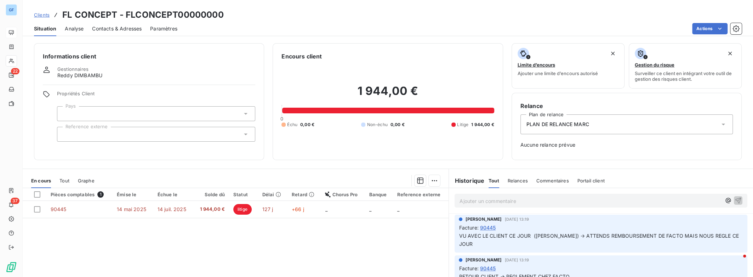
click at [476, 204] on p "Ajouter un commentaire ﻿" at bounding box center [591, 201] width 262 height 9
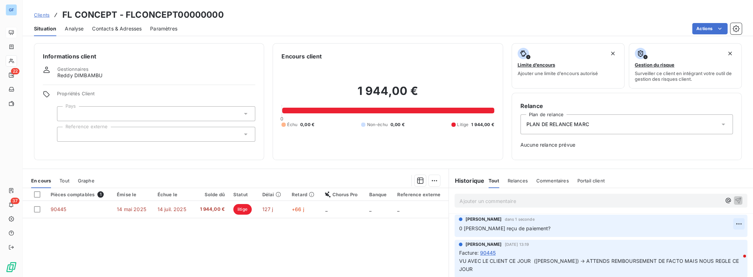
click at [730, 223] on html "GF 22 37 Clients FL CONCEPT - FLCONCEPT00000000 Situation Analyse Contacts & Ad…" at bounding box center [376, 138] width 753 height 277
click at [484, 225] on html "GF 22 37 Clients FL CONCEPT - FLCONCEPT00000000 Situation Analyse Contacts & Ad…" at bounding box center [376, 138] width 753 height 277
